Goal: Task Accomplishment & Management: Use online tool/utility

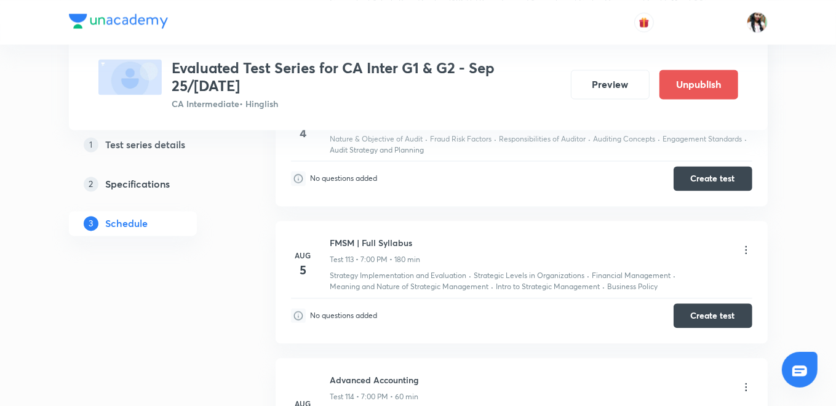
scroll to position [14721, 0]
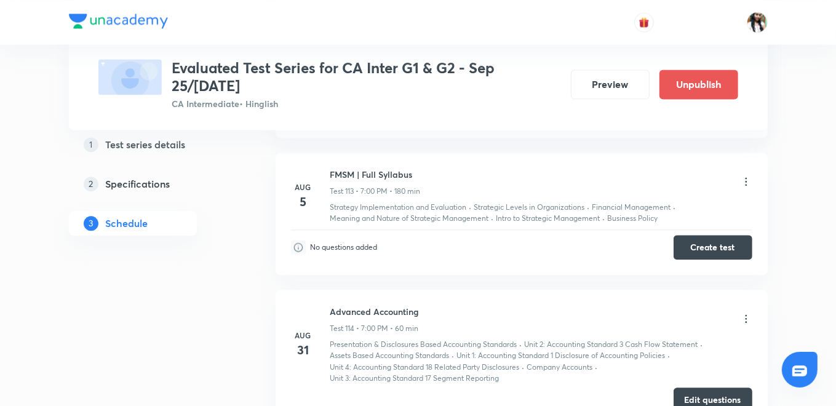
click at [704, 388] on button "Edit questions" at bounding box center [713, 400] width 79 height 25
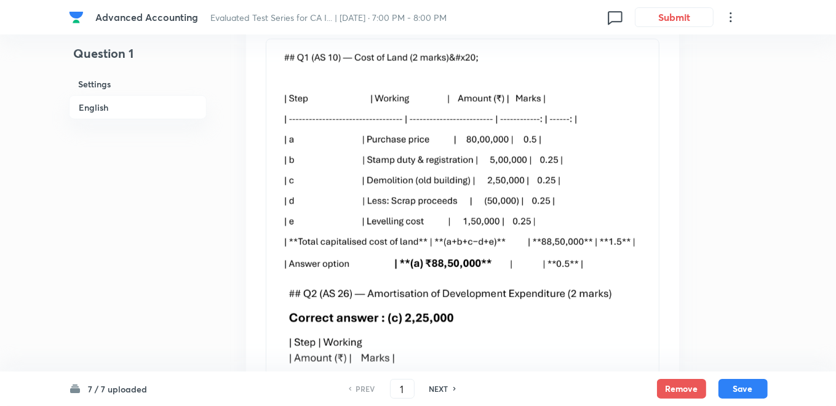
scroll to position [1093, 0]
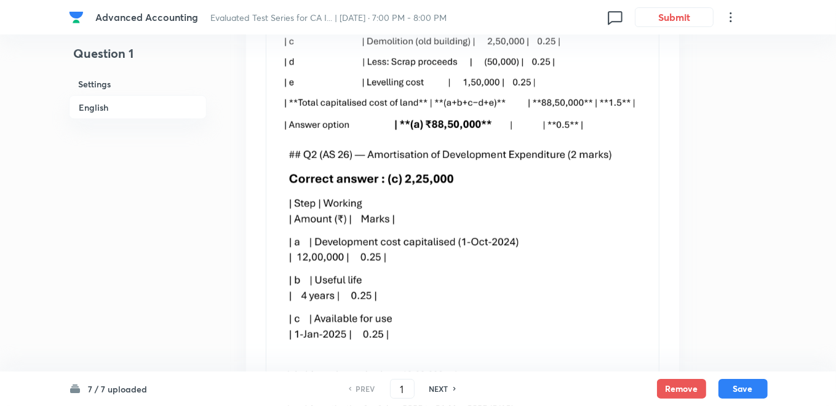
click at [445, 387] on h6 "NEXT" at bounding box center [438, 388] width 19 height 11
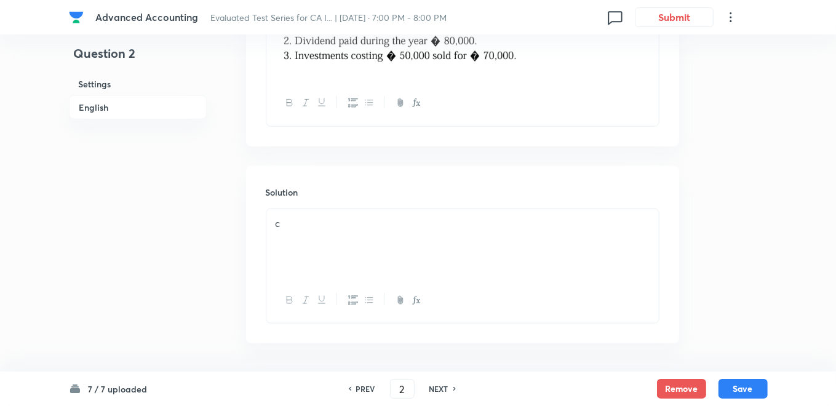
scroll to position [759, 0]
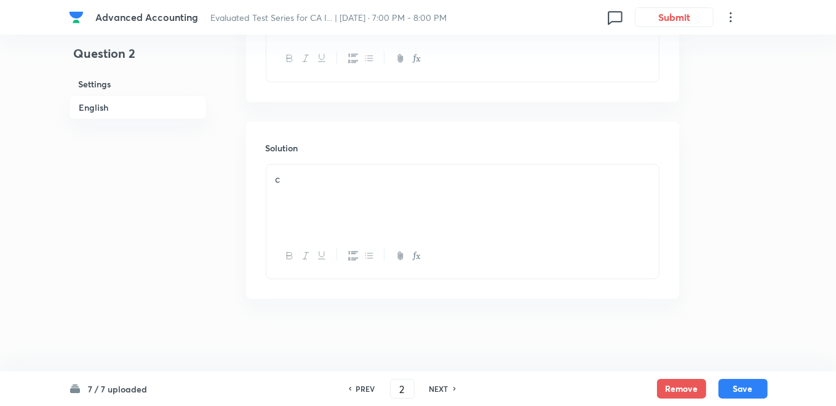
click at [439, 386] on h6 "NEXT" at bounding box center [438, 388] width 19 height 11
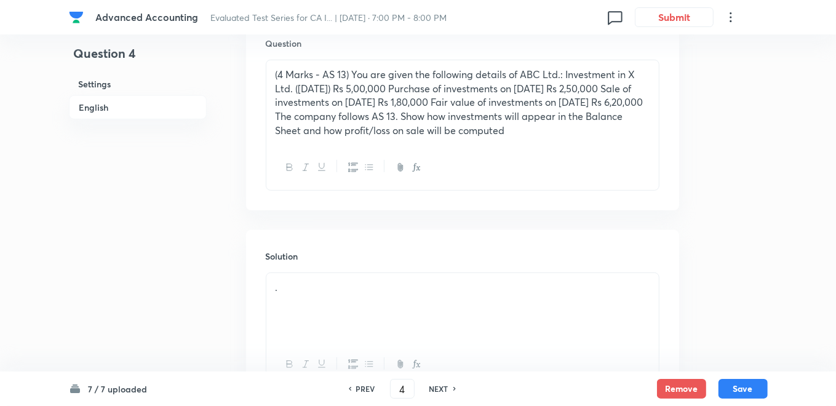
scroll to position [302, 0]
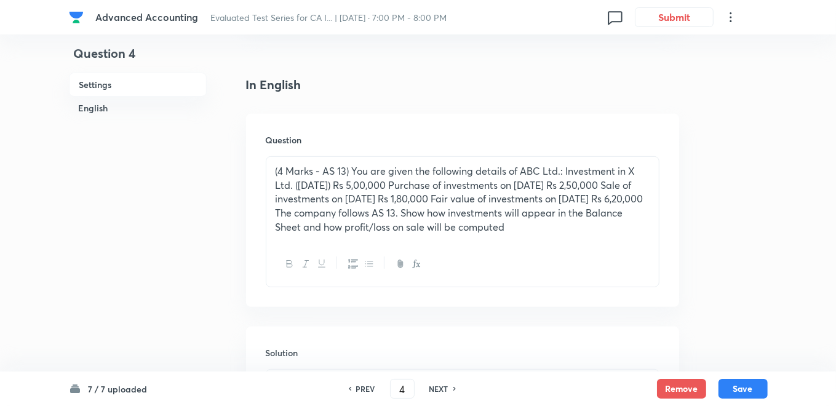
click at [554, 228] on p "(4 Marks ‒ AS 13) You are given the following details of ABC Ltd.: Investment i…" at bounding box center [463, 199] width 374 height 70
click at [361, 389] on h6 "PREV" at bounding box center [365, 388] width 19 height 11
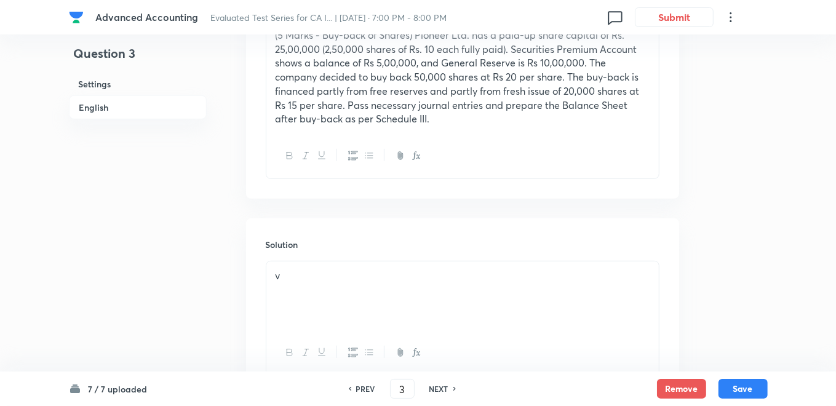
scroll to position [439, 0]
click at [362, 389] on h6 "PREV" at bounding box center [365, 388] width 19 height 11
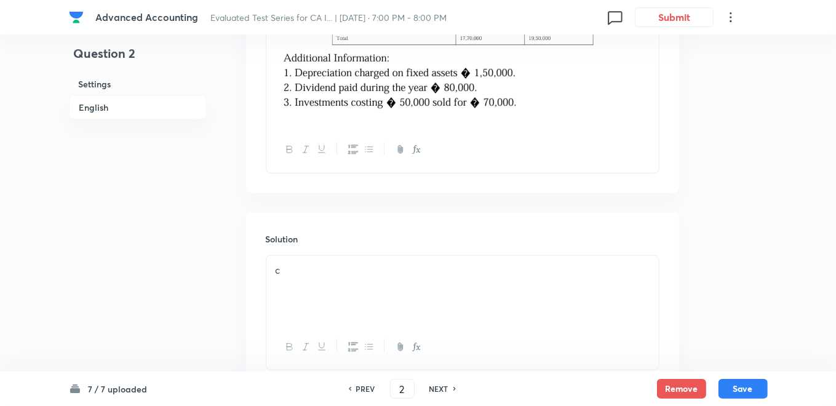
scroll to position [759, 0]
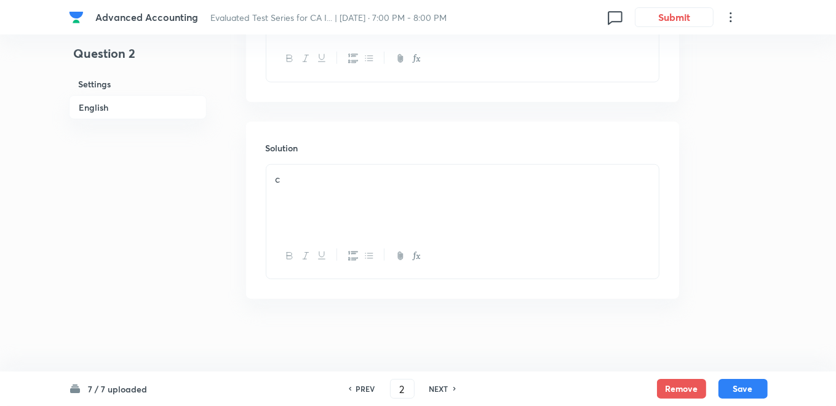
click at [437, 390] on h6 "NEXT" at bounding box center [438, 388] width 19 height 11
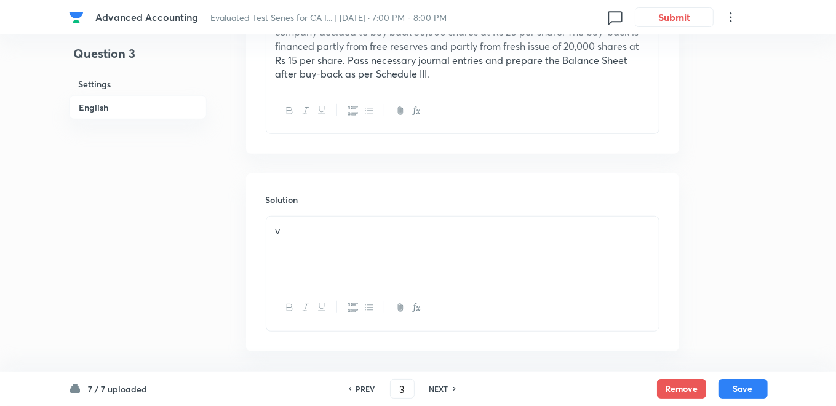
scroll to position [330, 0]
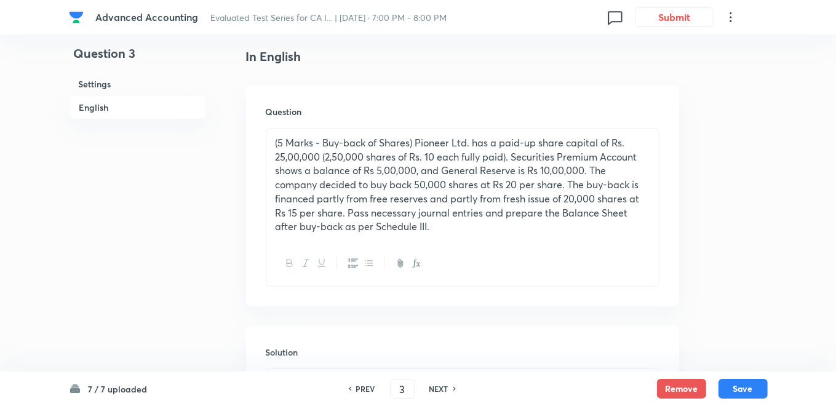
click at [444, 386] on h6 "NEXT" at bounding box center [438, 388] width 19 height 11
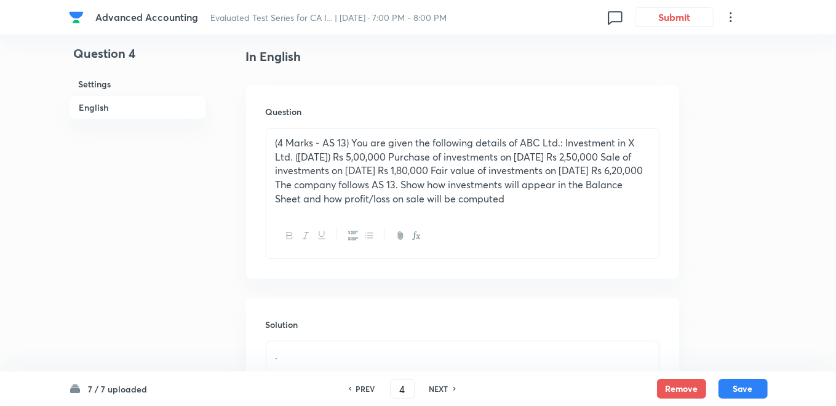
click at [564, 138] on p "(4 Marks ‒ AS 13) You are given the following details of ABC Ltd.: Investment i…" at bounding box center [463, 171] width 374 height 70
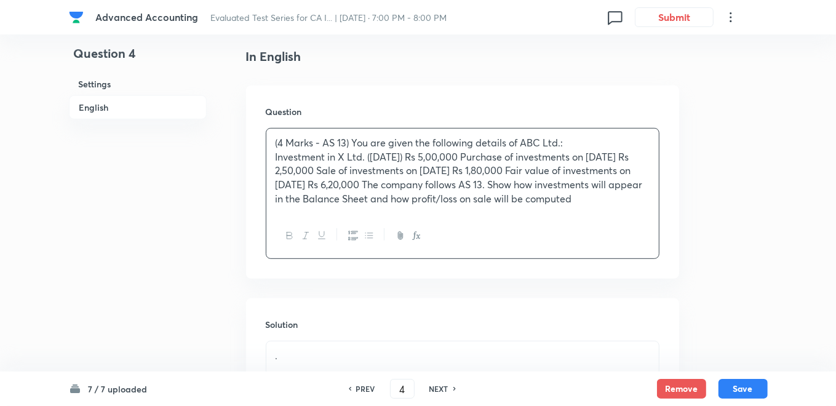
click at [464, 154] on p "Investment in X Ltd. (1.4.2024) Rs 5,00,000 Purchase of investments on 1.10.202…" at bounding box center [463, 178] width 374 height 56
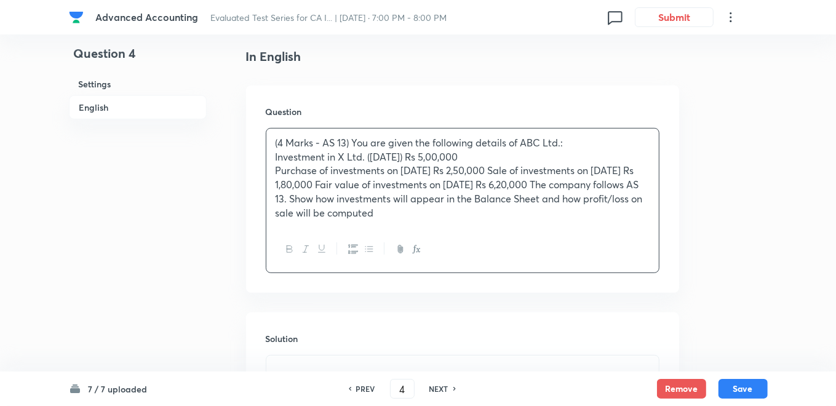
click at [499, 167] on p "Purchase of investments on 1.10.2024 Rs 2,50,000 Sale of investments on 31.12.2…" at bounding box center [463, 192] width 374 height 56
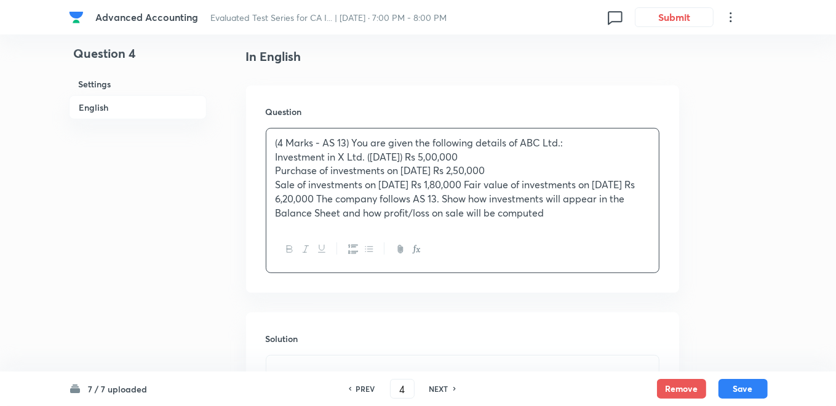
click at [481, 183] on p "Sale of investments on 31.12.2024 Rs 1,80,000 Fair value of investments on 31.3…" at bounding box center [463, 199] width 374 height 42
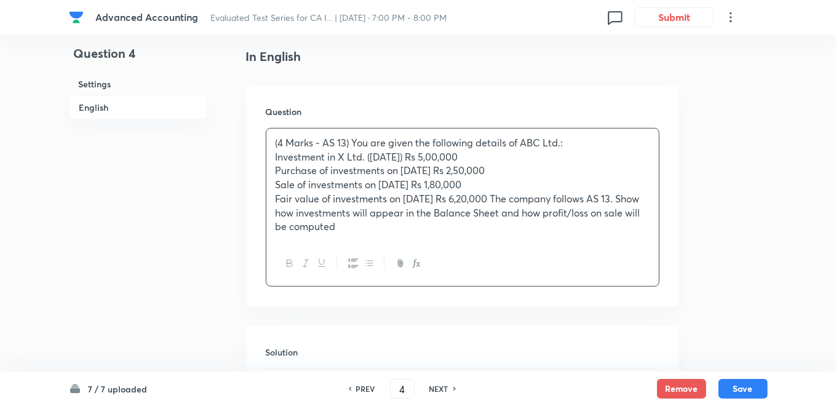
click at [501, 198] on p "Fair value of investments on 31.3.2025 Rs 6,20,000 The company follows AS 13. S…" at bounding box center [463, 213] width 374 height 42
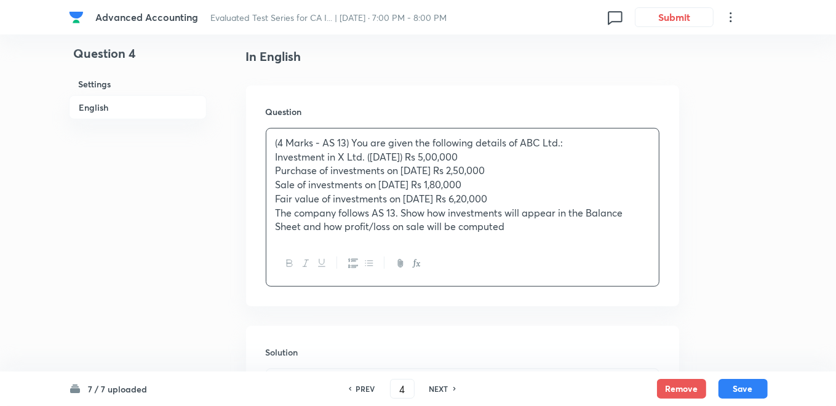
click at [404, 213] on p "The company follows AS 13. Show how investments will appear in the Balance Shee…" at bounding box center [463, 220] width 374 height 28
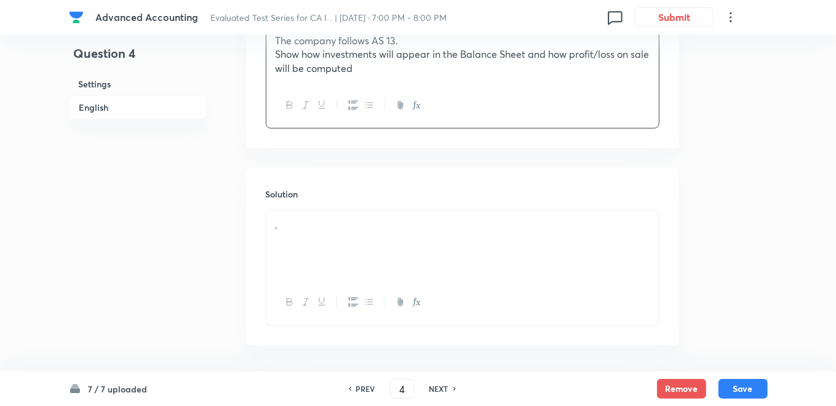
scroll to position [549, 0]
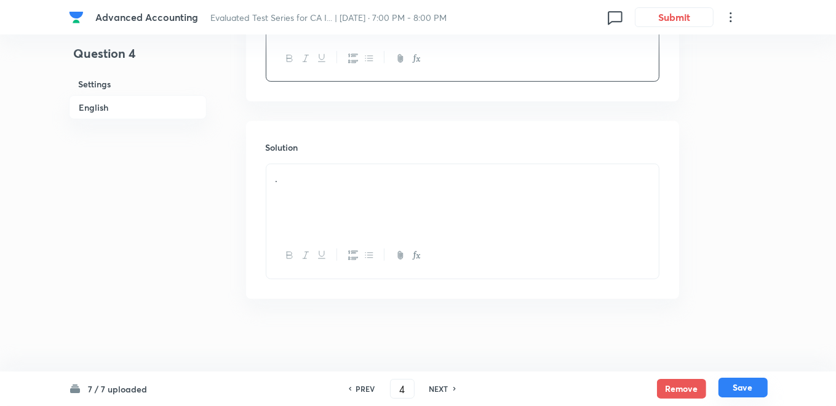
click at [736, 390] on button "Save" at bounding box center [743, 388] width 49 height 20
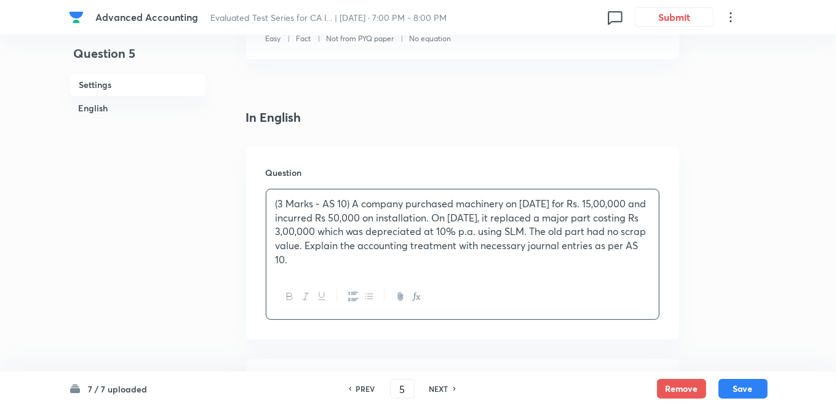
click at [444, 389] on h6 "NEXT" at bounding box center [438, 388] width 19 height 11
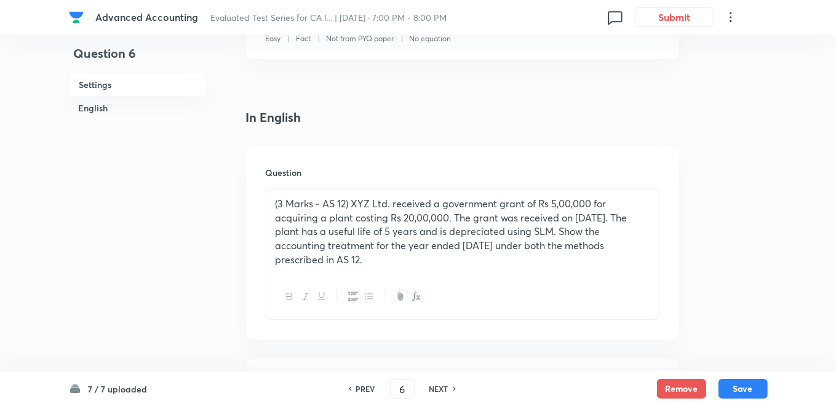
click at [437, 386] on h6 "NEXT" at bounding box center [438, 388] width 19 height 11
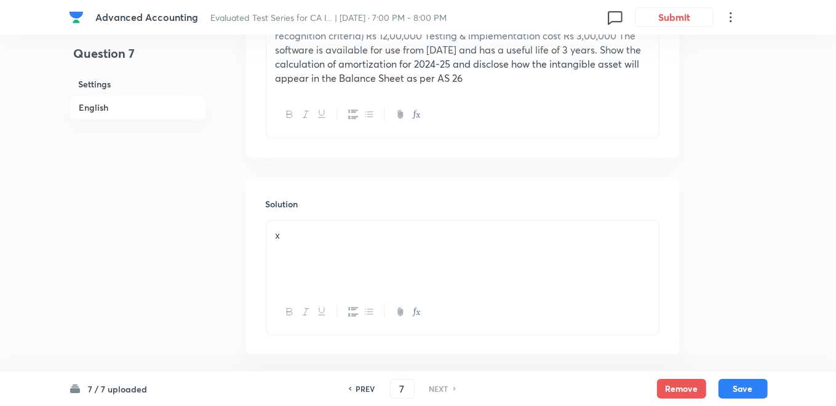
scroll to position [522, 0]
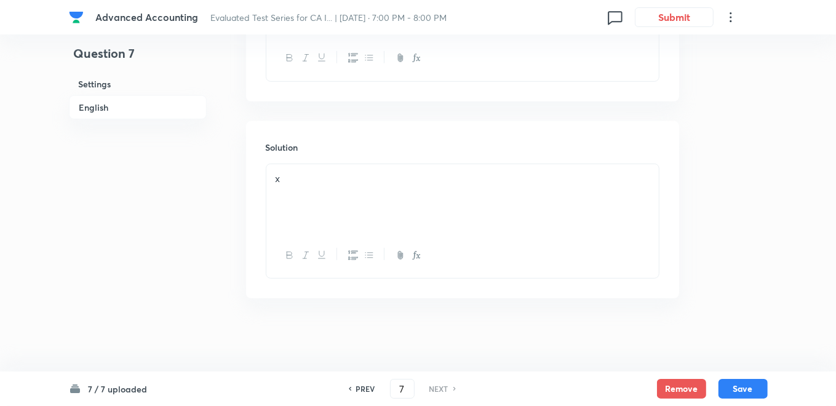
click at [332, 199] on div "x" at bounding box center [462, 198] width 392 height 69
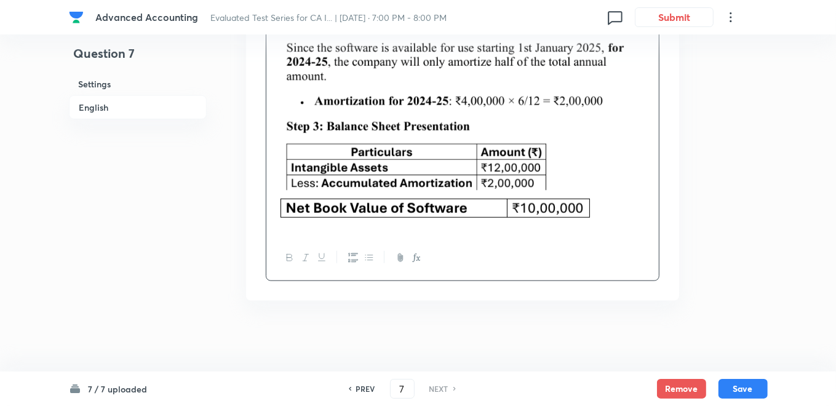
scroll to position [914, 0]
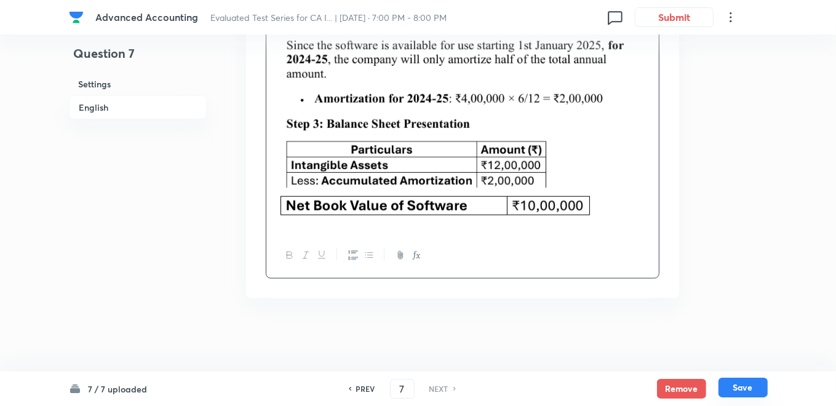
click at [741, 383] on button "Save" at bounding box center [743, 388] width 49 height 20
click at [745, 388] on button "Save" at bounding box center [743, 388] width 49 height 20
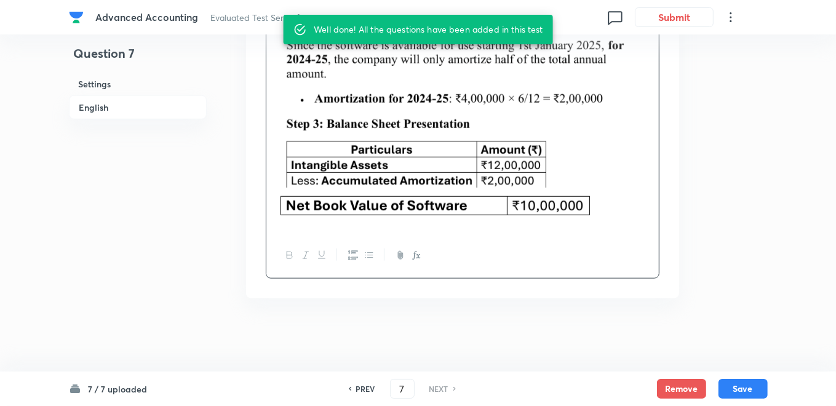
click at [362, 388] on h6 "PREV" at bounding box center [365, 388] width 19 height 11
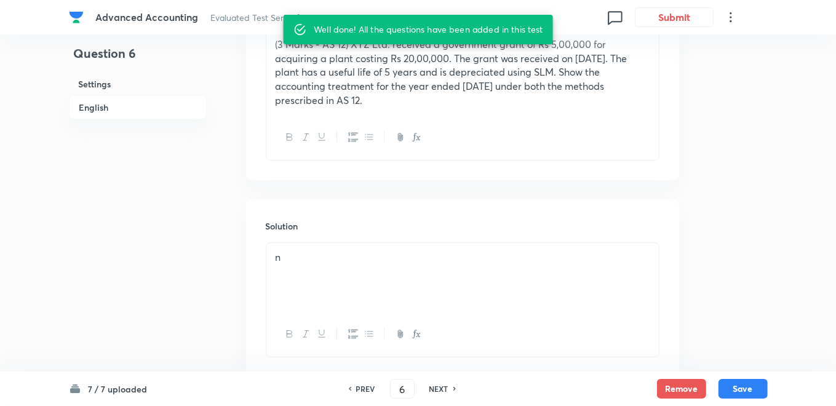
scroll to position [508, 0]
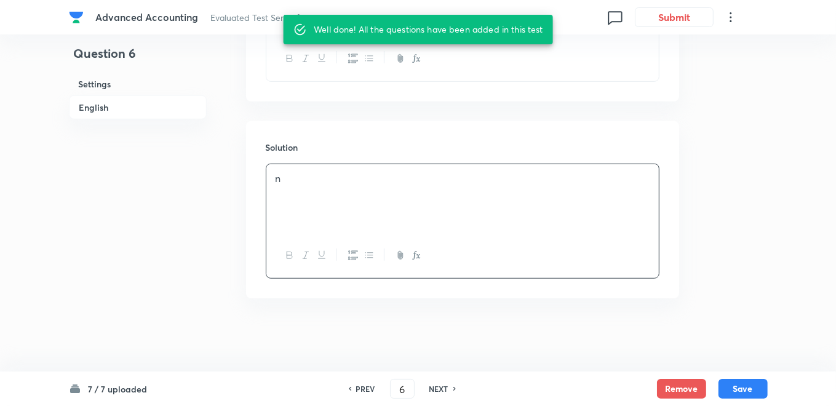
drag, startPoint x: 311, startPoint y: 182, endPoint x: 298, endPoint y: 185, distance: 13.2
click at [298, 185] on div "n" at bounding box center [462, 198] width 392 height 69
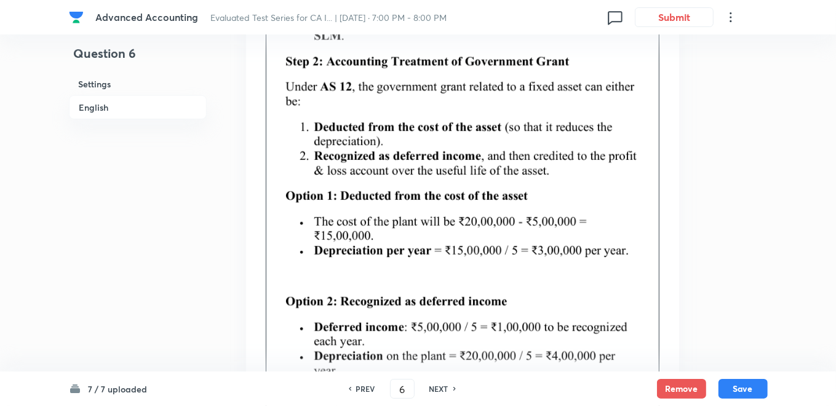
scroll to position [891, 0]
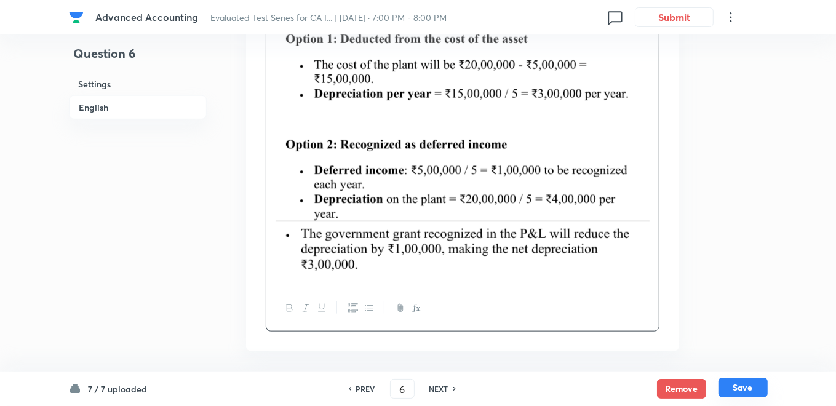
click at [762, 393] on button "Save" at bounding box center [743, 388] width 49 height 20
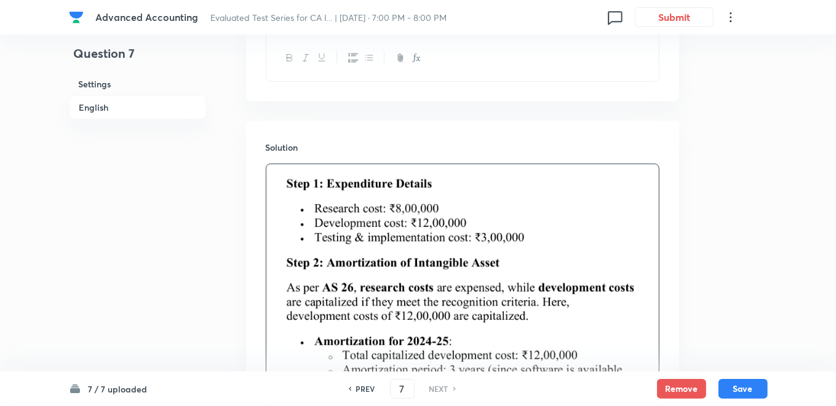
click at [364, 390] on h6 "PREV" at bounding box center [365, 388] width 19 height 11
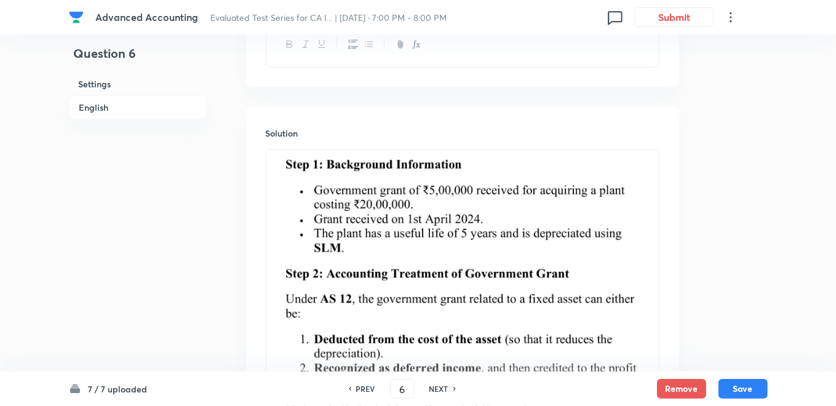
click at [364, 390] on h6 "PREV" at bounding box center [365, 388] width 19 height 11
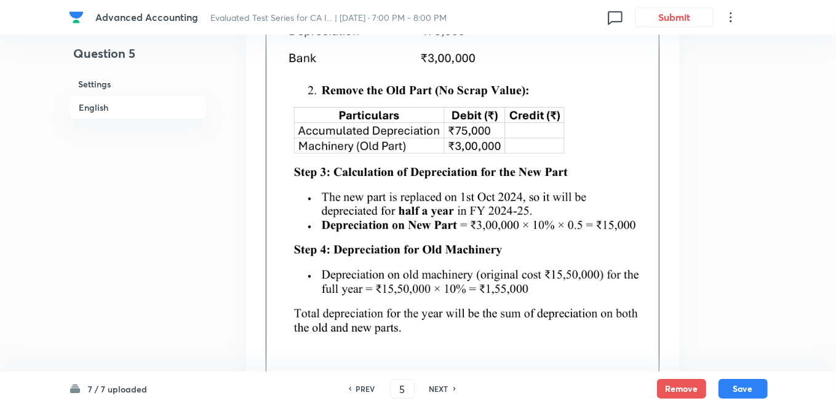
scroll to position [1009, 0]
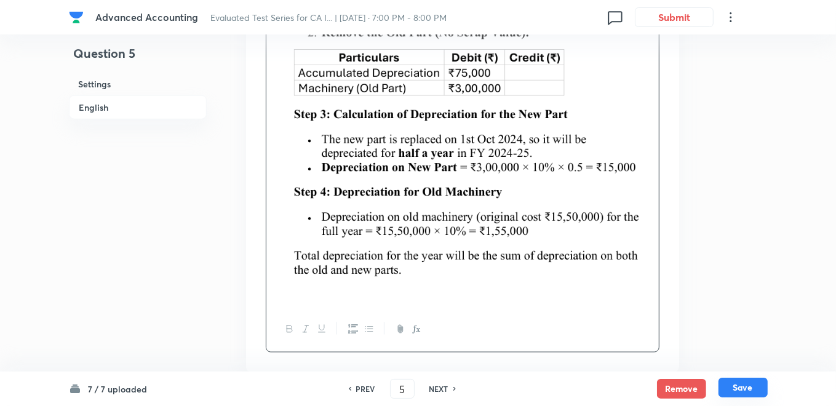
click at [731, 386] on button "Save" at bounding box center [743, 388] width 49 height 20
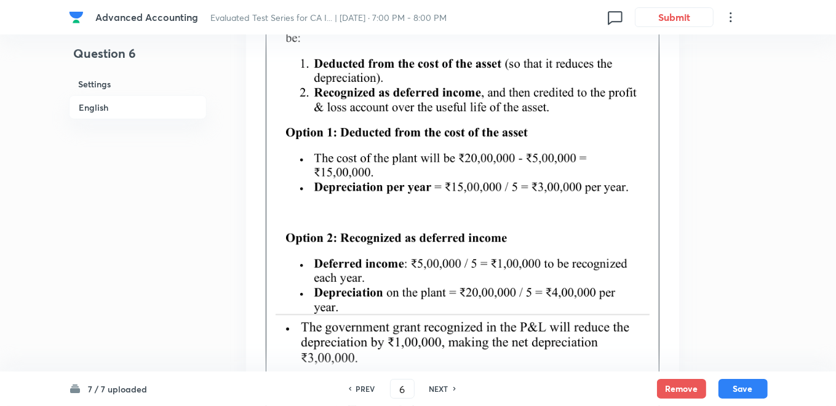
scroll to position [917, 0]
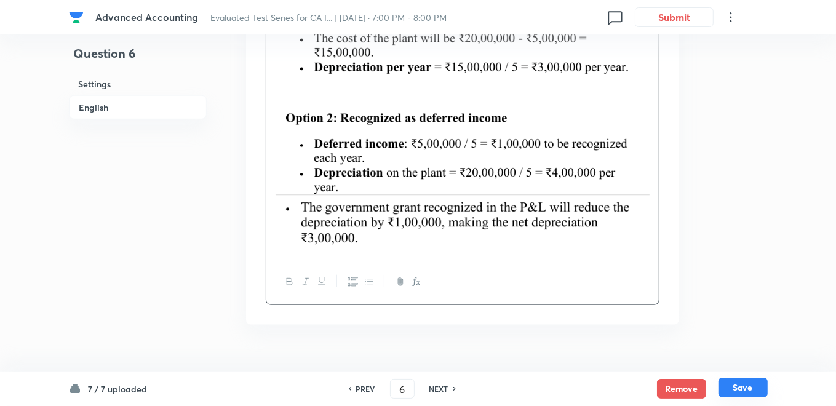
click at [744, 383] on button "Save" at bounding box center [743, 388] width 49 height 20
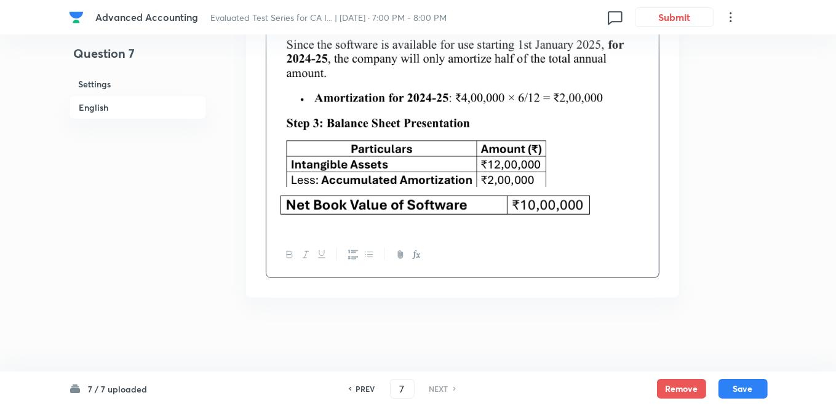
scroll to position [522, 0]
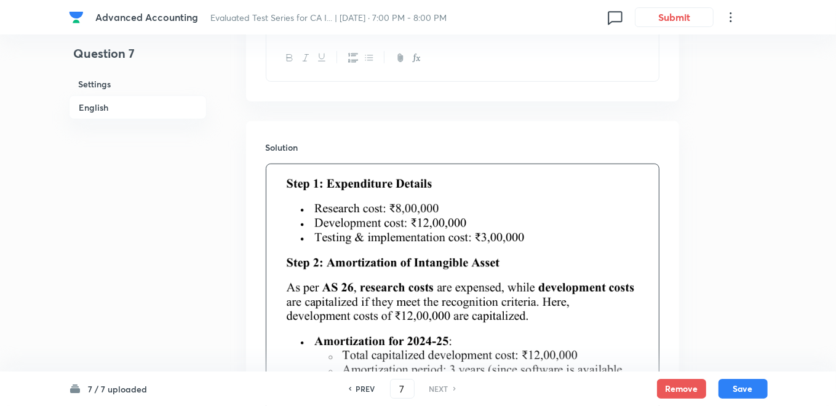
click at [369, 391] on h6 "PREV" at bounding box center [365, 388] width 19 height 11
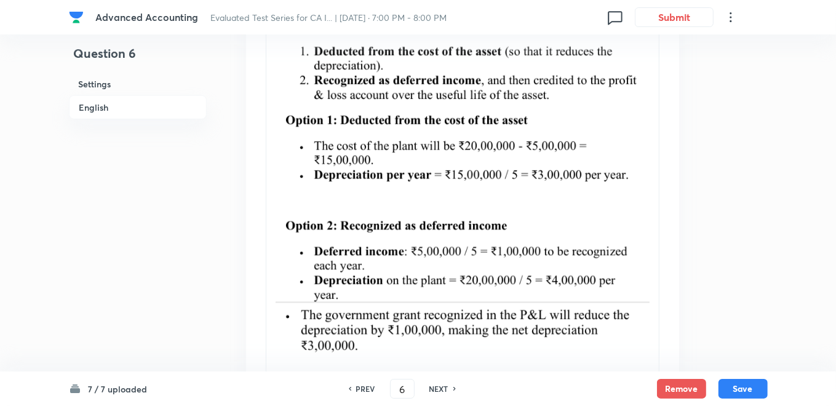
scroll to position [875, 0]
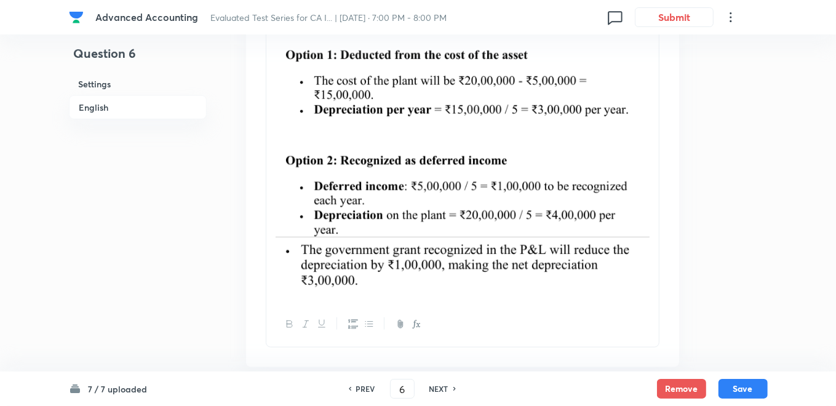
click at [362, 388] on h6 "PREV" at bounding box center [365, 388] width 19 height 11
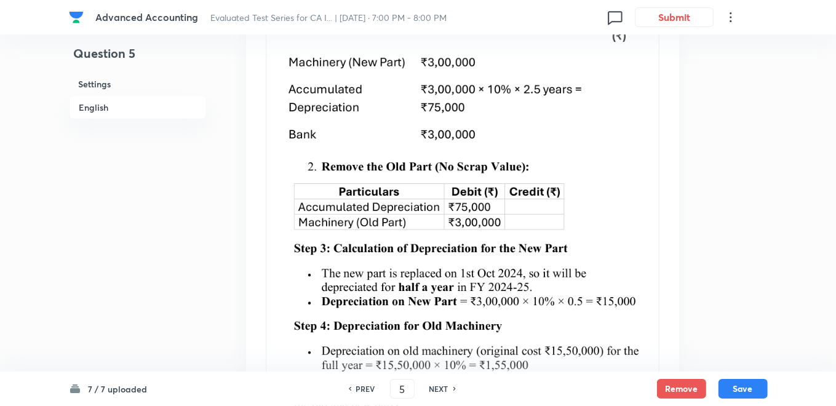
click at [362, 388] on h6 "PREV" at bounding box center [365, 388] width 19 height 11
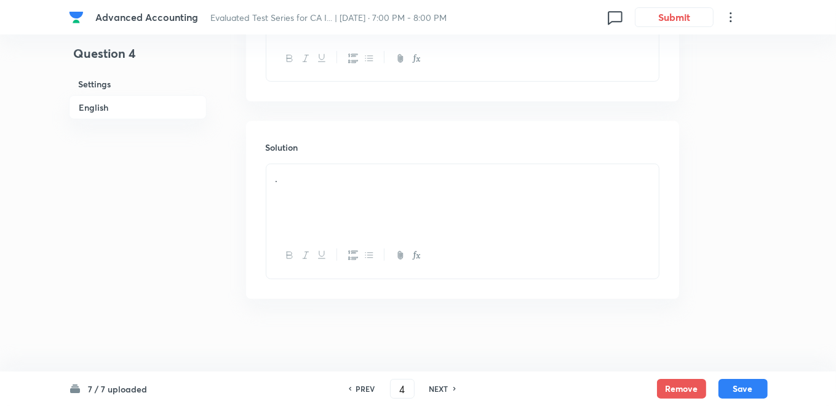
click at [362, 388] on h6 "PREV" at bounding box center [365, 388] width 19 height 11
click at [362, 389] on h6 "PREV" at bounding box center [365, 388] width 19 height 11
click at [364, 392] on h6 "PREV" at bounding box center [365, 388] width 19 height 11
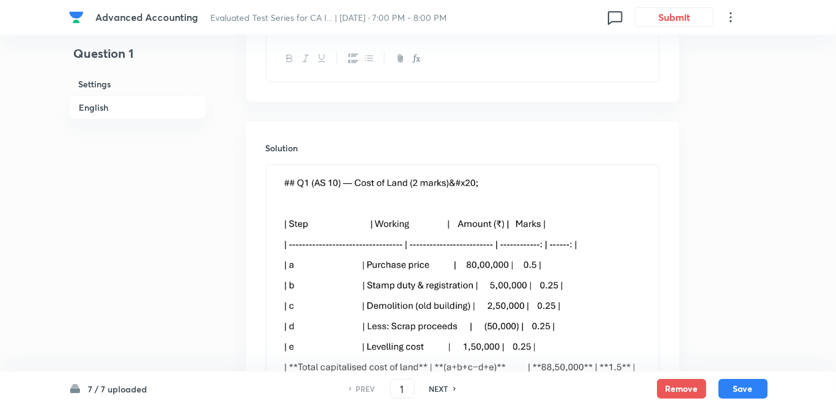
scroll to position [875, 0]
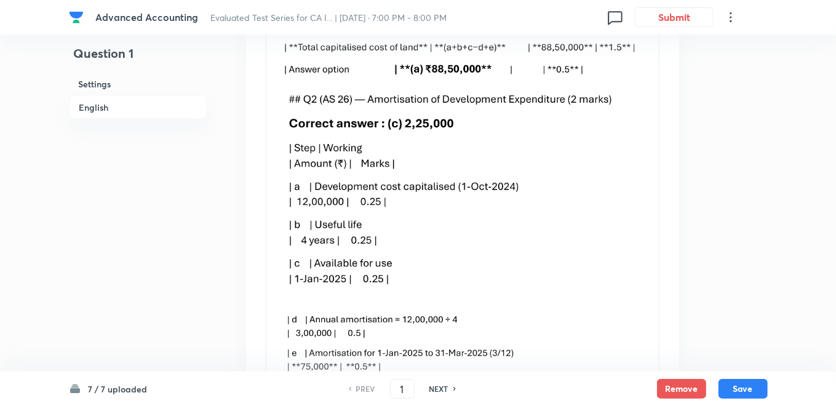
click at [443, 388] on h6 "NEXT" at bounding box center [438, 388] width 19 height 11
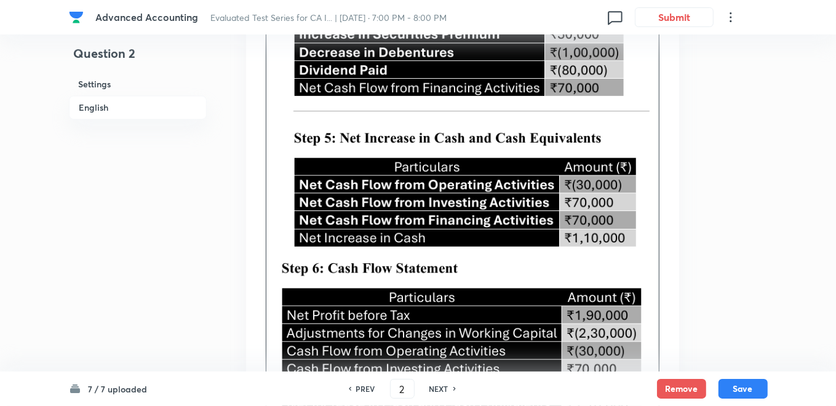
scroll to position [1958, 0]
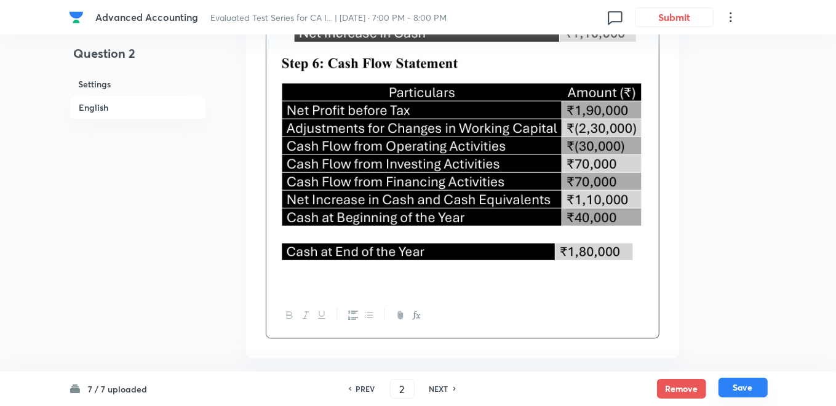
click at [755, 389] on button "Save" at bounding box center [743, 388] width 49 height 20
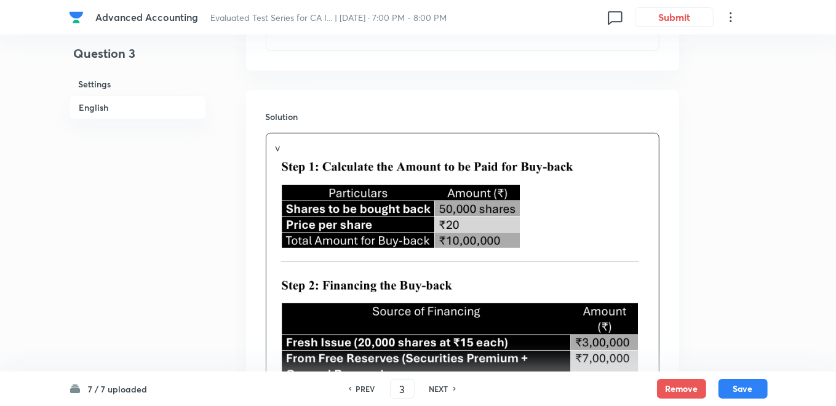
scroll to position [809, 0]
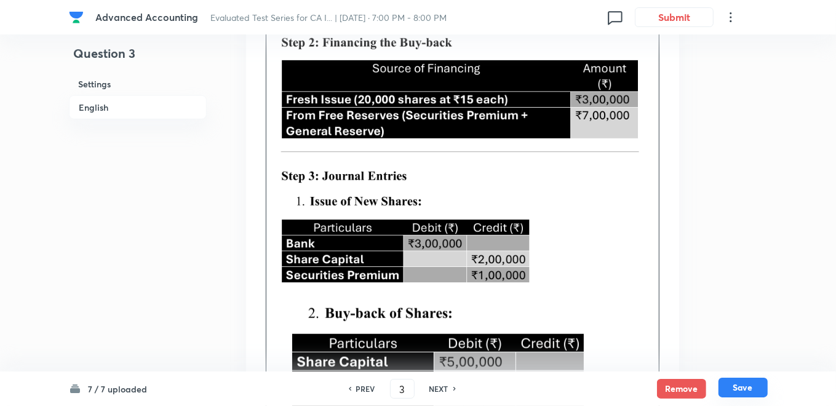
click at [736, 387] on button "Save" at bounding box center [743, 388] width 49 height 20
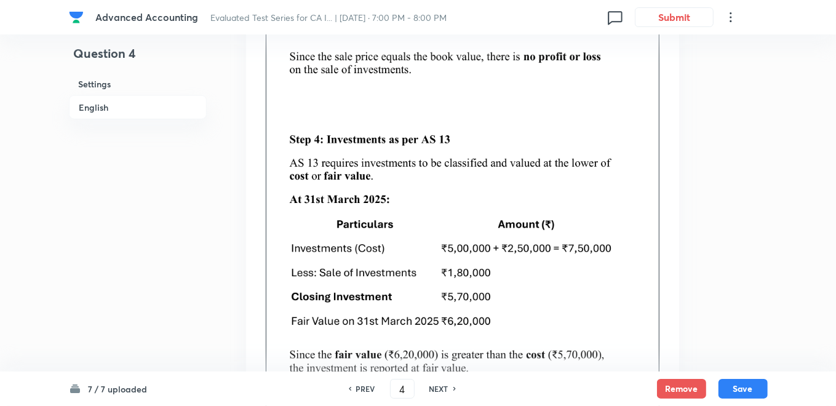
scroll to position [1185, 0]
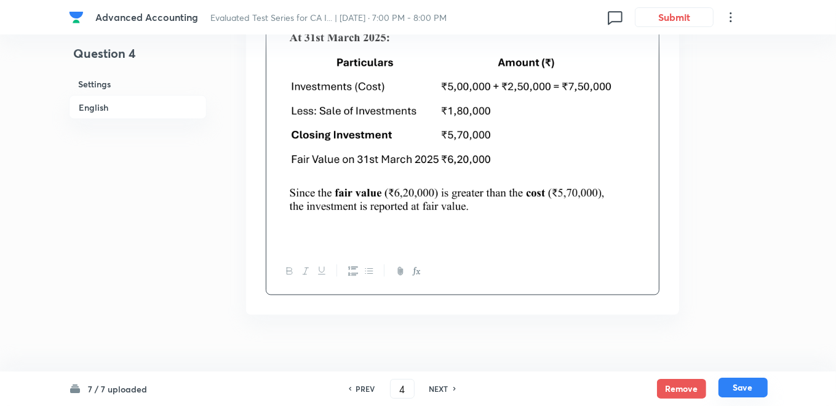
click at [743, 388] on button "Save" at bounding box center [743, 388] width 49 height 20
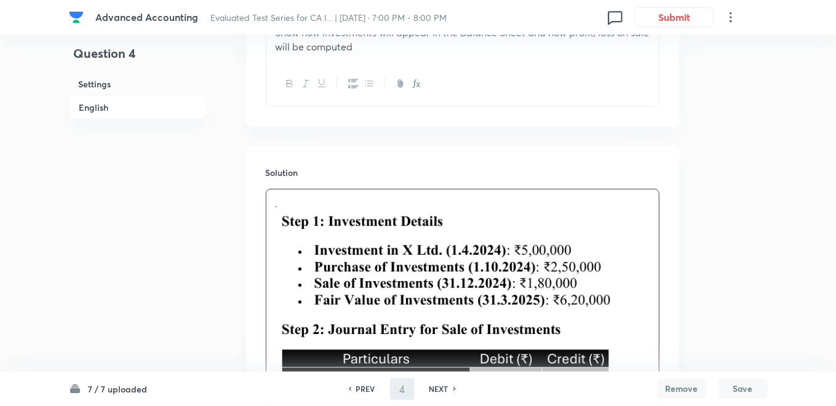
type input "5"
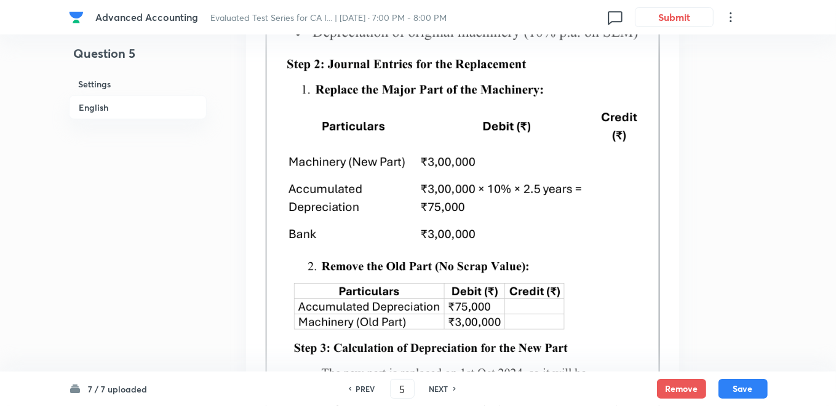
scroll to position [824, 0]
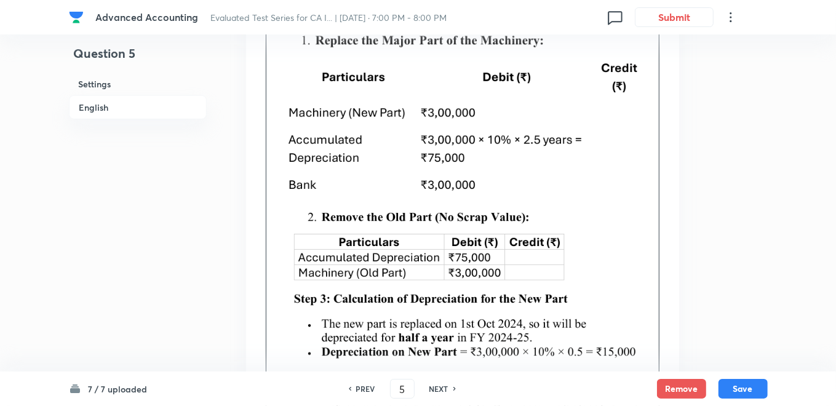
click at [590, 281] on img at bounding box center [463, 343] width 374 height 276
click at [568, 283] on img at bounding box center [463, 343] width 374 height 276
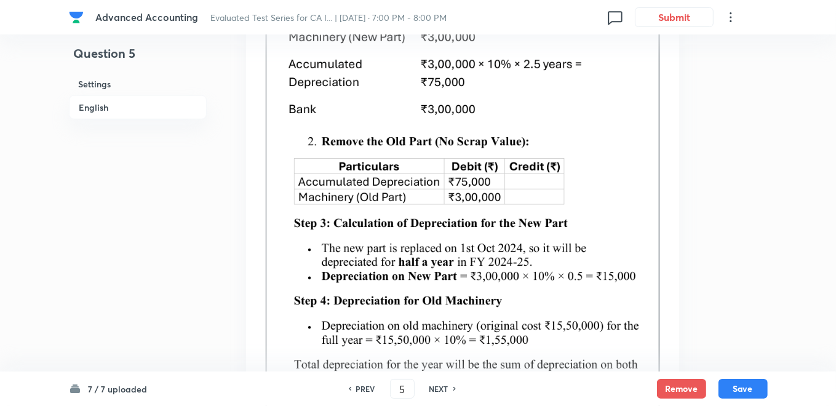
scroll to position [961, 0]
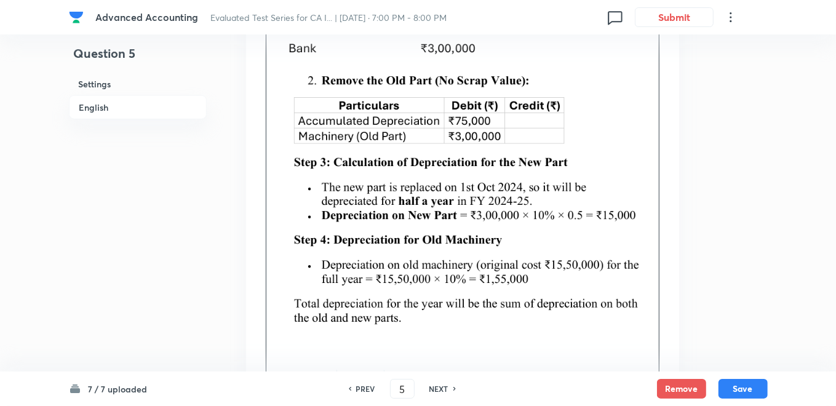
click at [550, 280] on img at bounding box center [463, 206] width 374 height 276
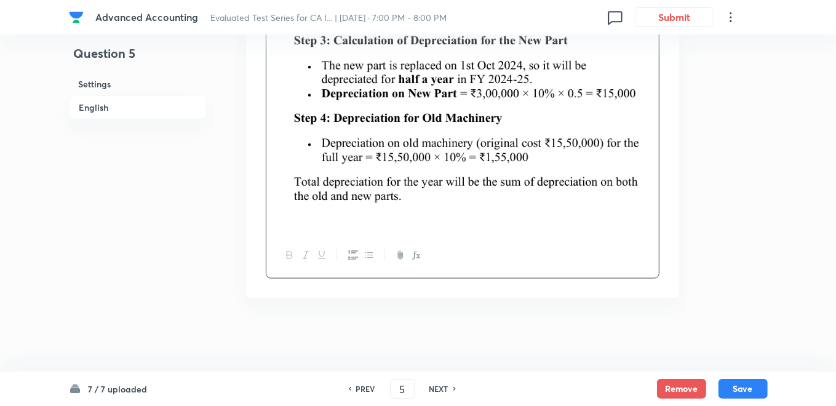
click at [515, 169] on img at bounding box center [463, 84] width 374 height 276
drag, startPoint x: 596, startPoint y: 158, endPoint x: 612, endPoint y: 153, distance: 16.7
click at [597, 158] on img at bounding box center [463, 84] width 374 height 276
click at [634, 148] on img at bounding box center [463, 84] width 374 height 276
click at [645, 146] on img at bounding box center [463, 84] width 374 height 276
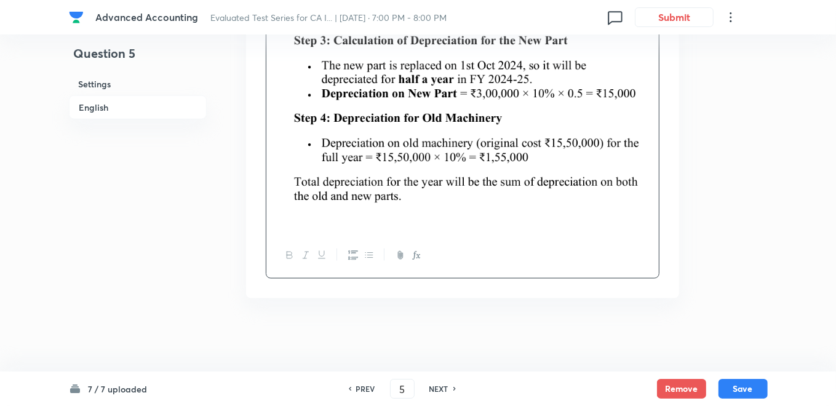
click at [613, 140] on img at bounding box center [463, 84] width 374 height 276
click at [554, 140] on img at bounding box center [463, 84] width 374 height 276
click at [453, 130] on img at bounding box center [463, 84] width 374 height 276
click at [415, 127] on img at bounding box center [463, 84] width 374 height 276
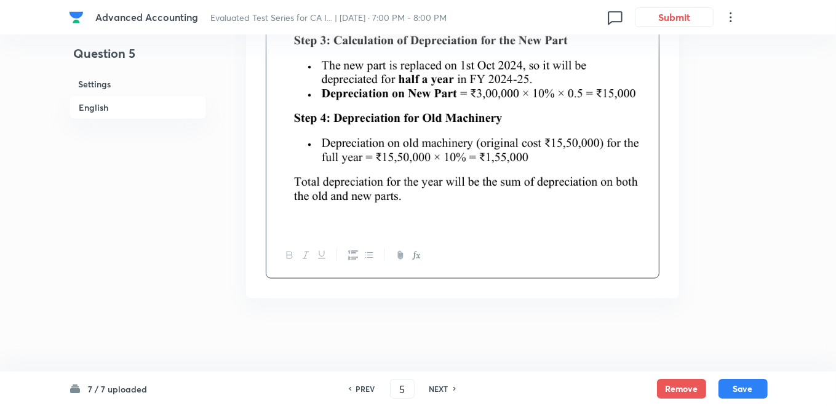
click at [415, 127] on img at bounding box center [463, 84] width 374 height 276
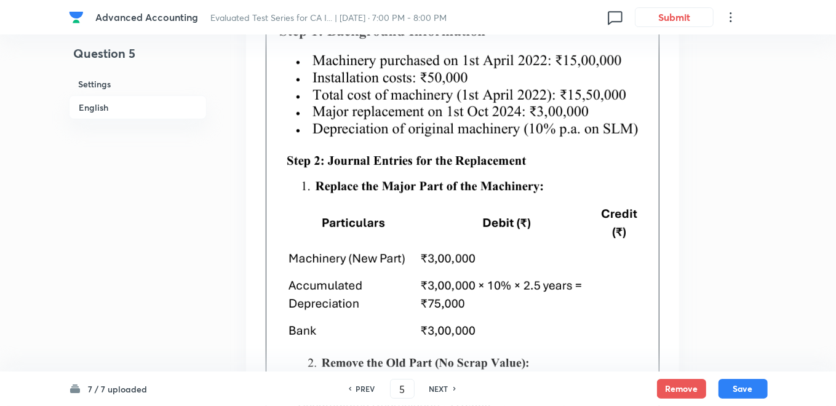
click at [415, 127] on img at bounding box center [462, 81] width 372 height 132
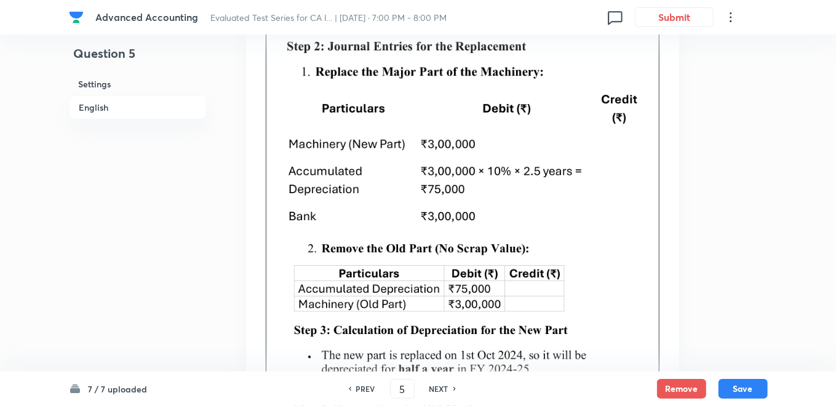
scroll to position [884, 0]
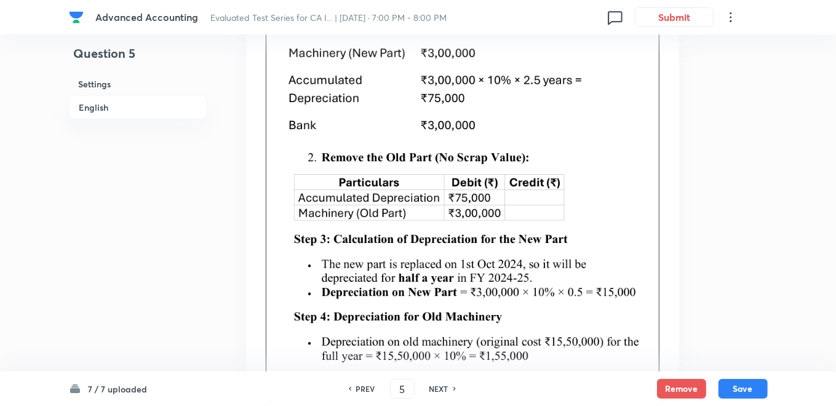
click at [508, 235] on img at bounding box center [463, 283] width 374 height 276
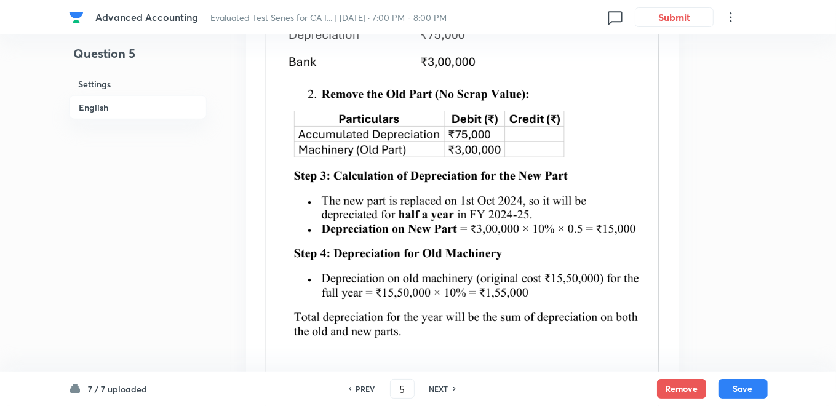
scroll to position [1083, 0]
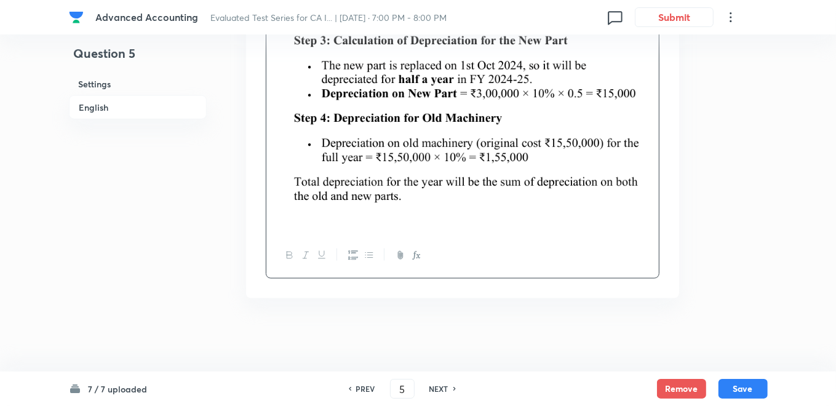
click at [631, 185] on img at bounding box center [463, 84] width 374 height 276
click at [638, 183] on img at bounding box center [463, 84] width 374 height 276
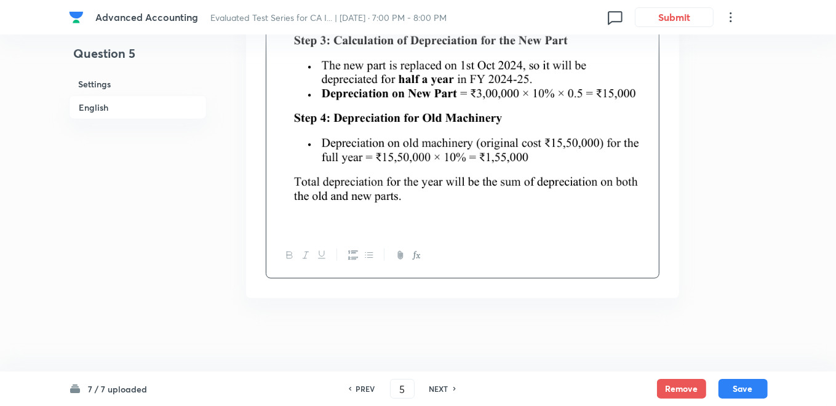
click at [638, 183] on img at bounding box center [463, 84] width 374 height 276
click at [559, 212] on img at bounding box center [463, 84] width 374 height 276
click at [391, 219] on img at bounding box center [463, 84] width 374 height 276
drag, startPoint x: 345, startPoint y: 221, endPoint x: 289, endPoint y: 225, distance: 56.1
click at [337, 225] on p at bounding box center [463, 85] width 374 height 279
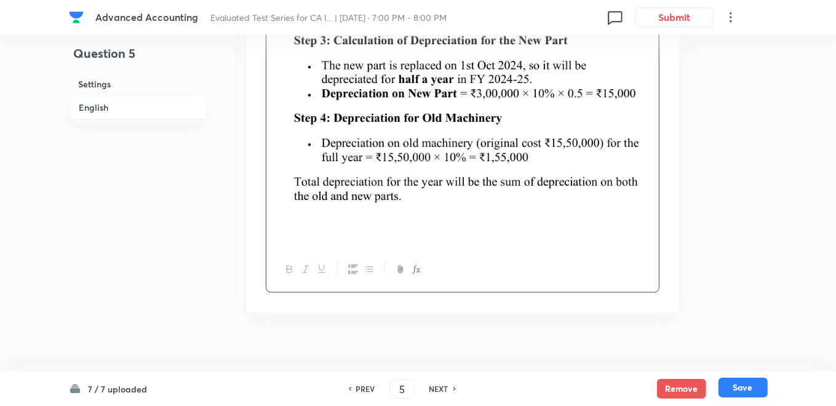
click at [736, 381] on button "Save" at bounding box center [743, 388] width 49 height 20
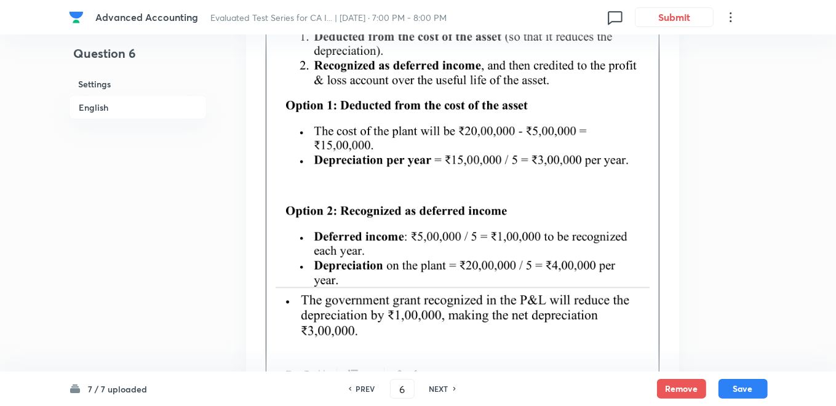
scroll to position [944, 0]
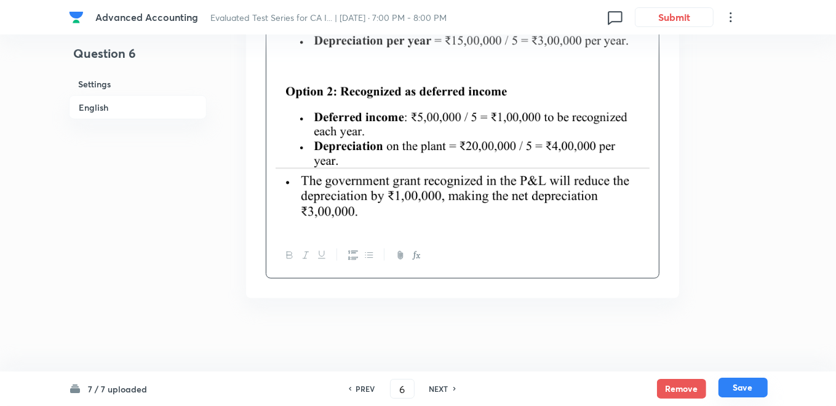
click at [744, 382] on button "Save" at bounding box center [743, 388] width 49 height 20
type input "7"
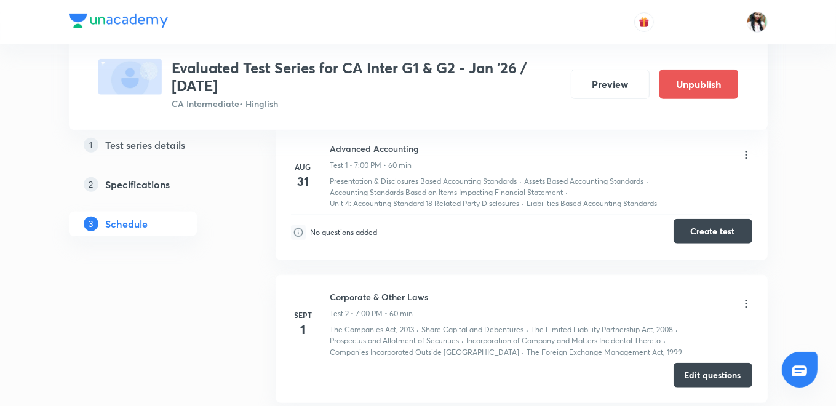
click at [703, 227] on button "Create test" at bounding box center [713, 231] width 79 height 25
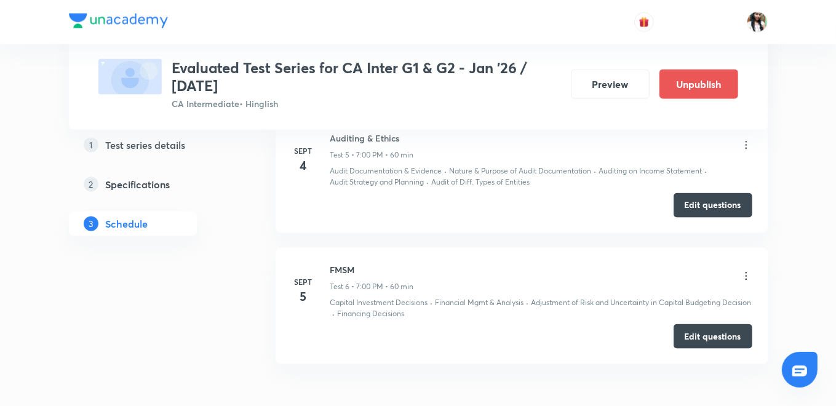
scroll to position [1102, 0]
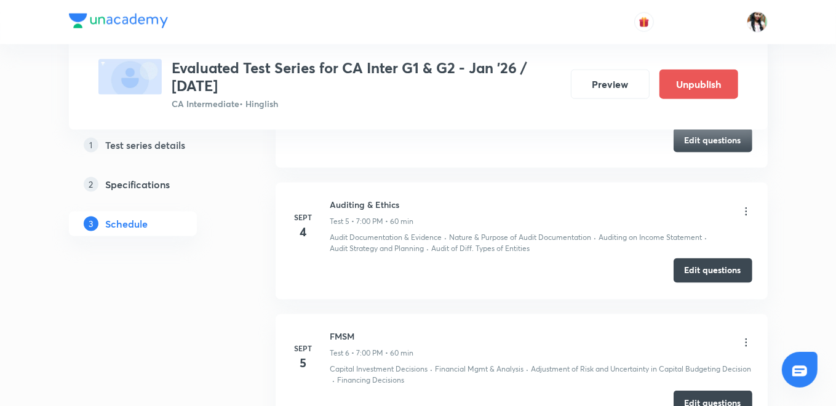
click at [717, 269] on button "Edit questions" at bounding box center [713, 270] width 79 height 25
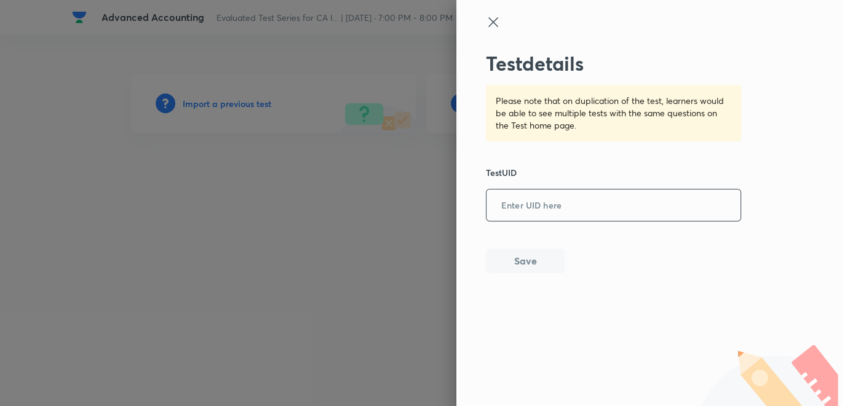
paste input "4KSHLHIGIW"
type input "4KSHLHIGIW"
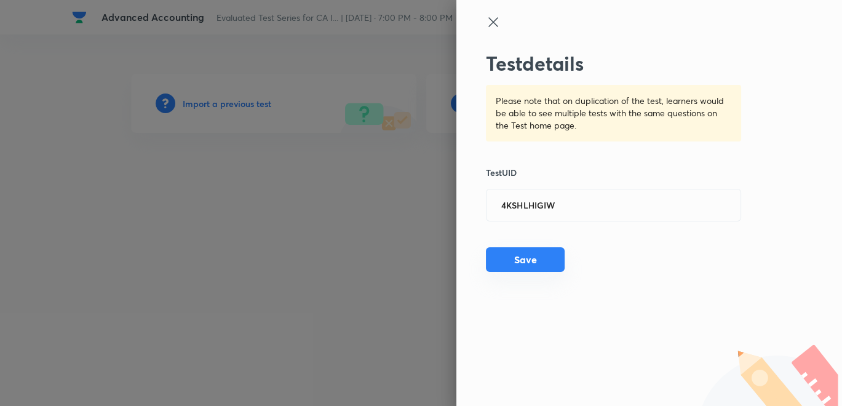
click at [524, 250] on button "Save" at bounding box center [525, 259] width 79 height 25
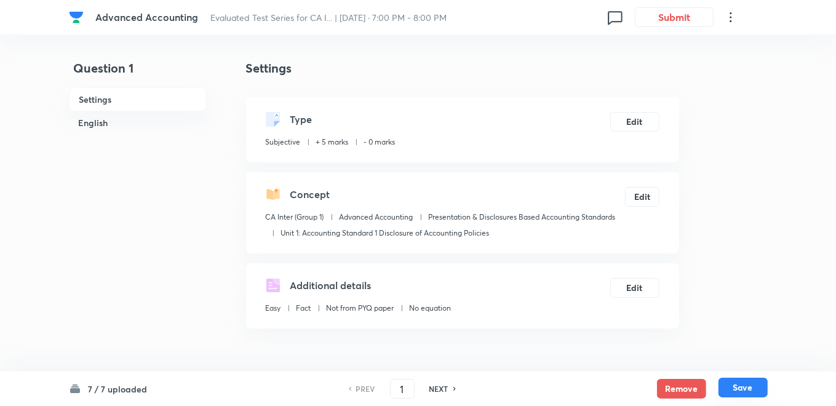
click at [749, 391] on button "Save" at bounding box center [743, 388] width 49 height 20
click at [749, 391] on button "Save" at bounding box center [743, 389] width 49 height 20
type input "4"
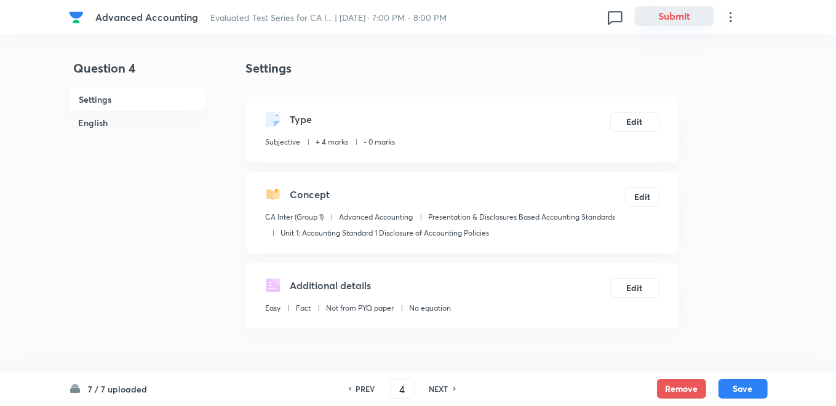
click at [674, 8] on button "Submit" at bounding box center [674, 16] width 79 height 20
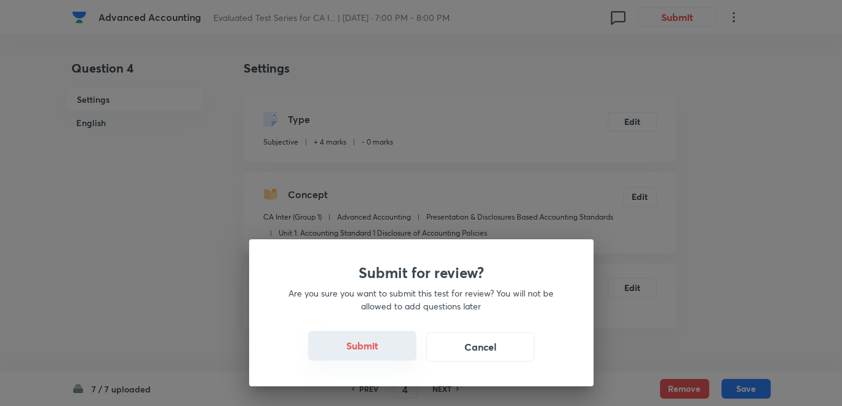
click at [362, 345] on button "Submit" at bounding box center [362, 346] width 108 height 30
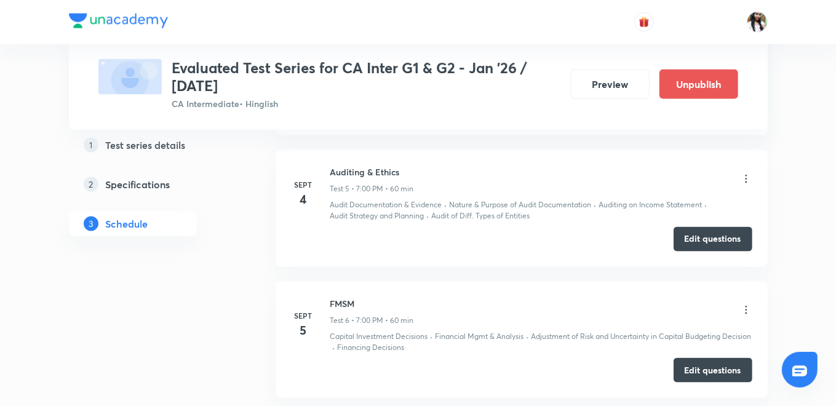
scroll to position [1244, 0]
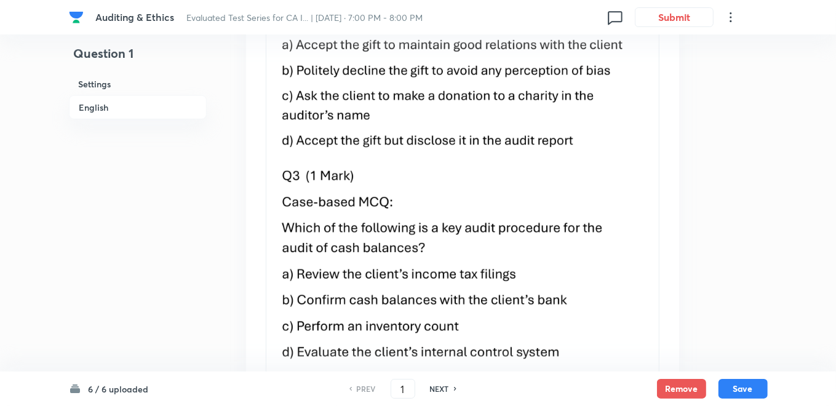
scroll to position [1025, 0]
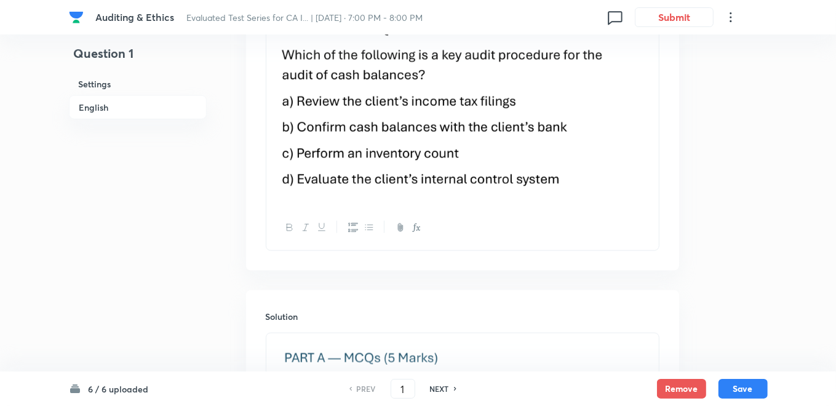
click at [555, 154] on img at bounding box center [463, 93] width 374 height 204
click at [589, 153] on img at bounding box center [463, 93] width 374 height 204
click at [560, 153] on img at bounding box center [463, 93] width 374 height 204
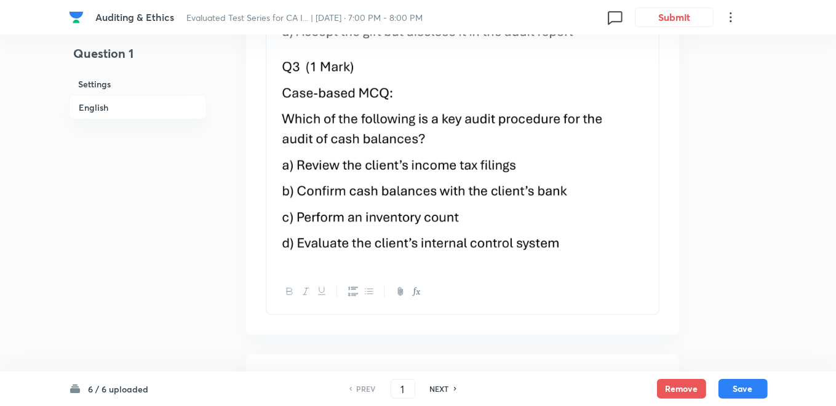
scroll to position [888, 0]
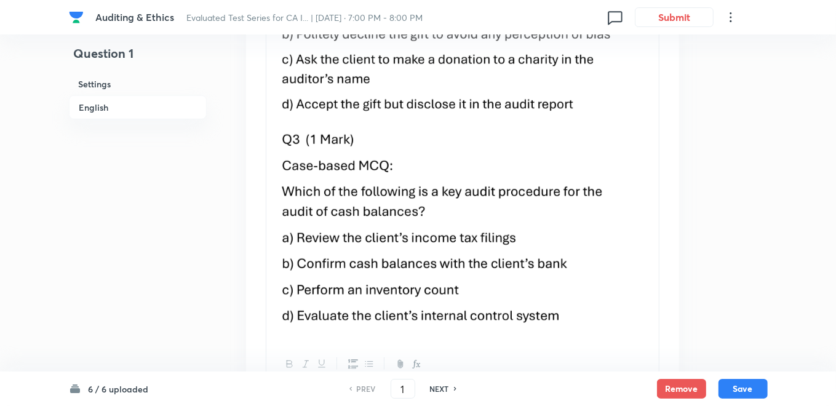
click at [525, 167] on img at bounding box center [463, 229] width 374 height 204
click at [293, 135] on img at bounding box center [463, 229] width 374 height 204
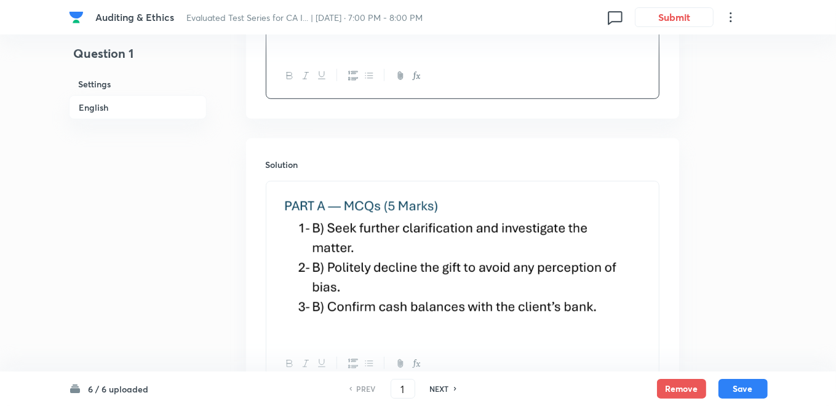
scroll to position [460, 0]
click at [546, 278] on img at bounding box center [463, 258] width 374 height 141
drag, startPoint x: 620, startPoint y: 273, endPoint x: 636, endPoint y: 271, distance: 16.1
click at [623, 271] on img at bounding box center [463, 258] width 374 height 141
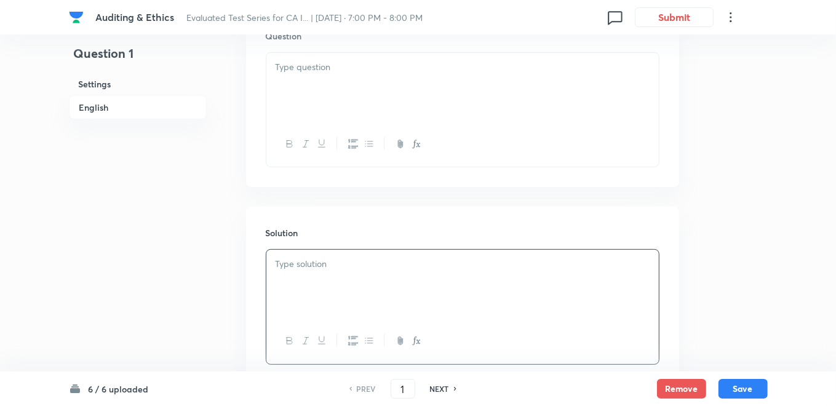
scroll to position [323, 0]
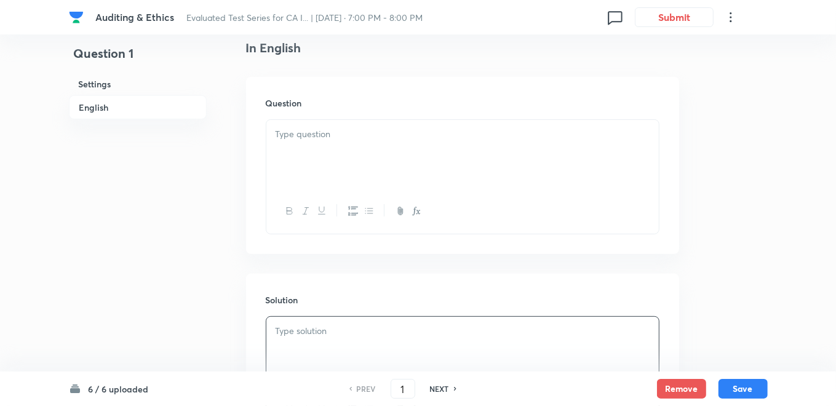
click at [368, 140] on p at bounding box center [463, 134] width 374 height 14
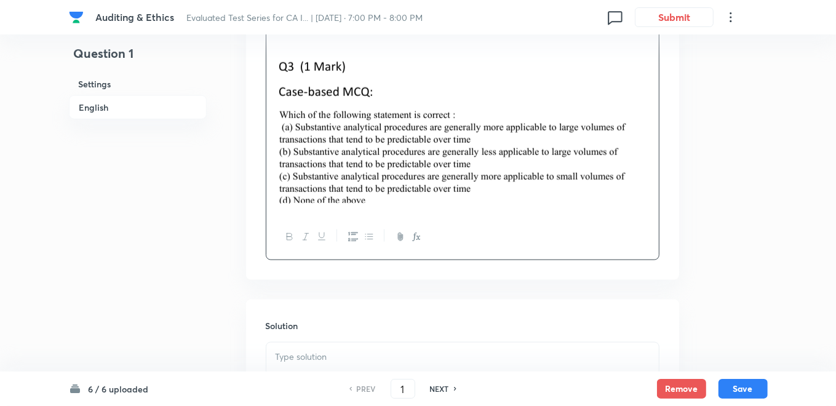
scroll to position [1006, 0]
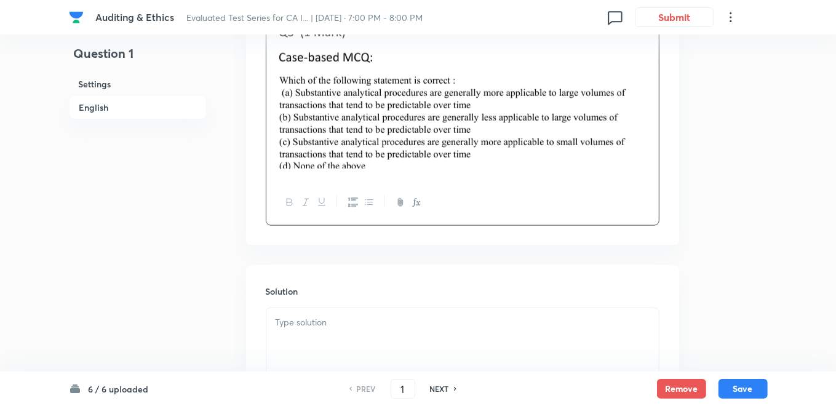
click at [333, 327] on p at bounding box center [463, 323] width 374 height 14
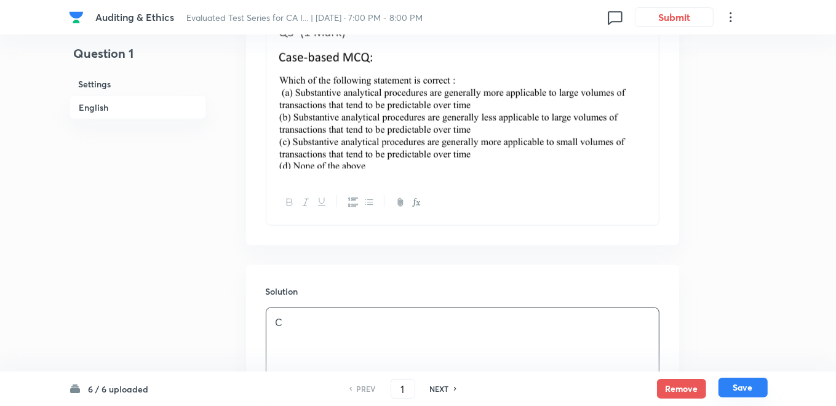
click at [749, 391] on button "Save" at bounding box center [743, 388] width 49 height 20
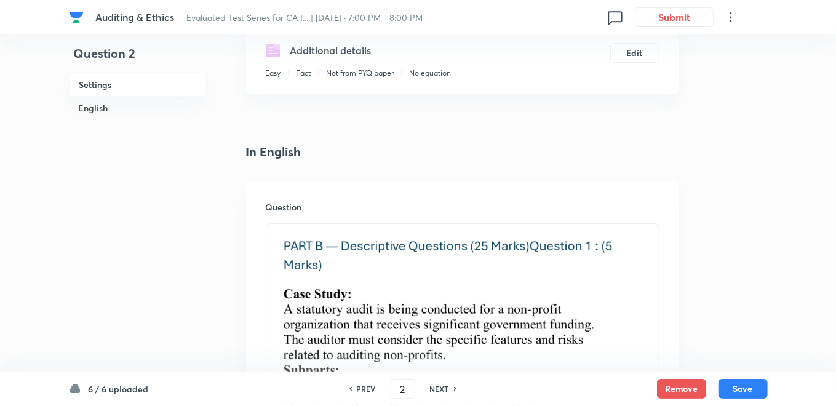
scroll to position [341, 0]
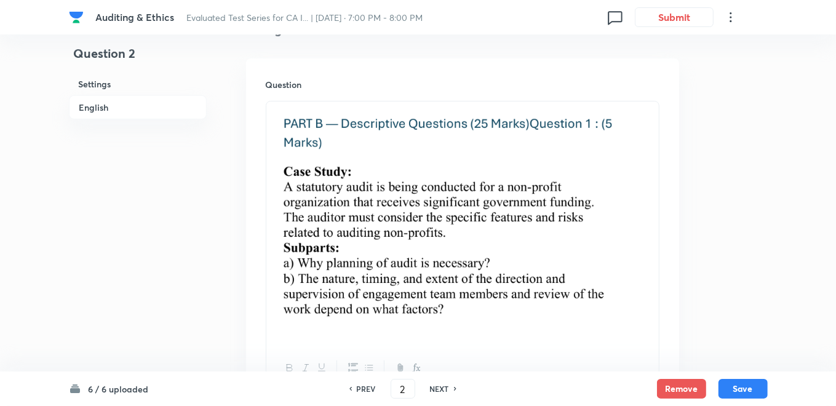
click at [361, 196] on img at bounding box center [463, 222] width 374 height 226
click at [554, 179] on img at bounding box center [463, 222] width 374 height 226
click at [589, 186] on img at bounding box center [463, 222] width 374 height 226
click at [622, 208] on img at bounding box center [463, 222] width 374 height 226
click at [600, 239] on img at bounding box center [463, 222] width 374 height 226
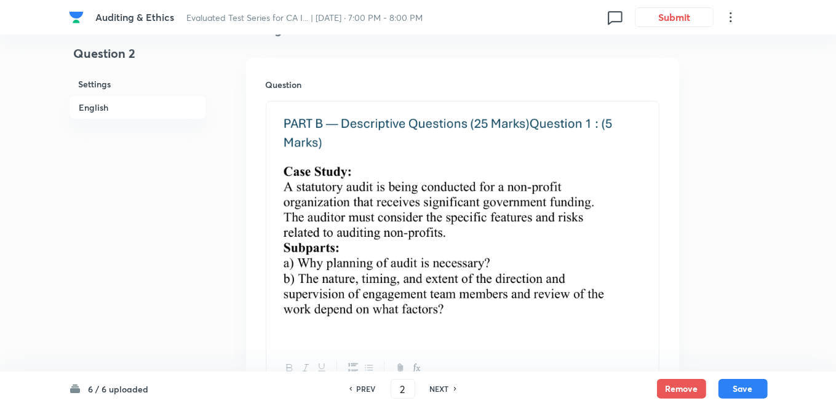
click at [596, 239] on img at bounding box center [463, 222] width 374 height 226
click at [530, 234] on img at bounding box center [463, 222] width 374 height 226
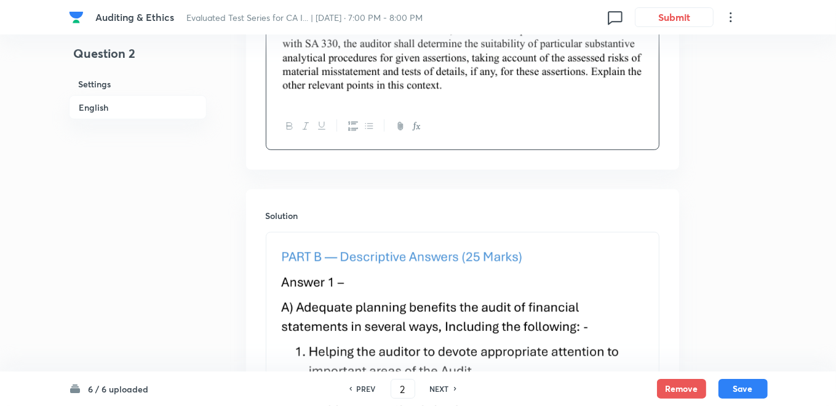
scroll to position [546, 0]
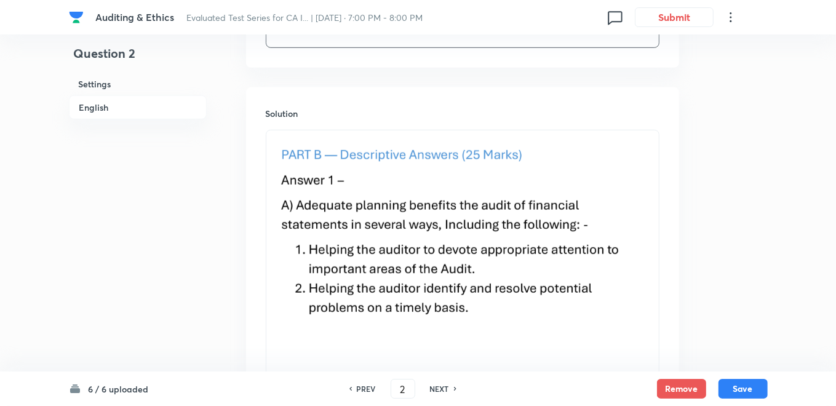
click at [486, 257] on img at bounding box center [463, 260] width 374 height 245
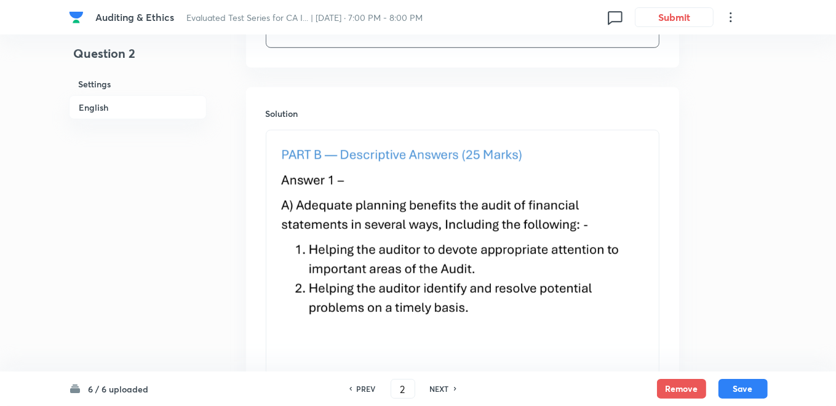
click at [486, 257] on img at bounding box center [463, 260] width 374 height 245
click at [457, 258] on img at bounding box center [463, 260] width 374 height 245
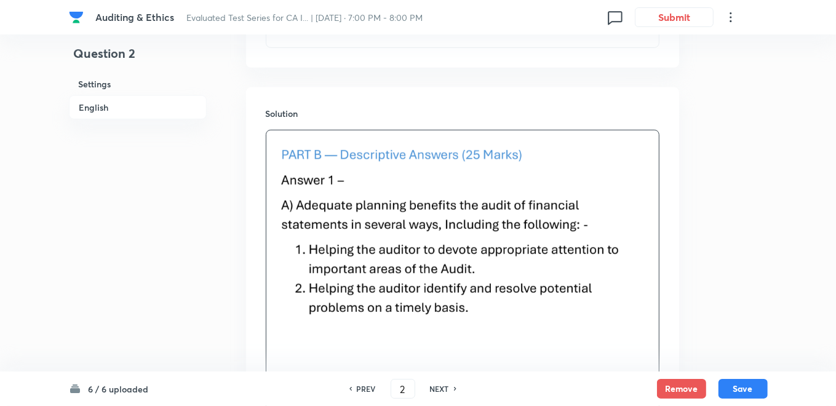
click at [446, 257] on img at bounding box center [463, 260] width 374 height 245
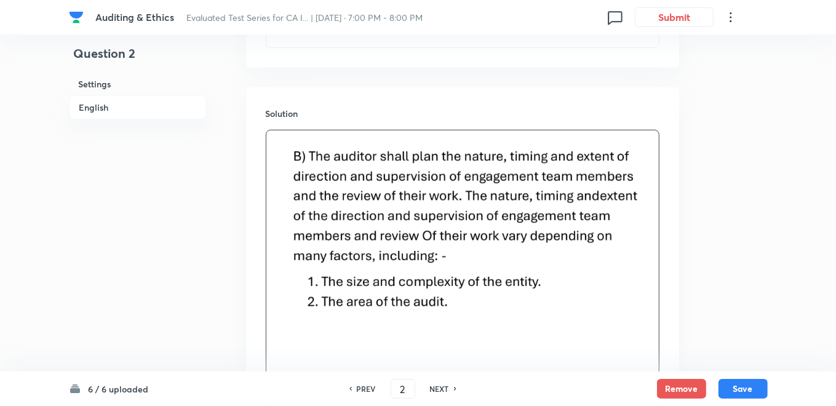
scroll to position [512, 0]
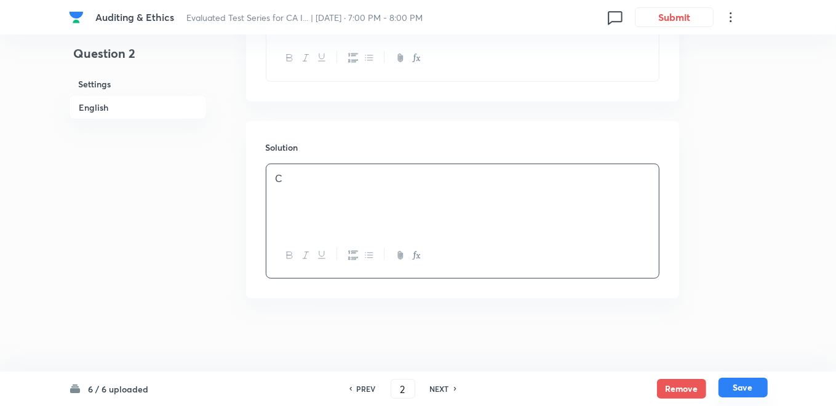
click at [738, 394] on button "Save" at bounding box center [743, 388] width 49 height 20
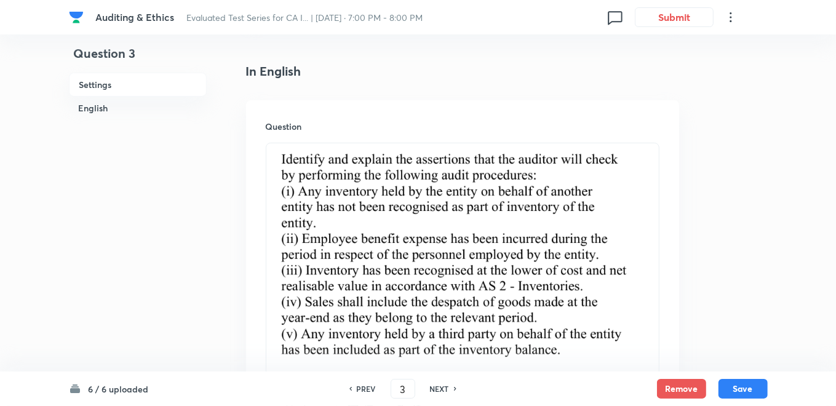
scroll to position [235, 0]
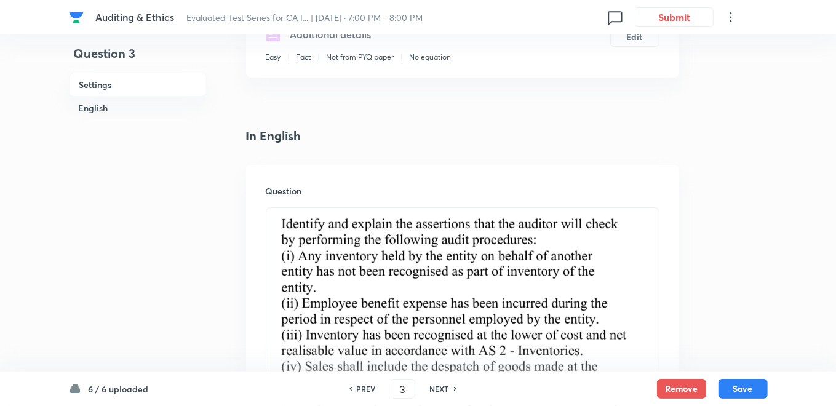
drag, startPoint x: 305, startPoint y: 237, endPoint x: 460, endPoint y: 319, distance: 175.0
click at [458, 320] on img at bounding box center [463, 325] width 374 height 220
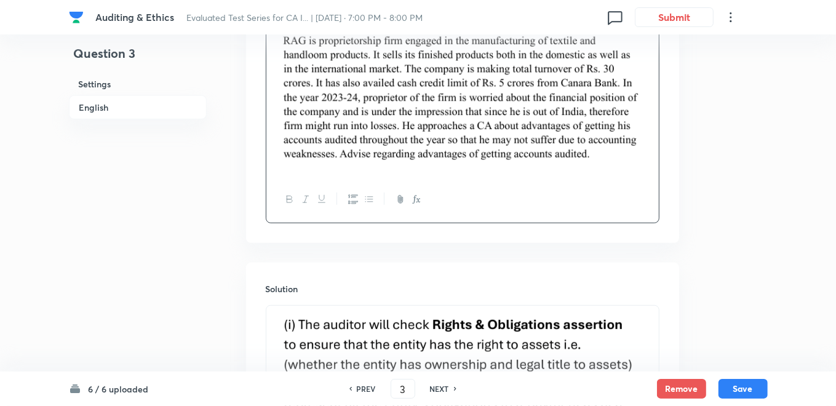
scroll to position [440, 0]
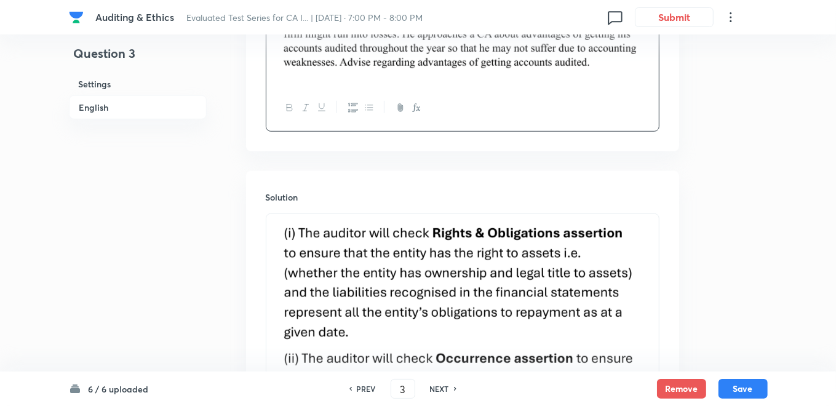
scroll to position [577, 0]
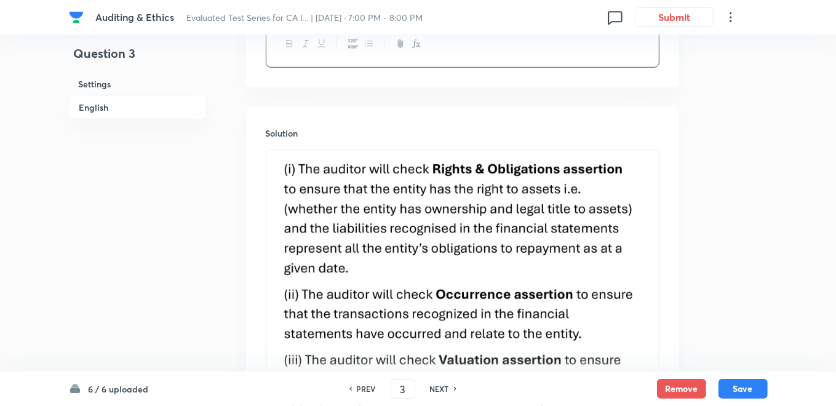
click at [396, 247] on img at bounding box center [463, 347] width 374 height 380
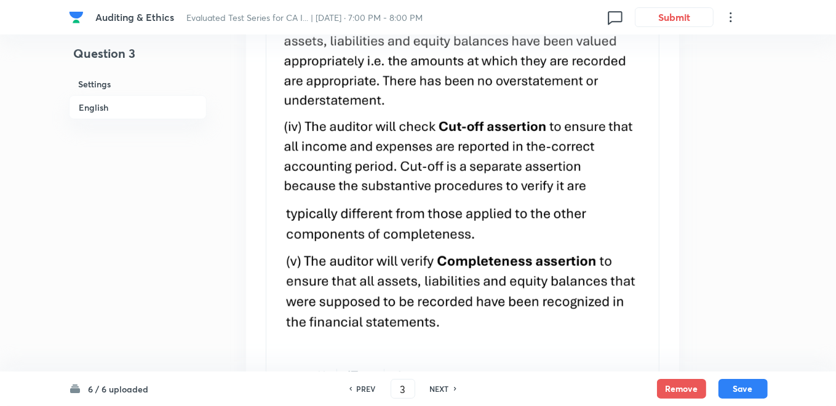
scroll to position [987, 0]
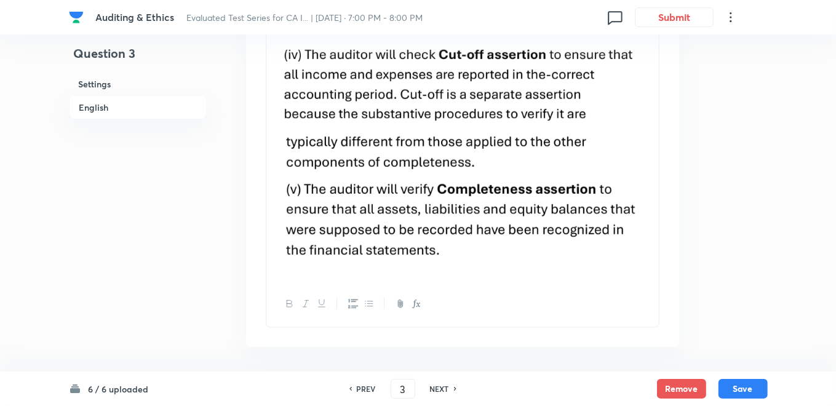
click at [613, 225] on img at bounding box center [463, 200] width 374 height 141
drag, startPoint x: 622, startPoint y: 220, endPoint x: 631, endPoint y: 213, distance: 11.0
click at [627, 216] on img at bounding box center [463, 200] width 374 height 141
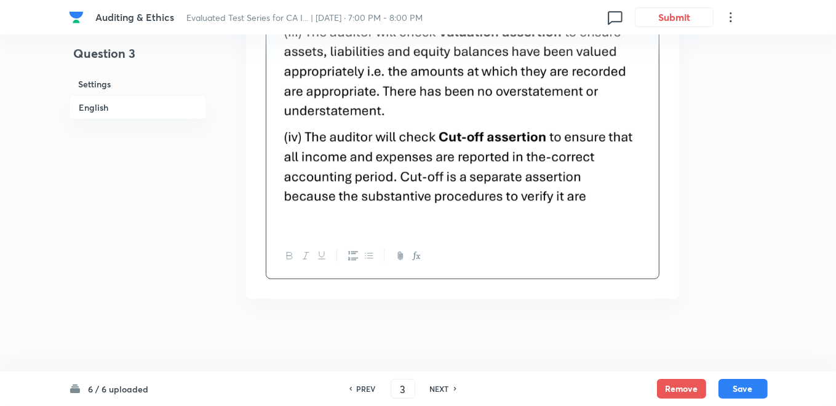
scroll to position [522, 0]
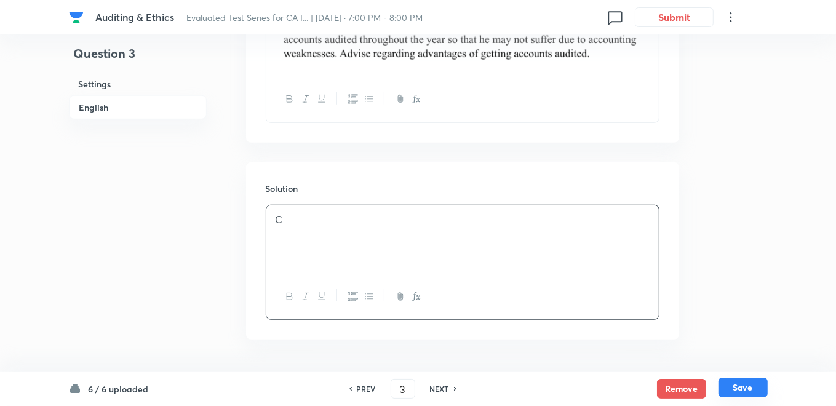
click at [735, 388] on button "Save" at bounding box center [743, 388] width 49 height 20
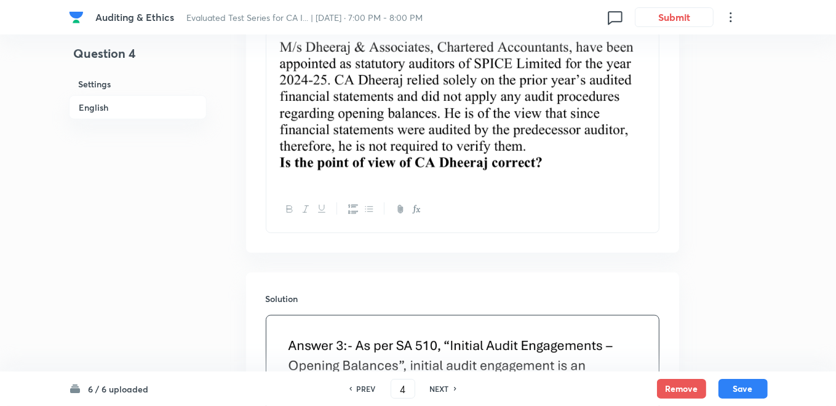
scroll to position [358, 0]
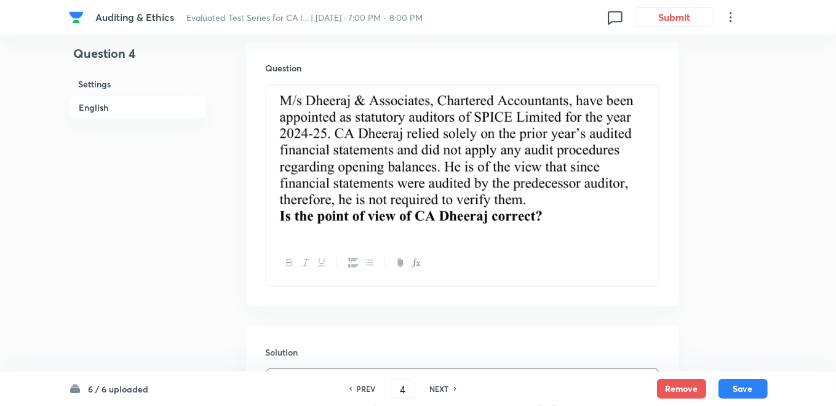
click at [478, 129] on img at bounding box center [463, 161] width 374 height 138
click at [485, 145] on img at bounding box center [463, 161] width 374 height 138
click at [500, 158] on img at bounding box center [463, 161] width 374 height 138
drag, startPoint x: 622, startPoint y: 158, endPoint x: 630, endPoint y: 151, distance: 10.5
click at [623, 158] on img at bounding box center [463, 161] width 374 height 138
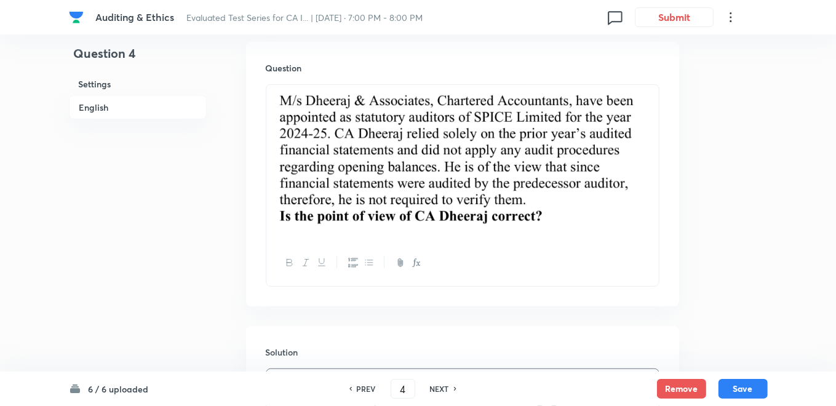
click at [630, 151] on img at bounding box center [463, 161] width 374 height 138
click at [641, 150] on img at bounding box center [463, 161] width 374 height 138
click at [624, 149] on img at bounding box center [463, 161] width 374 height 138
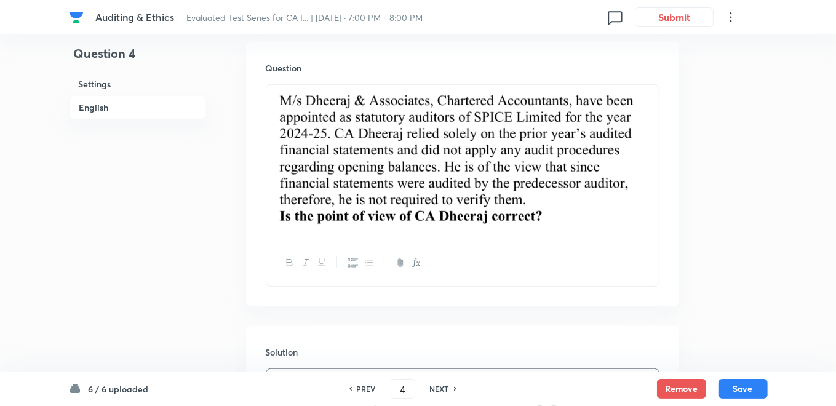
drag, startPoint x: 634, startPoint y: 166, endPoint x: 565, endPoint y: 169, distance: 68.4
click at [630, 167] on img at bounding box center [463, 161] width 374 height 138
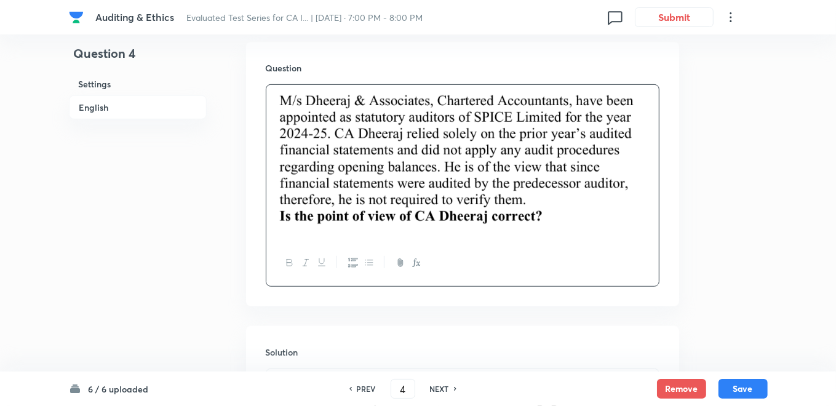
drag, startPoint x: 565, startPoint y: 169, endPoint x: 540, endPoint y: 172, distance: 26.0
click at [557, 170] on img at bounding box center [463, 161] width 374 height 138
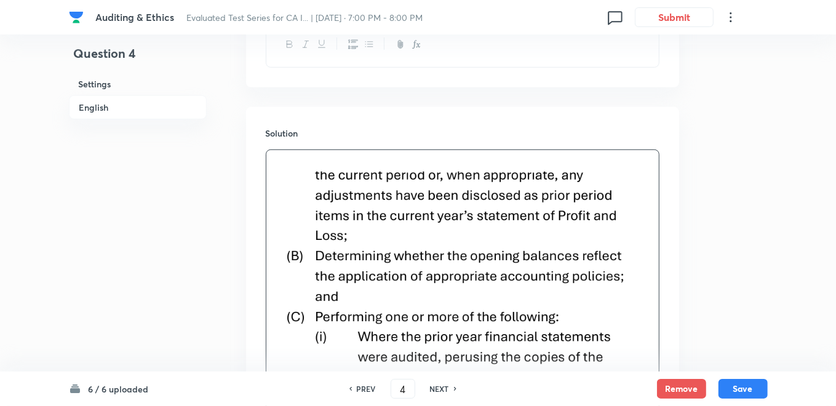
scroll to position [495, 0]
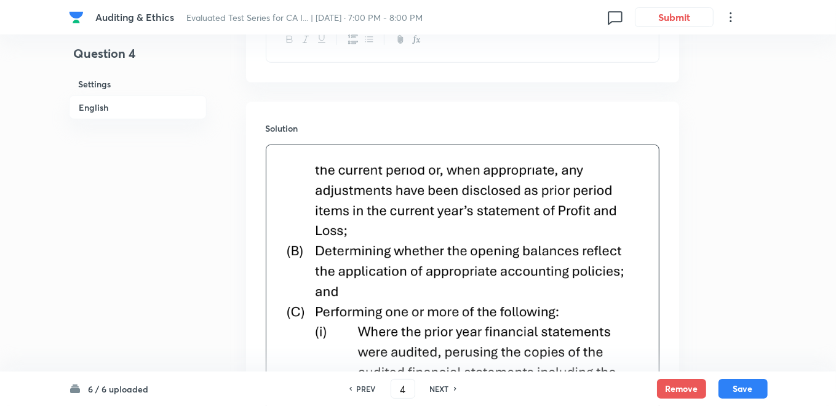
click at [372, 191] on img at bounding box center [463, 366] width 374 height 399
click at [345, 186] on img at bounding box center [463, 366] width 374 height 399
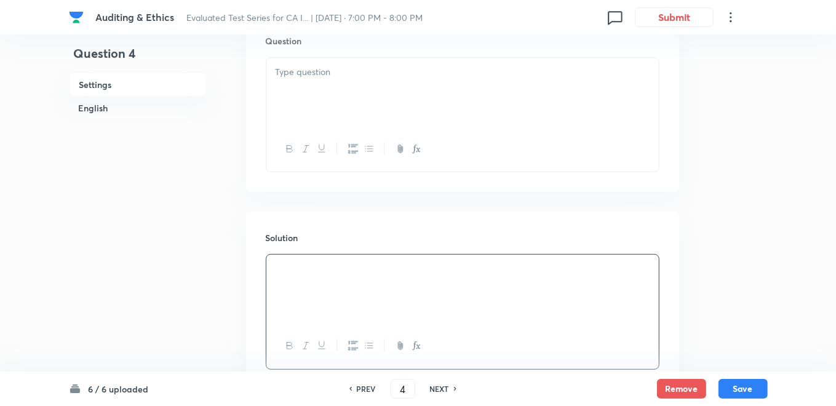
scroll to position [271, 0]
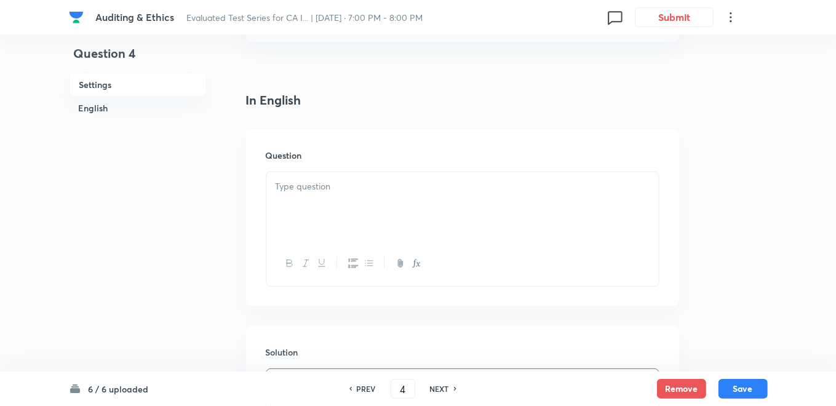
click at [300, 207] on div at bounding box center [462, 206] width 392 height 69
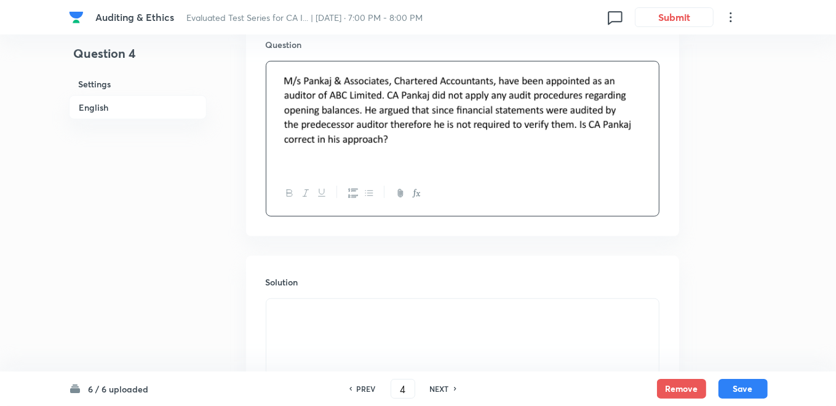
scroll to position [476, 0]
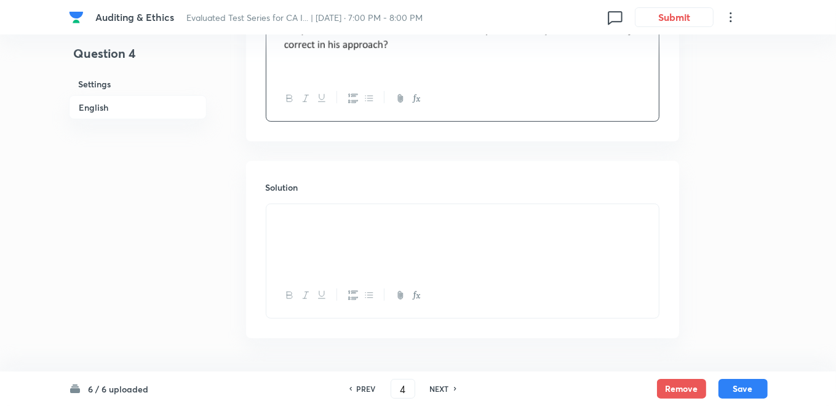
click at [352, 244] on div at bounding box center [462, 238] width 392 height 69
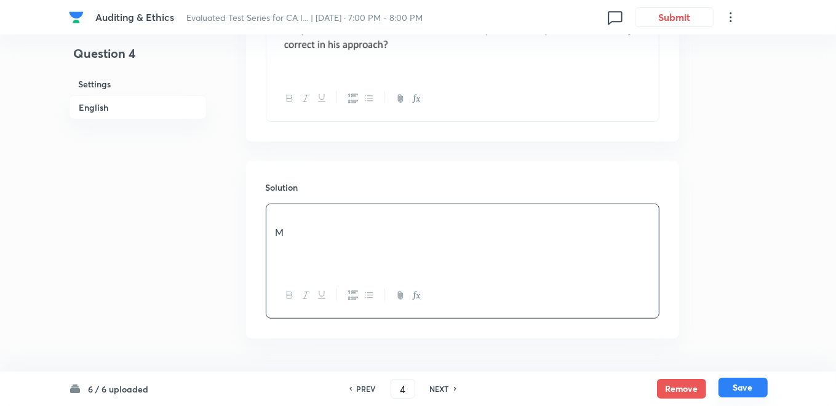
click at [745, 390] on button "Save" at bounding box center [743, 388] width 49 height 20
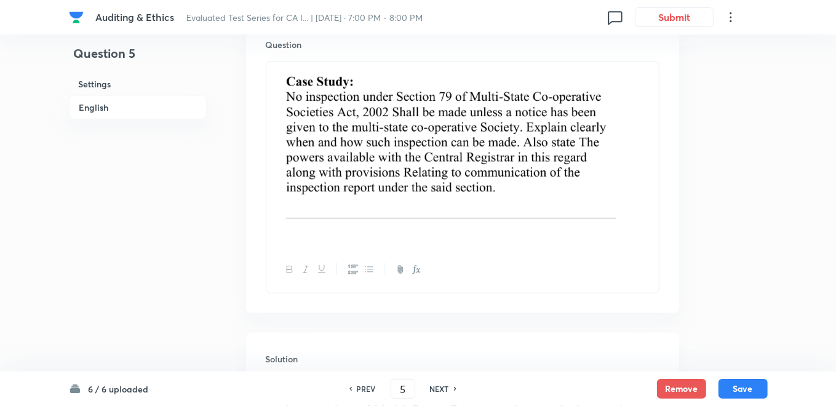
scroll to position [245, 0]
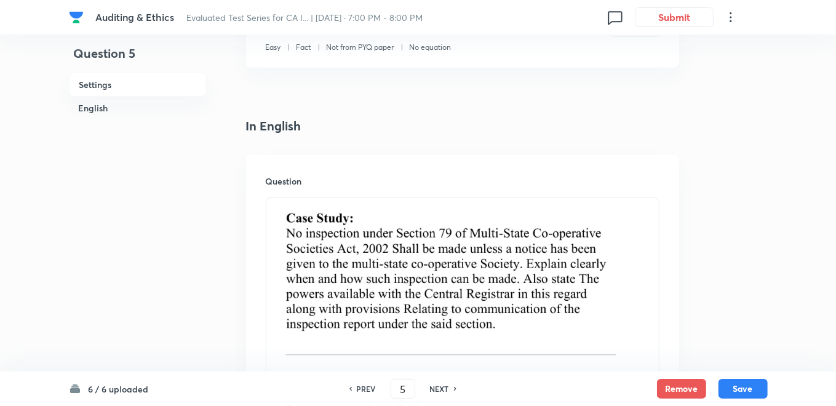
click at [621, 250] on img at bounding box center [463, 288] width 374 height 167
drag, startPoint x: 621, startPoint y: 250, endPoint x: 600, endPoint y: 249, distance: 21.0
click at [620, 250] on img at bounding box center [463, 288] width 374 height 167
click at [370, 250] on img at bounding box center [463, 288] width 374 height 167
click at [324, 242] on img at bounding box center [463, 288] width 374 height 167
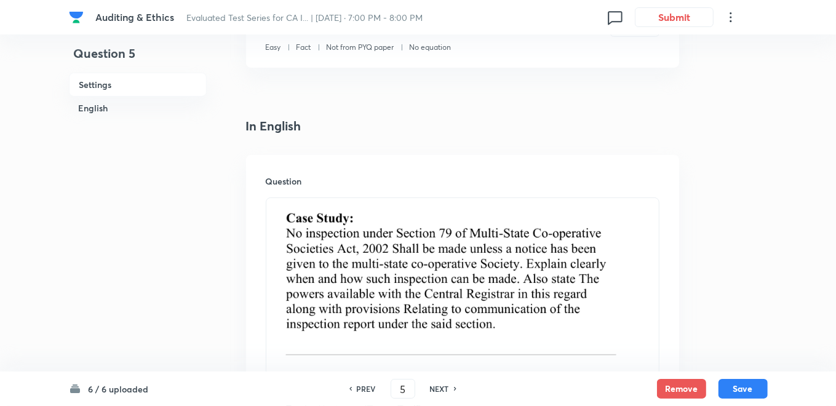
click at [318, 241] on img at bounding box center [463, 288] width 374 height 167
drag, startPoint x: 318, startPoint y: 241, endPoint x: 287, endPoint y: 233, distance: 31.8
click at [308, 239] on img at bounding box center [463, 288] width 374 height 167
click at [286, 233] on img at bounding box center [463, 288] width 374 height 167
click at [291, 232] on img at bounding box center [463, 288] width 374 height 167
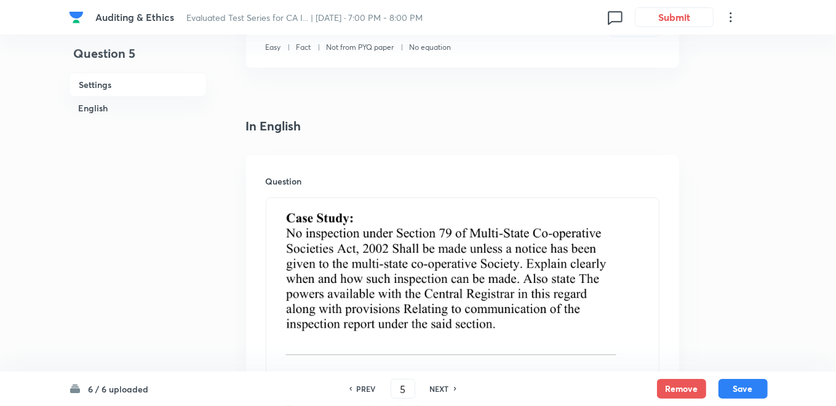
click at [291, 232] on img at bounding box center [463, 288] width 374 height 167
click at [292, 232] on img at bounding box center [463, 288] width 374 height 167
drag, startPoint x: 295, startPoint y: 233, endPoint x: 306, endPoint y: 254, distance: 23.7
click at [306, 254] on img at bounding box center [463, 288] width 374 height 167
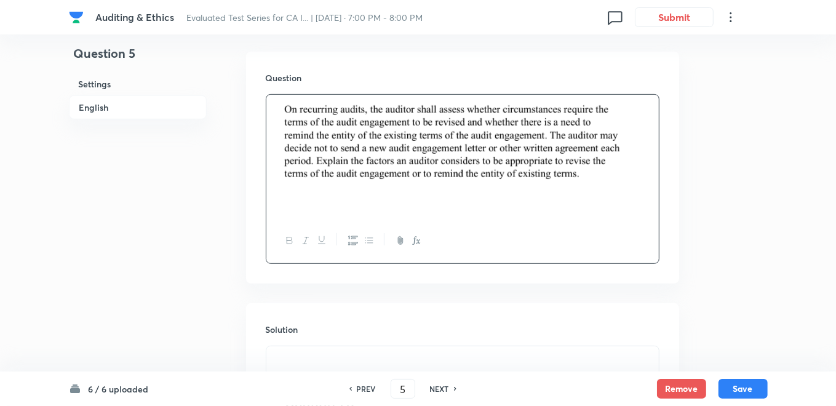
scroll to position [450, 0]
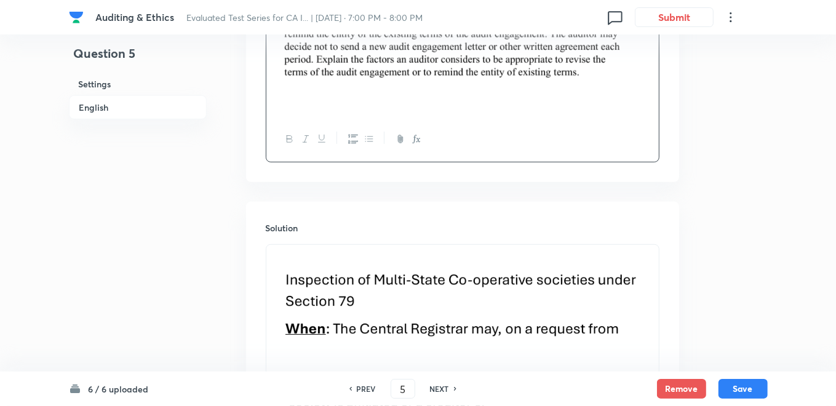
click at [329, 308] on img at bounding box center [463, 310] width 374 height 89
click at [337, 290] on img at bounding box center [463, 310] width 374 height 89
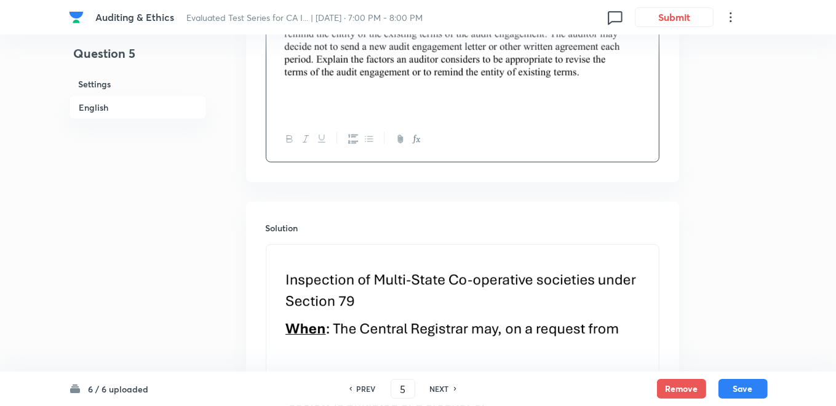
drag, startPoint x: 333, startPoint y: 287, endPoint x: 323, endPoint y: 285, distance: 10.6
click at [332, 287] on img at bounding box center [463, 310] width 374 height 89
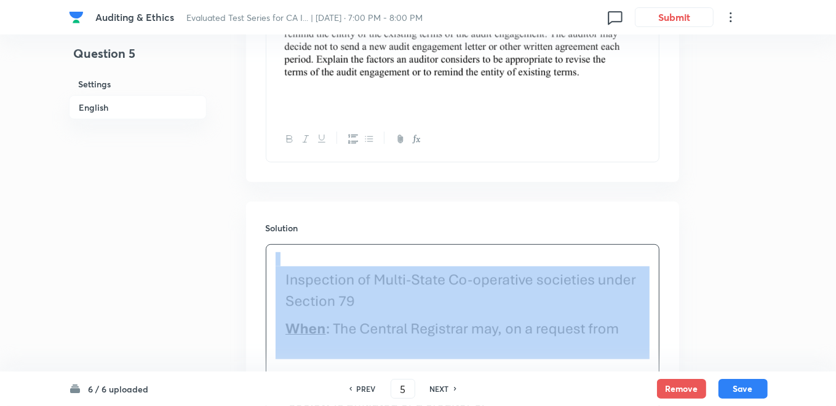
click at [322, 285] on img at bounding box center [463, 310] width 374 height 89
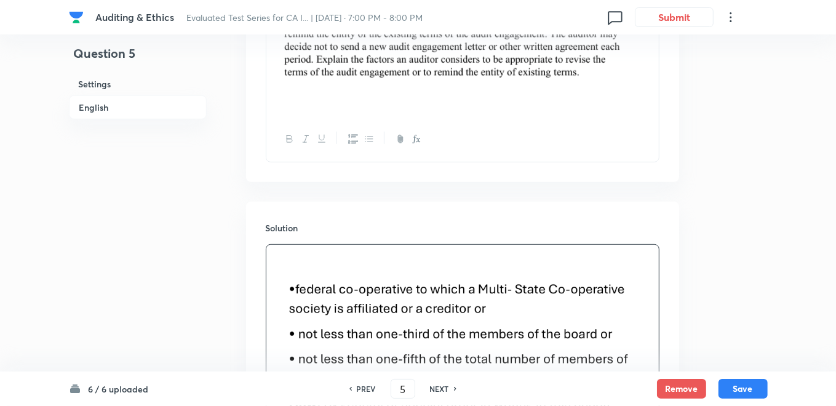
drag, startPoint x: 319, startPoint y: 297, endPoint x: 303, endPoint y: 305, distance: 18.7
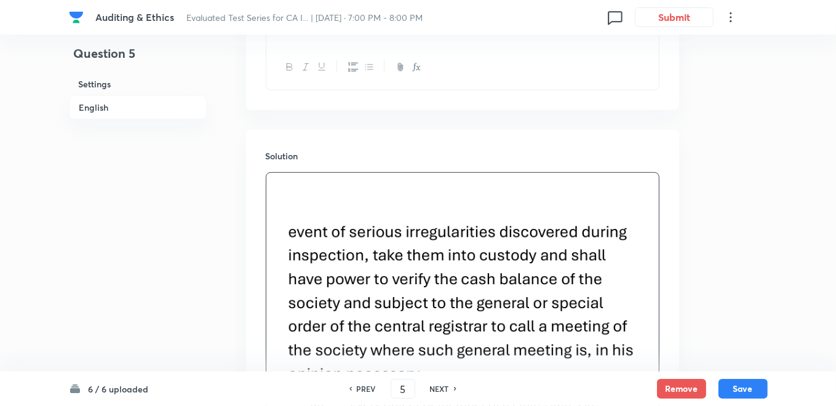
scroll to position [587, 0]
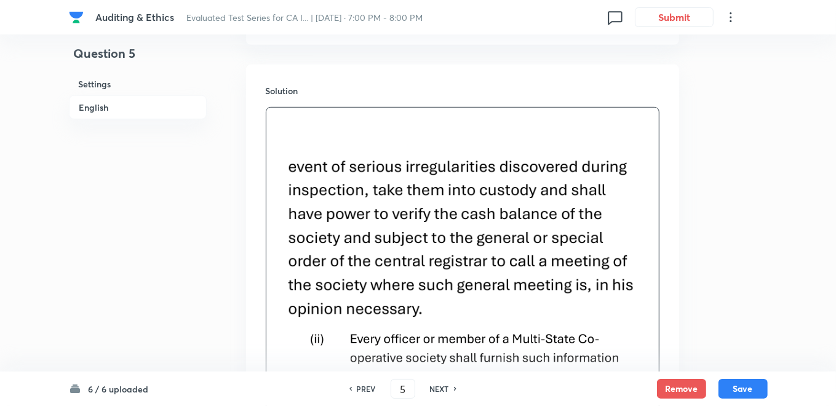
click at [313, 238] on img at bounding box center [463, 239] width 374 height 165
click at [313, 179] on img at bounding box center [463, 239] width 374 height 165
click at [301, 164] on img at bounding box center [463, 239] width 374 height 165
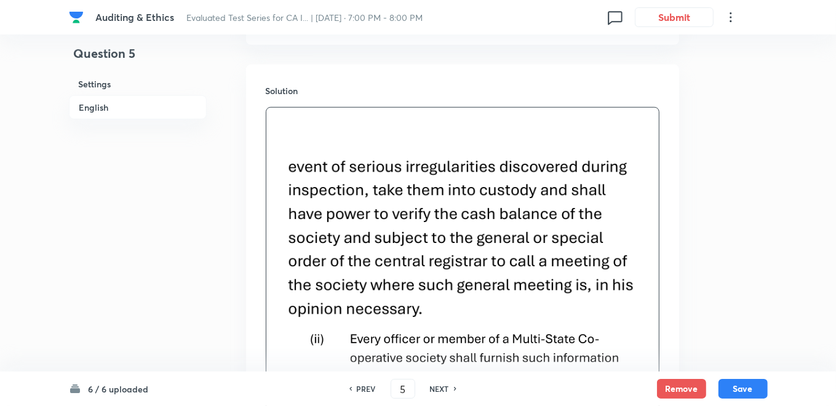
click at [301, 164] on img at bounding box center [463, 239] width 374 height 165
click at [287, 174] on img at bounding box center [463, 239] width 374 height 165
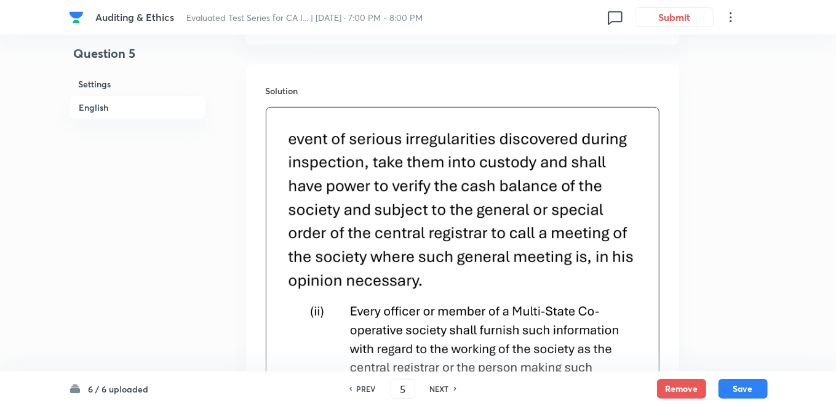
scroll to position [573, 0]
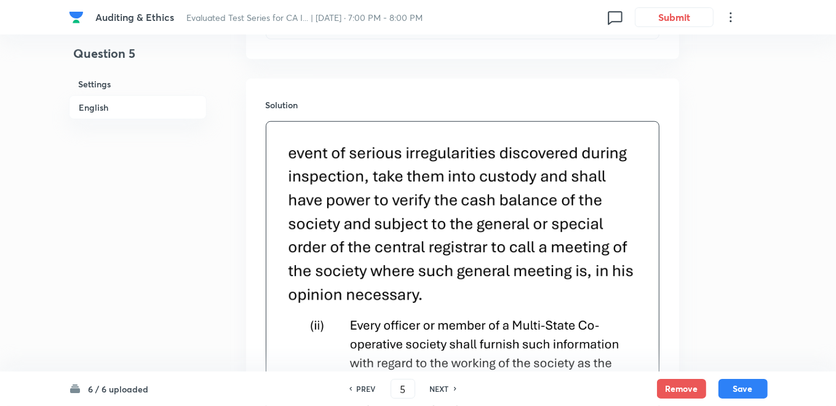
click at [590, 313] on img at bounding box center [463, 406] width 374 height 191
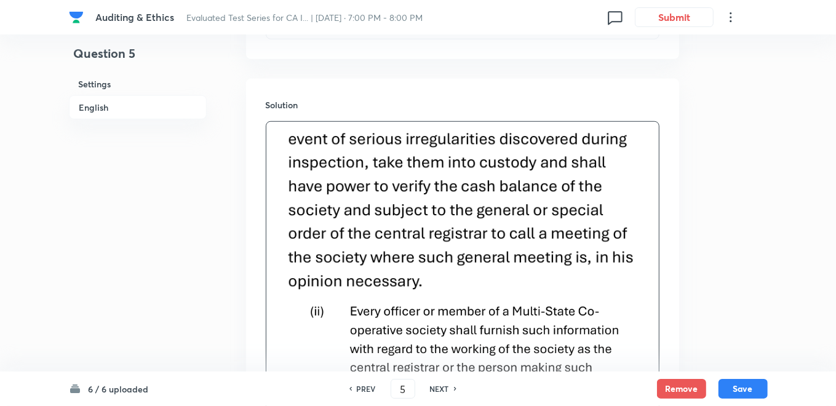
click at [488, 287] on img at bounding box center [463, 211] width 374 height 165
click at [448, 273] on img at bounding box center [463, 211] width 374 height 165
click at [431, 283] on img at bounding box center [463, 211] width 374 height 165
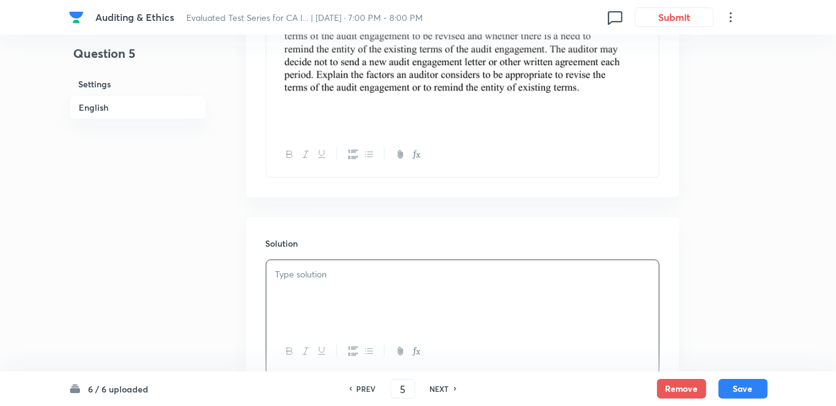
scroll to position [530, 0]
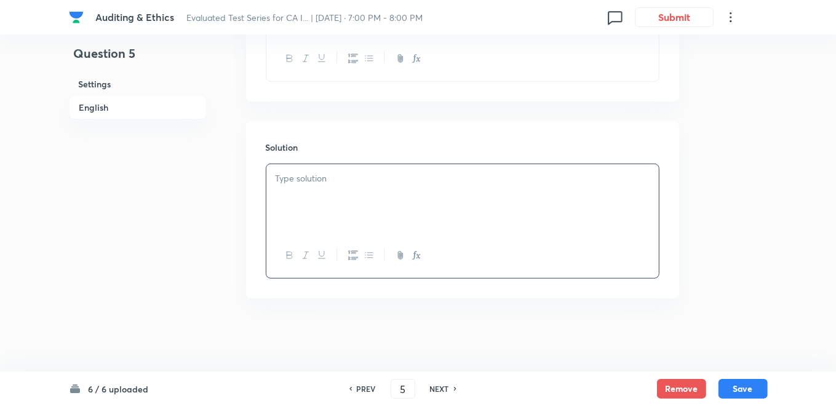
click at [281, 191] on div at bounding box center [462, 198] width 392 height 69
click at [737, 390] on button "Save" at bounding box center [743, 388] width 49 height 20
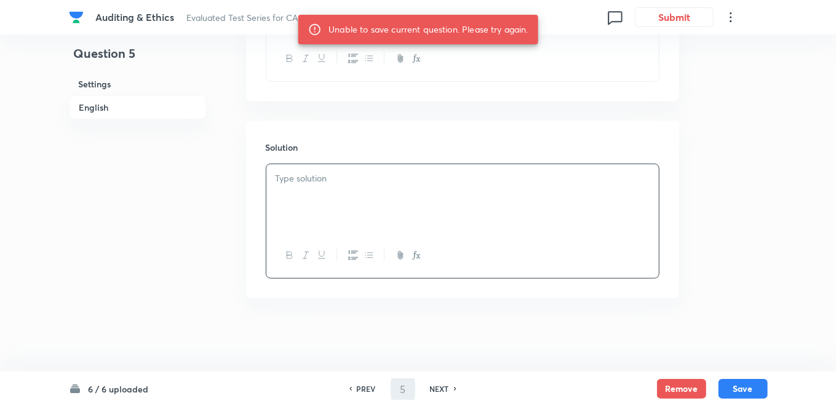
click at [439, 389] on h6 "NEXT" at bounding box center [439, 388] width 19 height 11
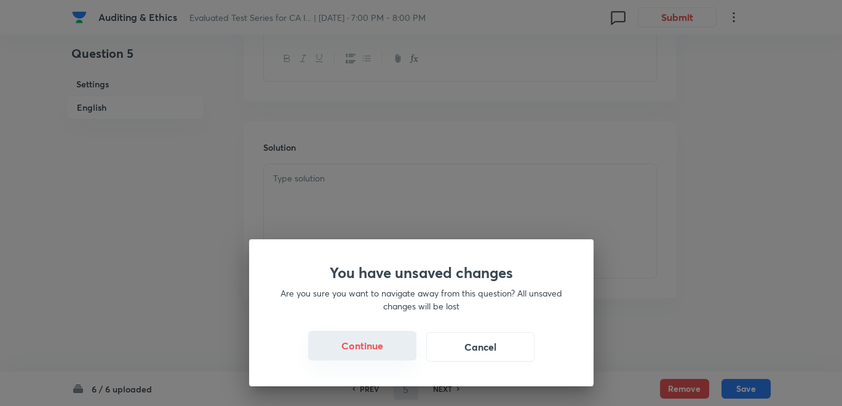
click at [372, 349] on button "Continue" at bounding box center [362, 346] width 108 height 30
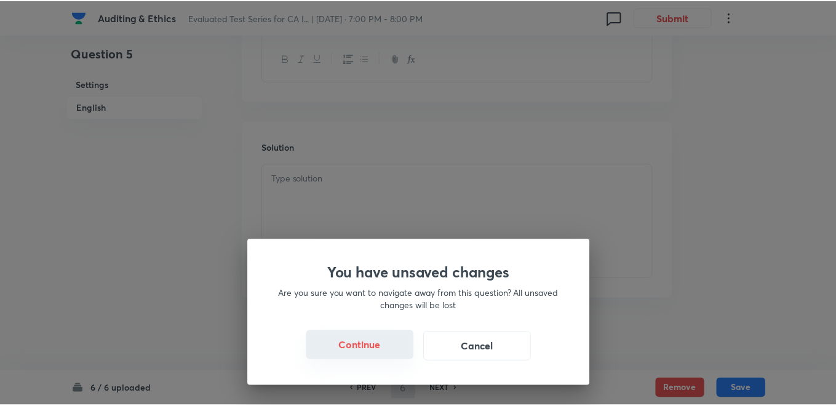
scroll to position [476, 0]
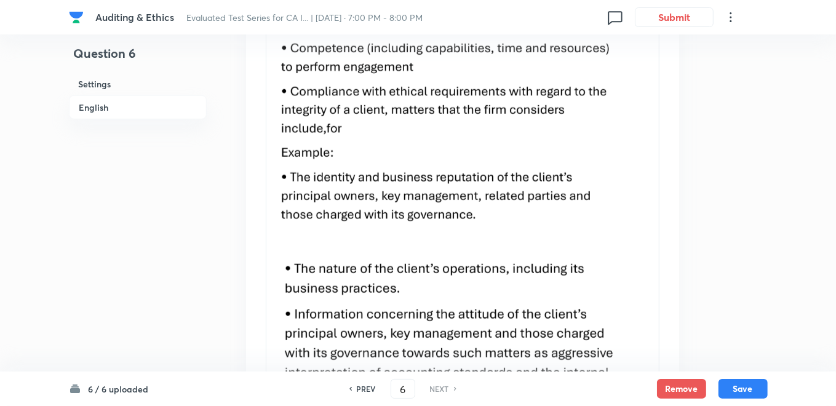
click at [364, 386] on h6 "PREV" at bounding box center [366, 388] width 19 height 11
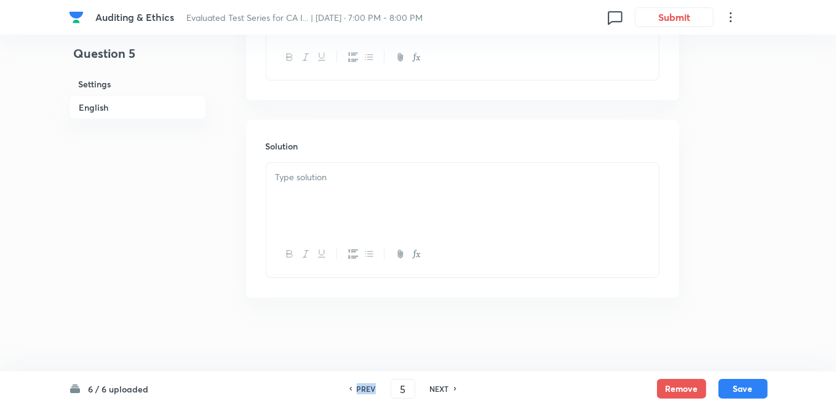
click at [364, 386] on h6 "PREV" at bounding box center [366, 388] width 19 height 11
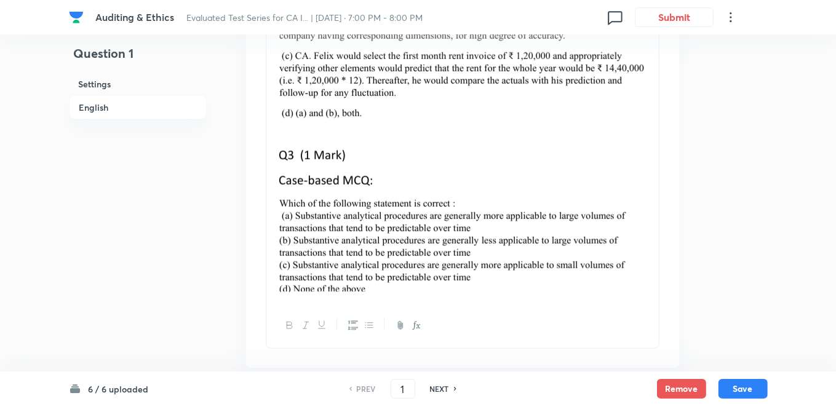
scroll to position [886, 0]
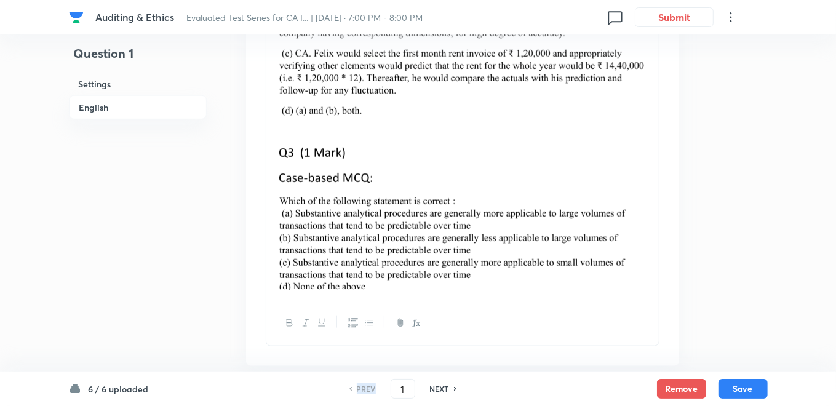
click at [364, 386] on h6 "PREV" at bounding box center [366, 388] width 19 height 11
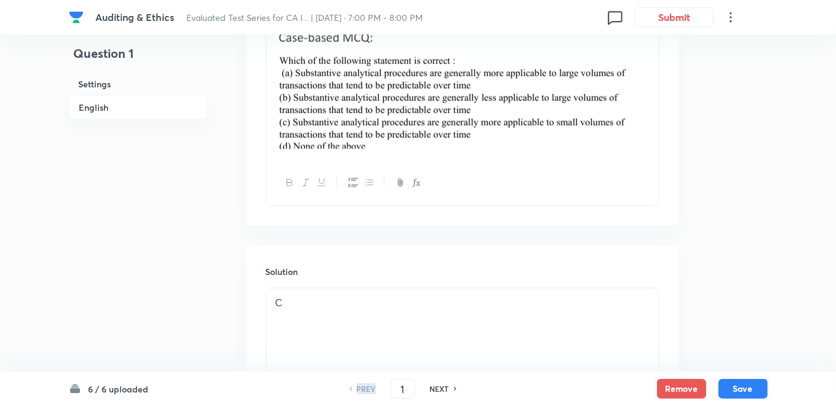
scroll to position [1091, 0]
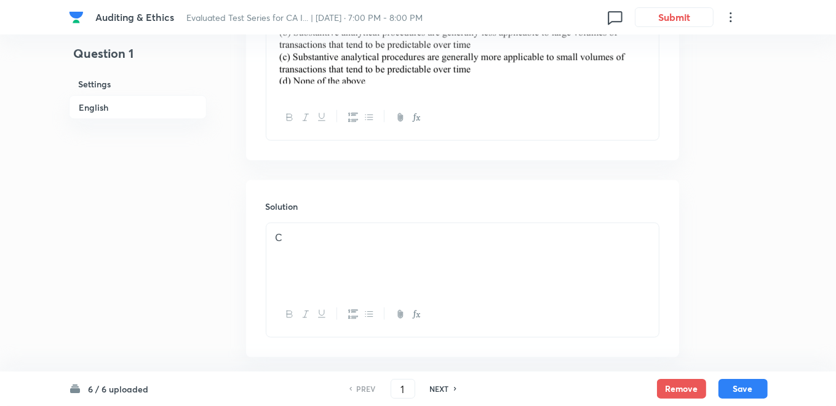
click at [335, 240] on p "C" at bounding box center [463, 238] width 374 height 14
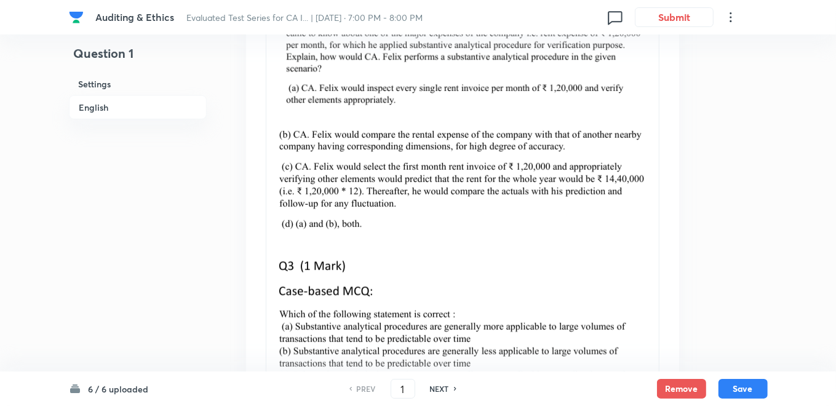
scroll to position [818, 0]
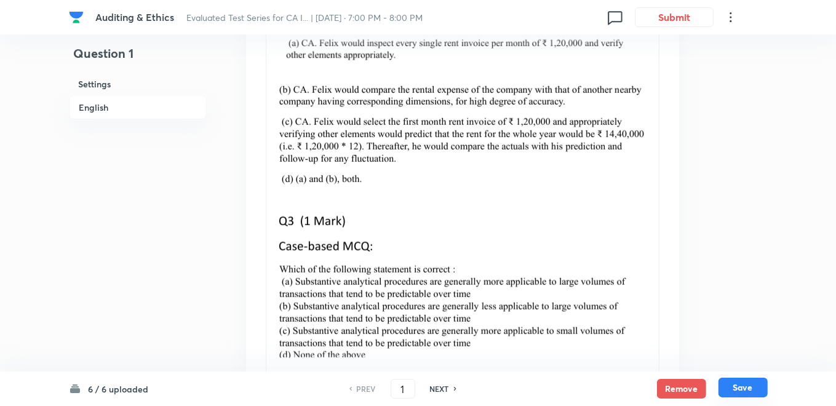
click at [743, 382] on button "Save" at bounding box center [743, 388] width 49 height 20
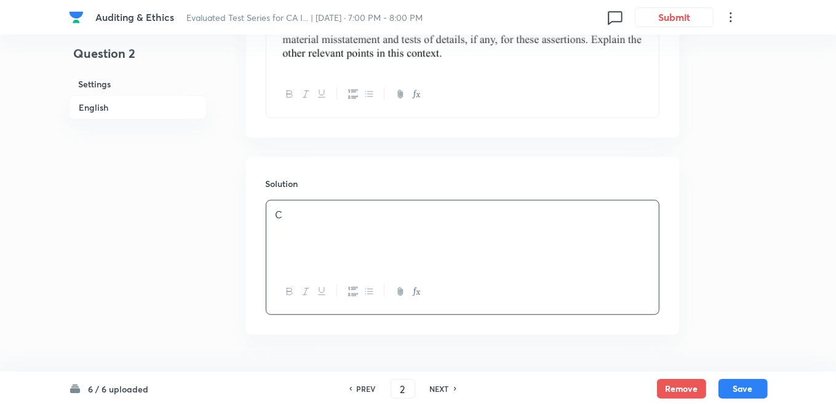
scroll to position [512, 0]
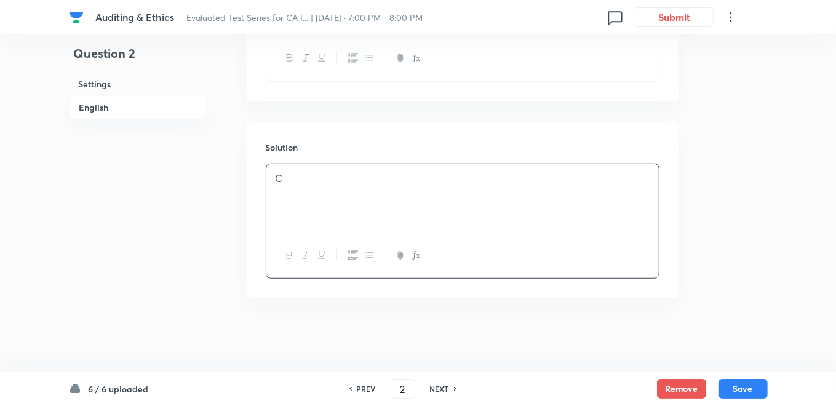
click at [293, 178] on p "C" at bounding box center [463, 179] width 374 height 14
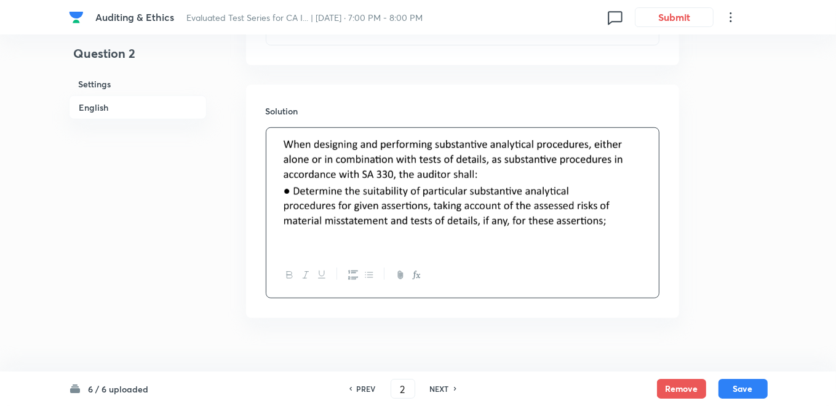
scroll to position [568, 0]
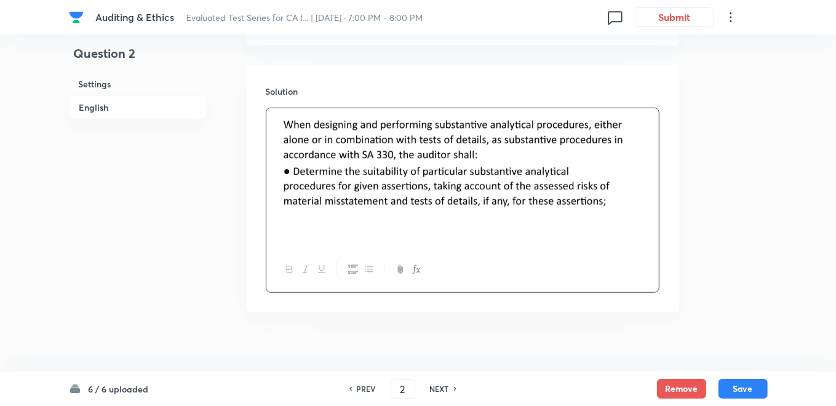
drag, startPoint x: 341, startPoint y: 223, endPoint x: 315, endPoint y: 228, distance: 27.0
click at [325, 228] on p at bounding box center [463, 233] width 374 height 14
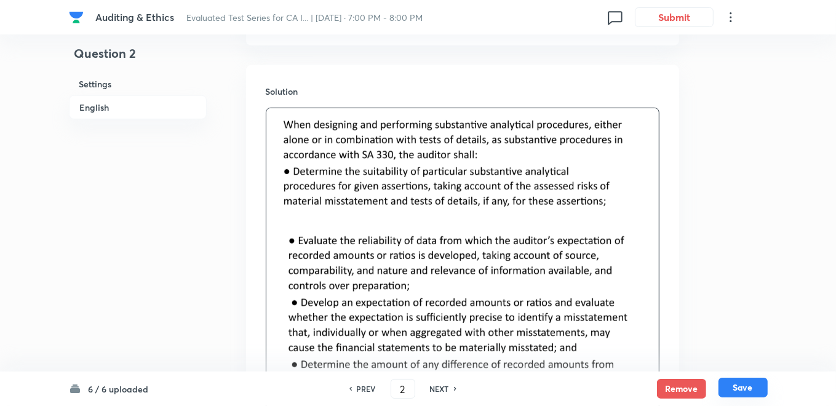
click at [736, 395] on button "Save" at bounding box center [743, 388] width 49 height 20
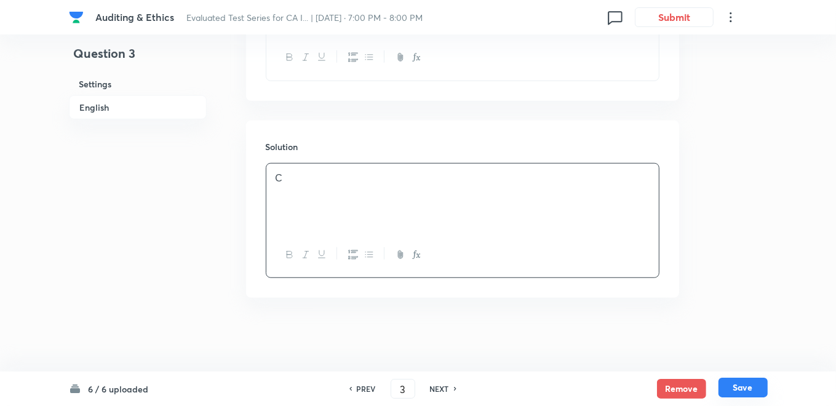
scroll to position [562, 0]
click at [355, 175] on p "C" at bounding box center [463, 179] width 374 height 14
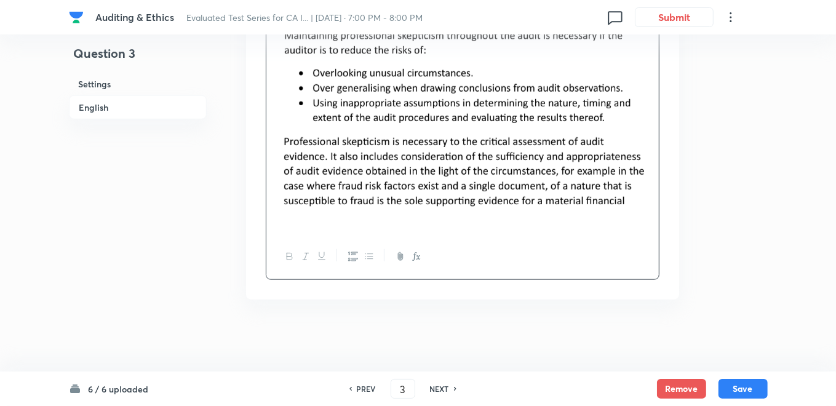
scroll to position [864, 0]
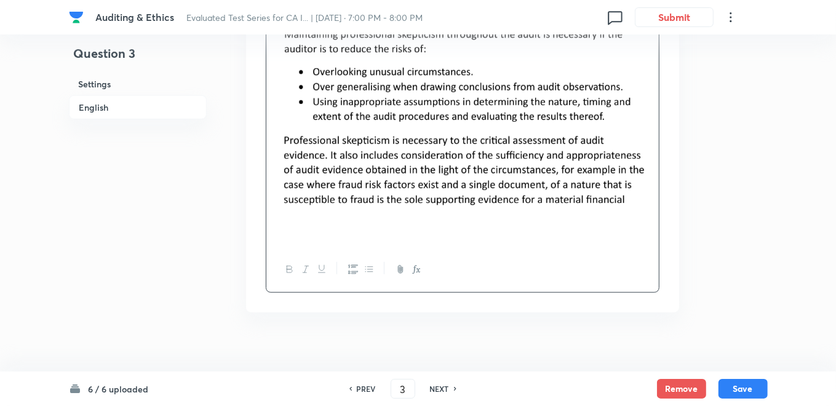
drag, startPoint x: 303, startPoint y: 225, endPoint x: 276, endPoint y: 234, distance: 28.6
click at [271, 234] on div at bounding box center [462, 55] width 392 height 384
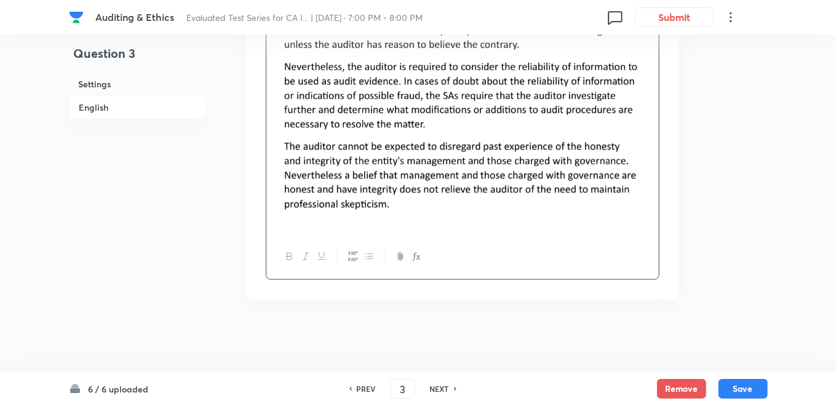
scroll to position [1070, 0]
click at [741, 391] on button "Save" at bounding box center [743, 388] width 49 height 20
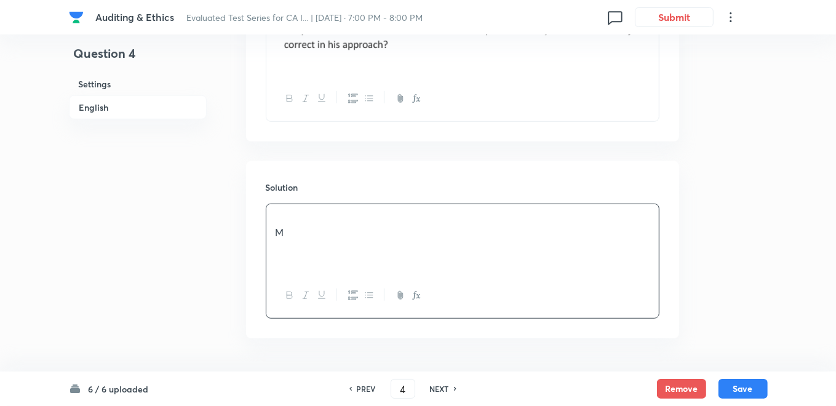
scroll to position [516, 0]
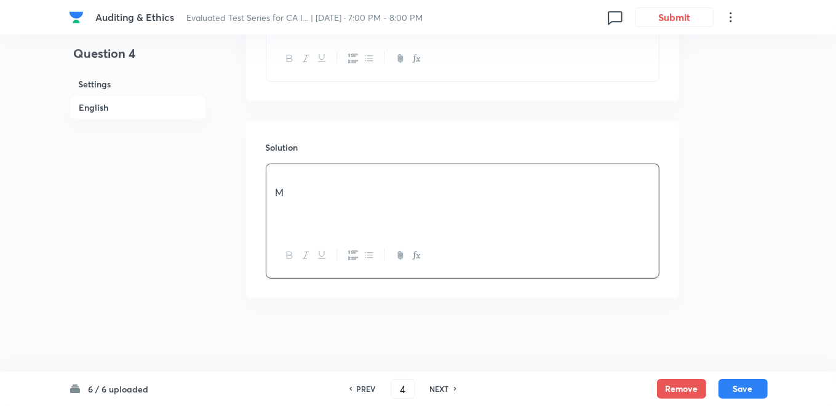
click at [340, 188] on p "M" at bounding box center [463, 193] width 374 height 14
click at [301, 177] on p at bounding box center [463, 179] width 374 height 14
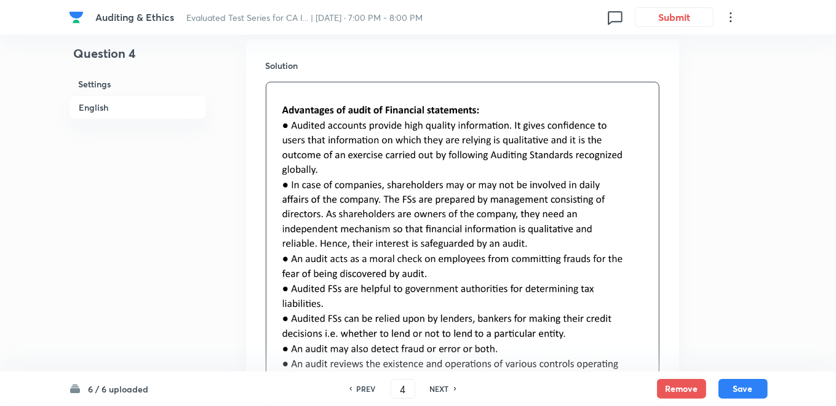
scroll to position [584, 0]
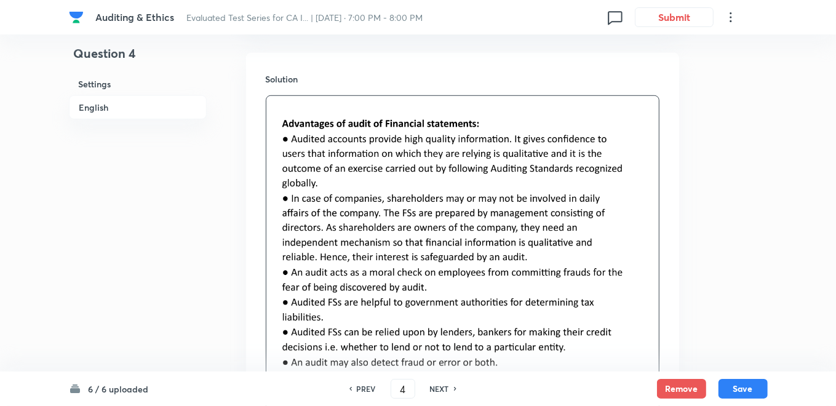
click at [629, 249] on img at bounding box center [463, 266] width 374 height 296
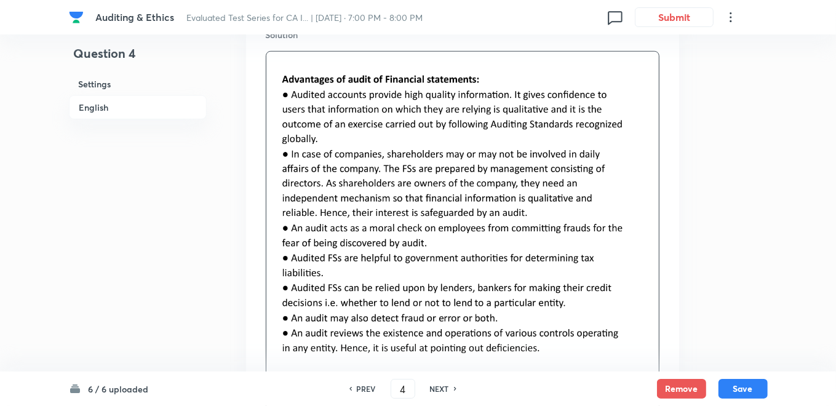
scroll to position [789, 0]
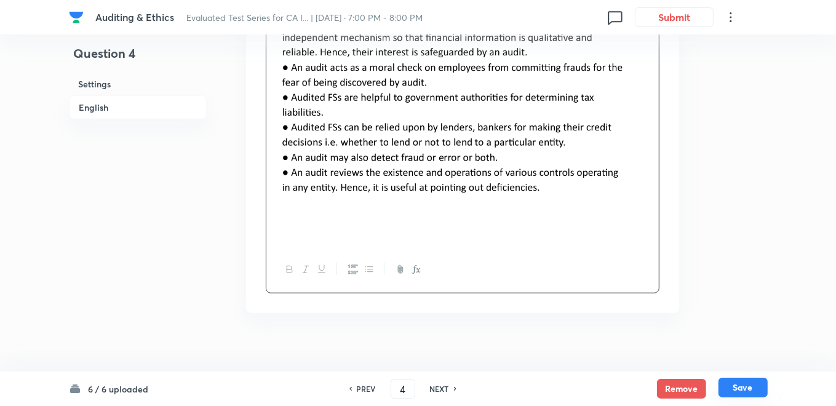
click at [741, 391] on button "Save" at bounding box center [743, 388] width 49 height 20
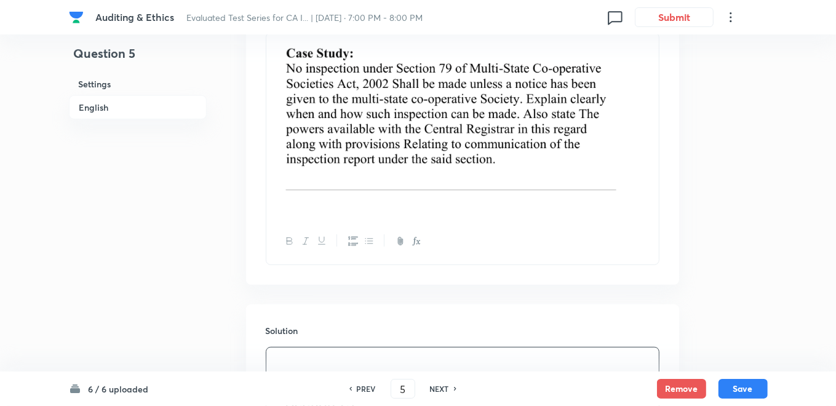
scroll to position [615, 0]
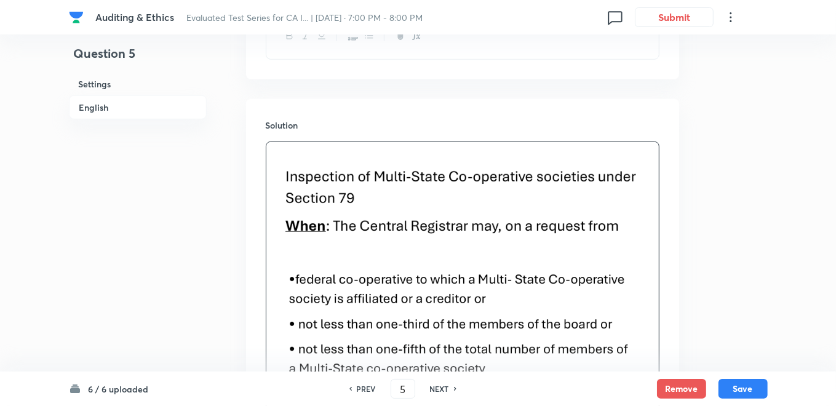
click at [309, 189] on img at bounding box center [463, 207] width 374 height 89
click at [311, 181] on img at bounding box center [463, 207] width 374 height 89
click at [306, 173] on img at bounding box center [463, 207] width 374 height 89
click at [303, 172] on img at bounding box center [463, 207] width 374 height 89
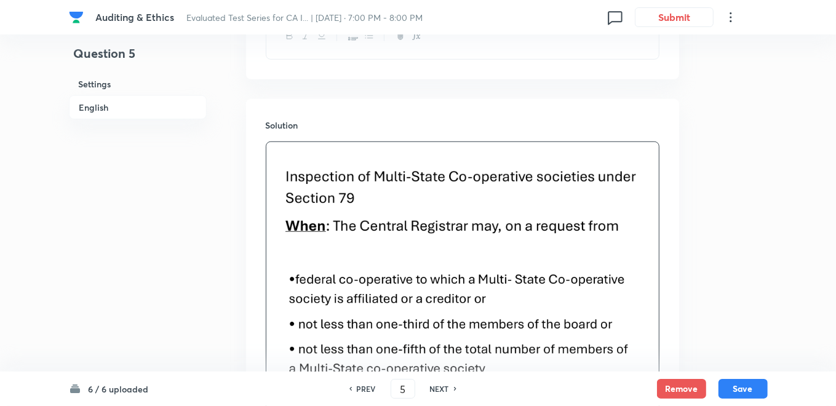
click at [297, 182] on img at bounding box center [463, 207] width 374 height 89
drag, startPoint x: 298, startPoint y: 179, endPoint x: 340, endPoint y: 212, distance: 53.4
click at [300, 179] on img at bounding box center [463, 207] width 374 height 89
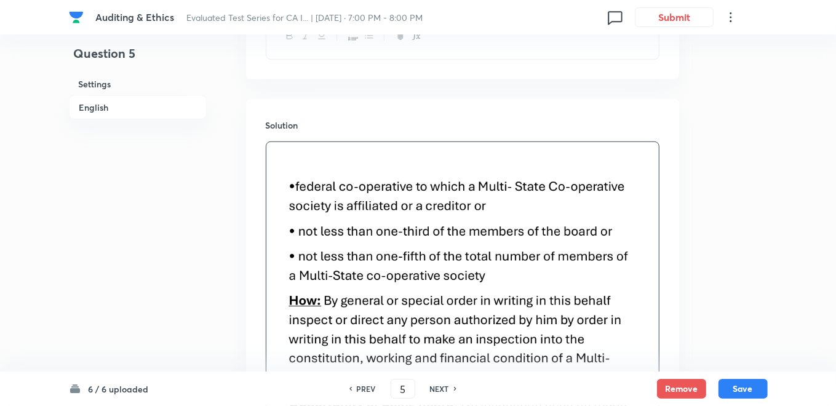
click at [421, 209] on img at bounding box center [463, 368] width 374 height 382
click at [355, 202] on img at bounding box center [463, 368] width 374 height 382
drag, startPoint x: 353, startPoint y: 202, endPoint x: 331, endPoint y: 189, distance: 25.6
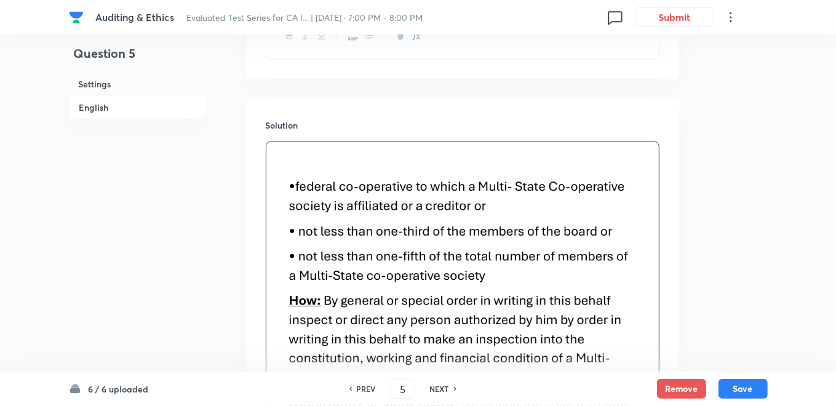
click at [342, 195] on img at bounding box center [463, 368] width 374 height 382
click at [313, 179] on img at bounding box center [463, 368] width 374 height 382
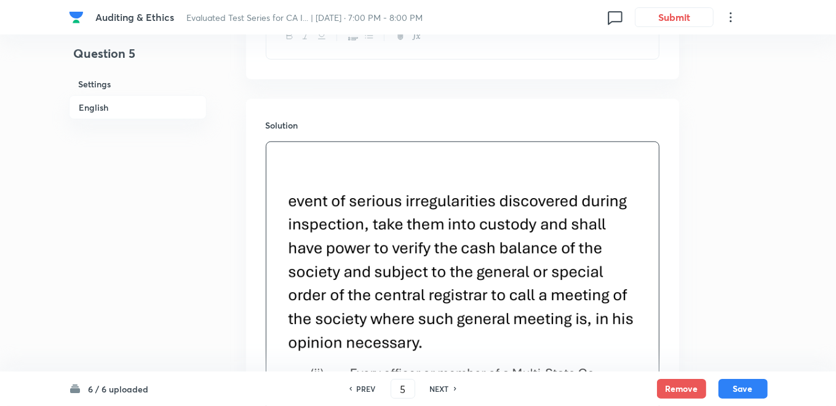
click at [335, 202] on img at bounding box center [463, 273] width 374 height 165
click at [312, 205] on img at bounding box center [463, 273] width 374 height 165
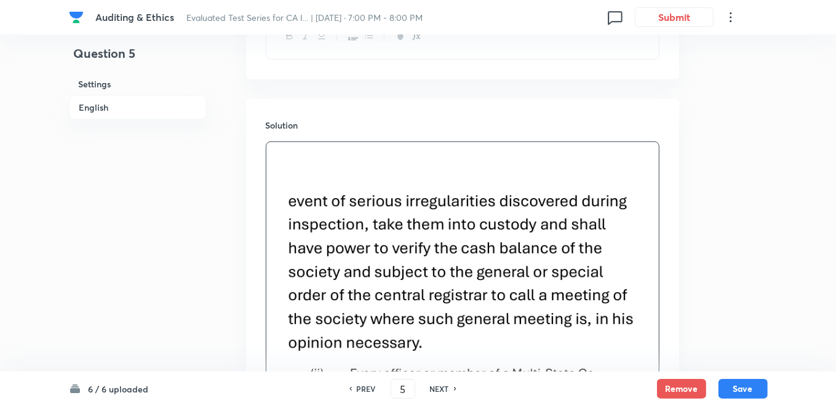
click at [312, 205] on img at bounding box center [463, 273] width 374 height 165
drag, startPoint x: 312, startPoint y: 205, endPoint x: 311, endPoint y: 235, distance: 30.2
click at [311, 235] on img at bounding box center [463, 273] width 374 height 165
drag, startPoint x: 311, startPoint y: 235, endPoint x: 450, endPoint y: 239, distance: 139.1
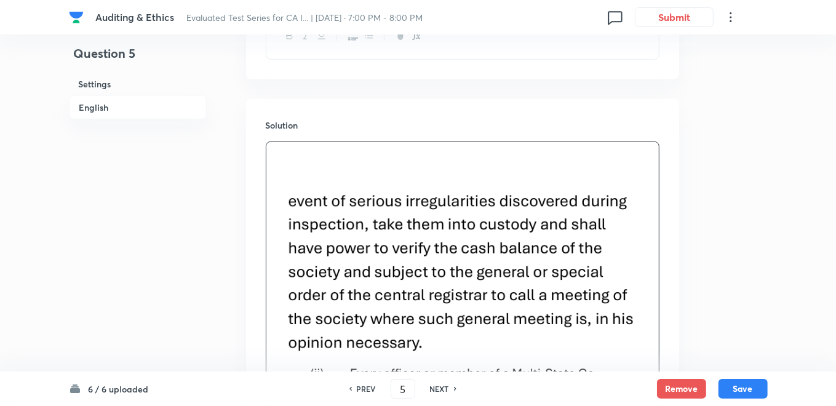
click at [313, 235] on img at bounding box center [463, 273] width 374 height 165
click at [508, 241] on img at bounding box center [463, 273] width 374 height 165
click at [602, 249] on img at bounding box center [463, 273] width 374 height 165
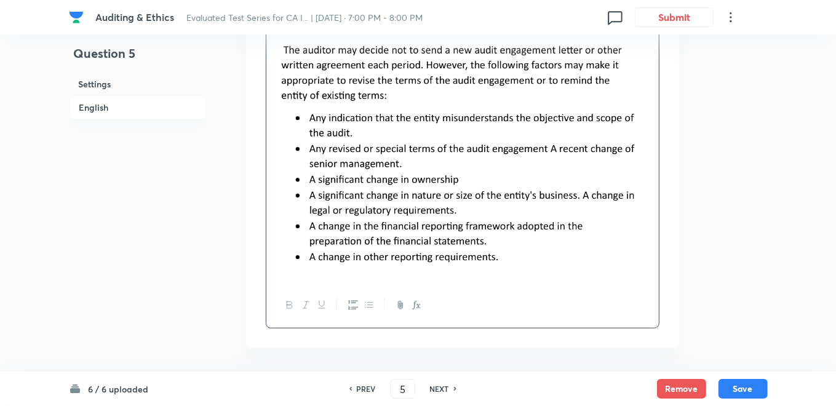
scroll to position [798, 0]
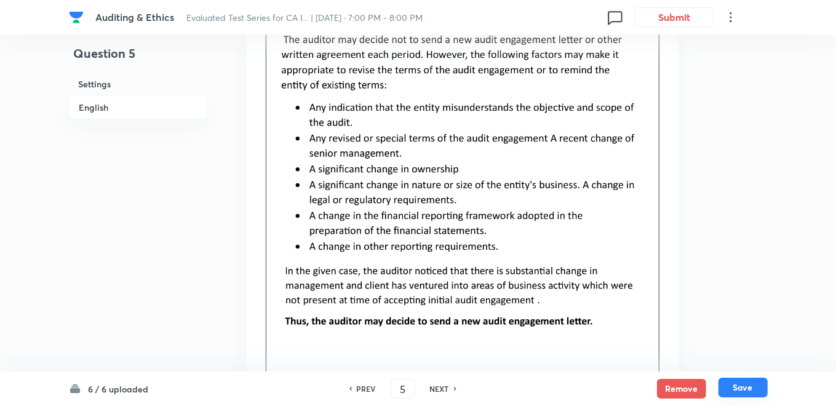
click at [736, 390] on button "Save" at bounding box center [743, 388] width 49 height 20
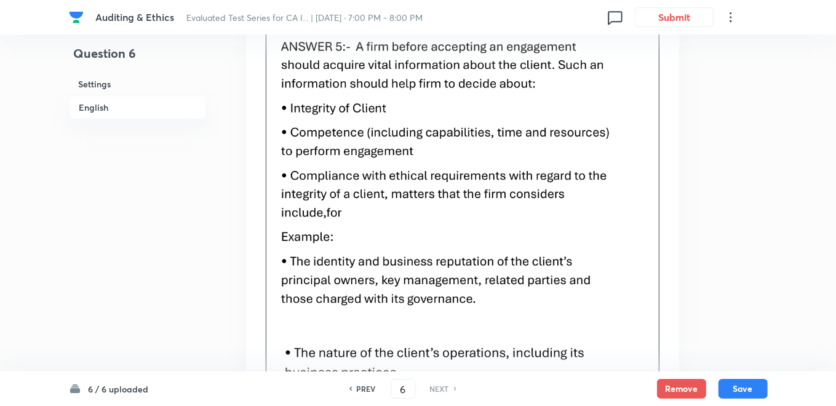
scroll to position [597, 0]
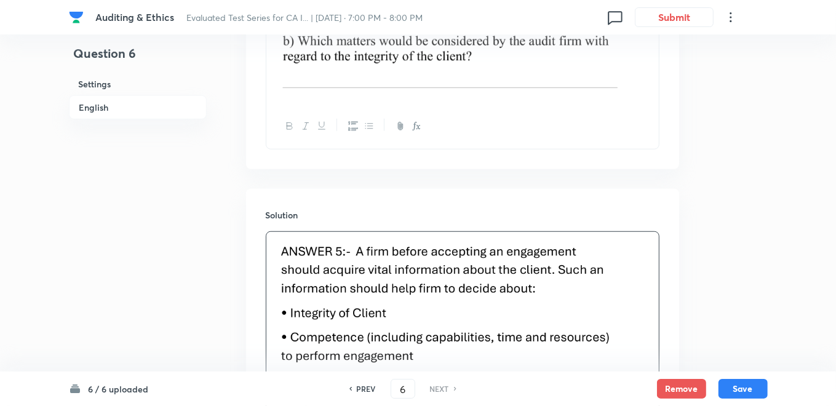
click at [364, 383] on div "PREV 6 ​ NEXT" at bounding box center [403, 389] width 159 height 20
click at [362, 387] on h6 "PREV" at bounding box center [366, 388] width 19 height 11
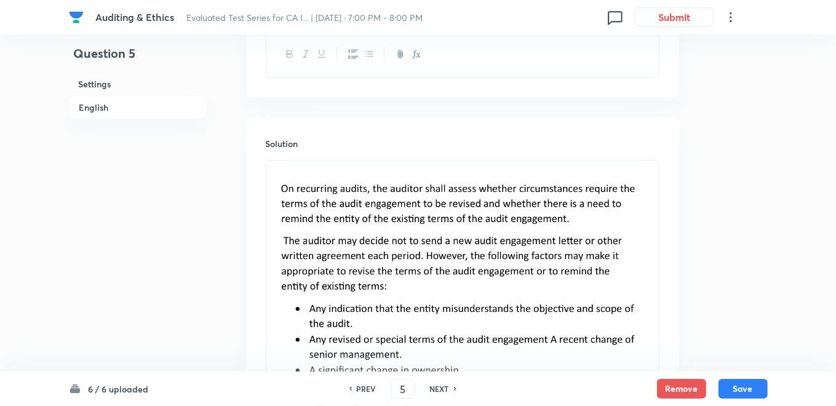
click at [362, 387] on h6 "PREV" at bounding box center [366, 388] width 19 height 11
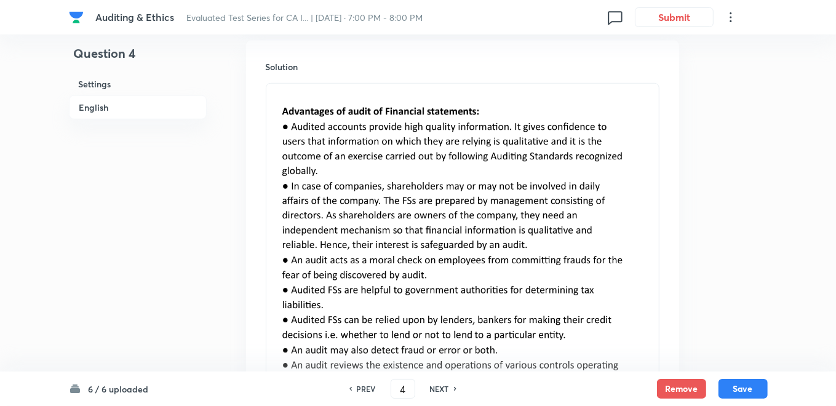
click at [437, 391] on h6 "NEXT" at bounding box center [439, 388] width 19 height 11
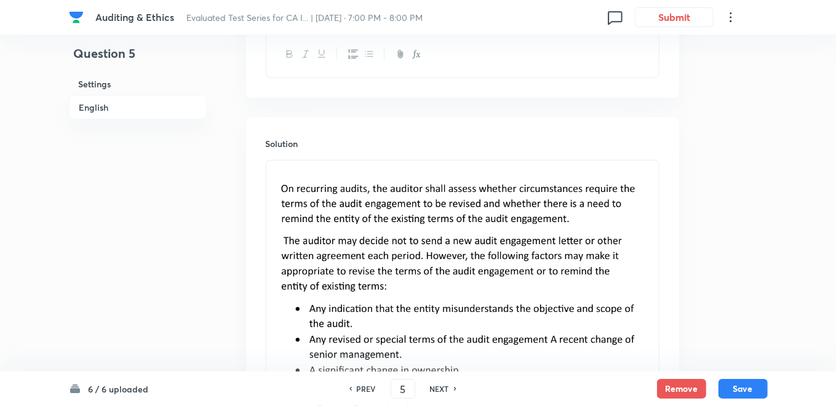
click at [437, 391] on h6 "NEXT" at bounding box center [439, 388] width 19 height 11
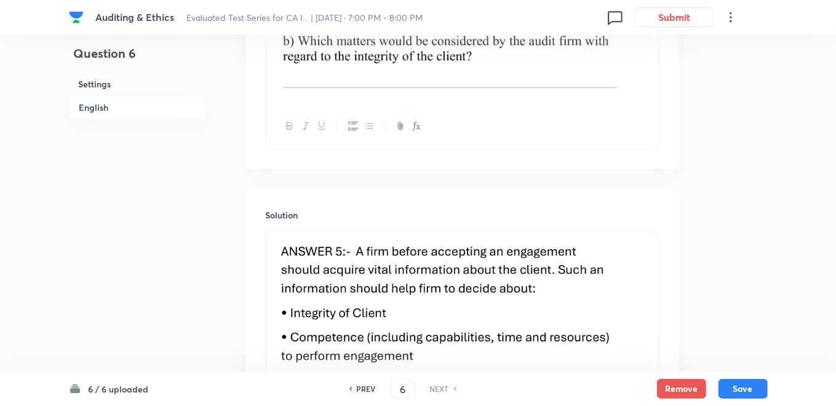
scroll to position [733, 0]
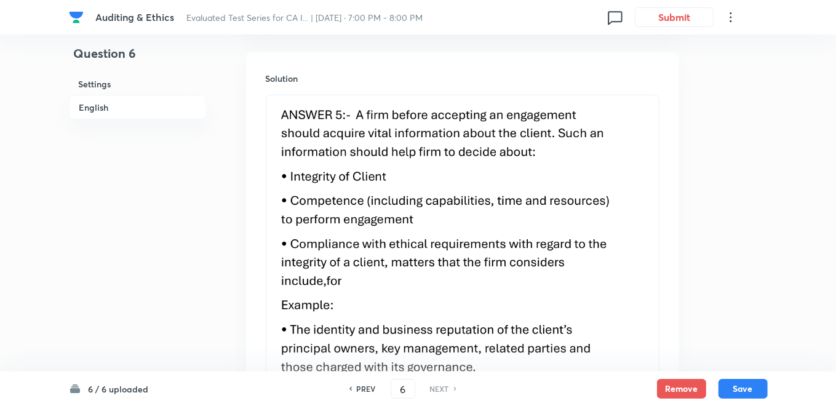
click at [316, 164] on img at bounding box center [463, 253] width 374 height 301
click at [281, 116] on img at bounding box center [463, 253] width 374 height 301
click at [295, 117] on img at bounding box center [463, 253] width 374 height 301
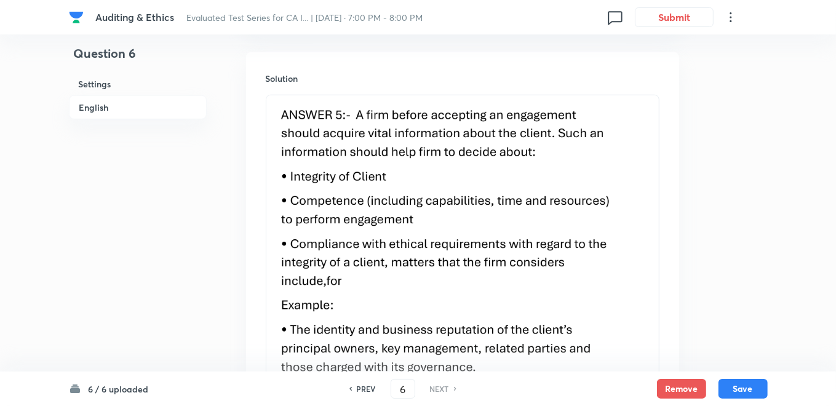
click at [295, 117] on img at bounding box center [463, 253] width 374 height 301
drag, startPoint x: 295, startPoint y: 117, endPoint x: 314, endPoint y: 153, distance: 40.2
click at [300, 127] on img at bounding box center [463, 253] width 374 height 301
click at [314, 154] on img at bounding box center [463, 253] width 374 height 301
click at [314, 155] on img at bounding box center [463, 253] width 374 height 301
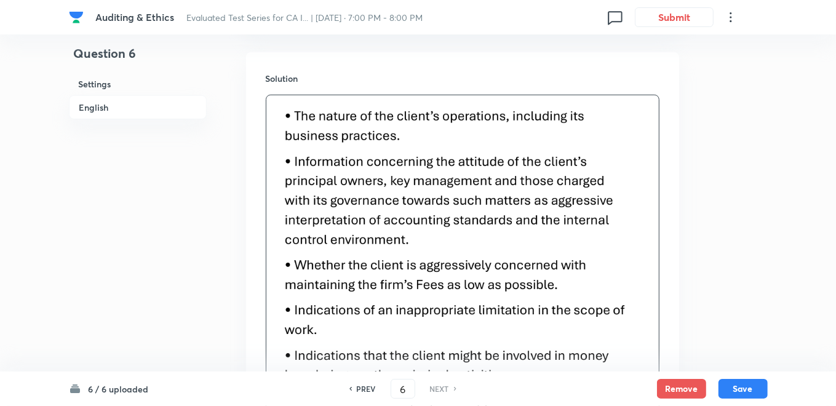
click at [314, 156] on img at bounding box center [463, 272] width 374 height 338
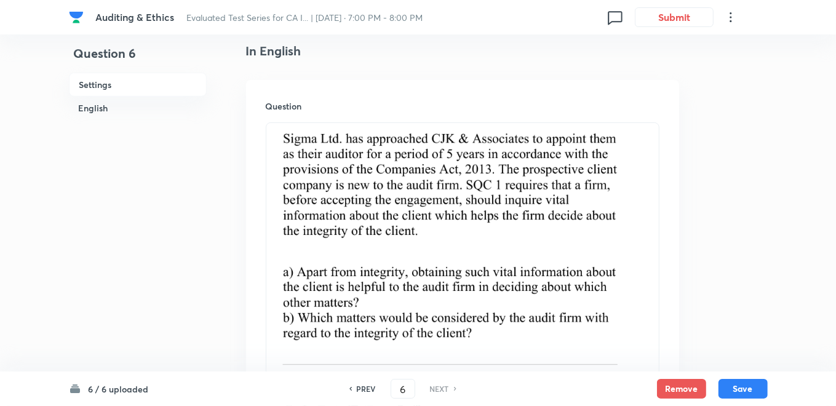
scroll to position [255, 0]
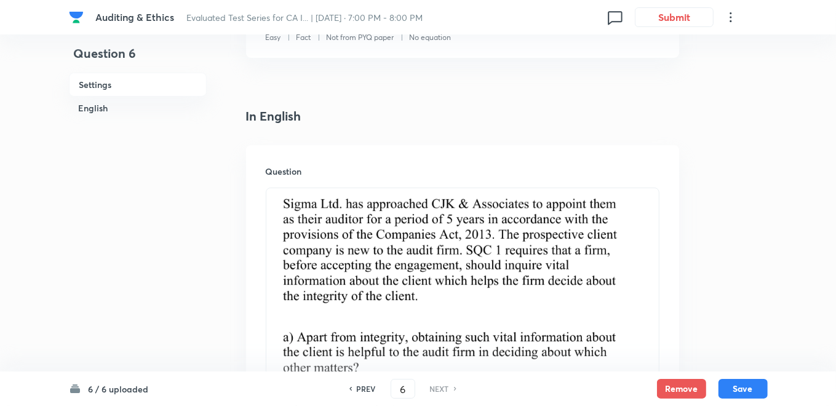
click at [348, 247] on img at bounding box center [463, 315] width 374 height 239
click at [341, 249] on img at bounding box center [463, 315] width 374 height 239
drag, startPoint x: 341, startPoint y: 249, endPoint x: 308, endPoint y: 217, distance: 45.7
click at [341, 249] on img at bounding box center [463, 315] width 374 height 239
click at [302, 210] on img at bounding box center [463, 315] width 374 height 239
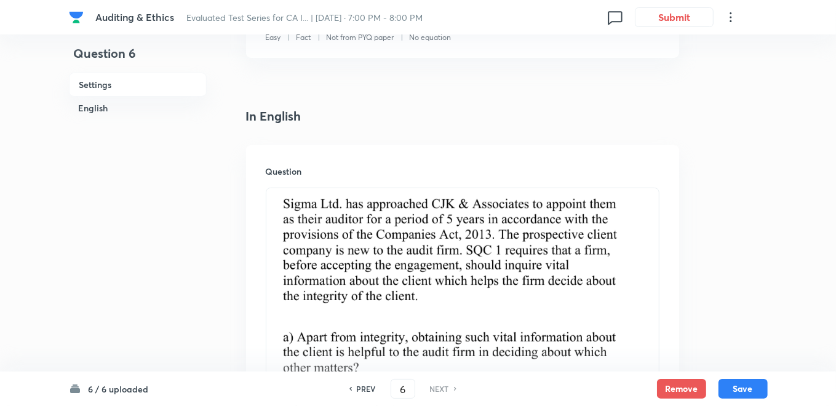
click at [302, 210] on img at bounding box center [463, 315] width 374 height 239
click at [295, 204] on img at bounding box center [463, 315] width 374 height 239
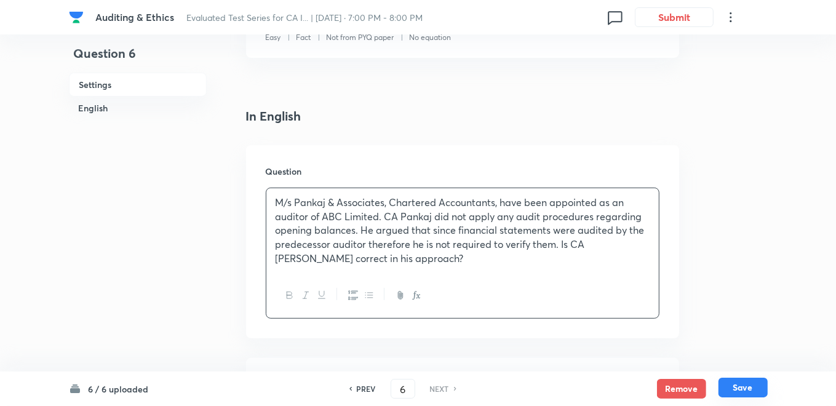
click at [739, 386] on button "Save" at bounding box center [743, 388] width 49 height 20
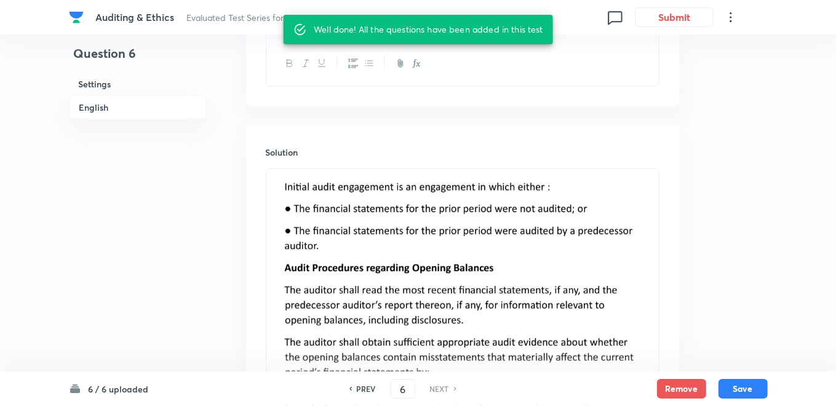
scroll to position [596, 0]
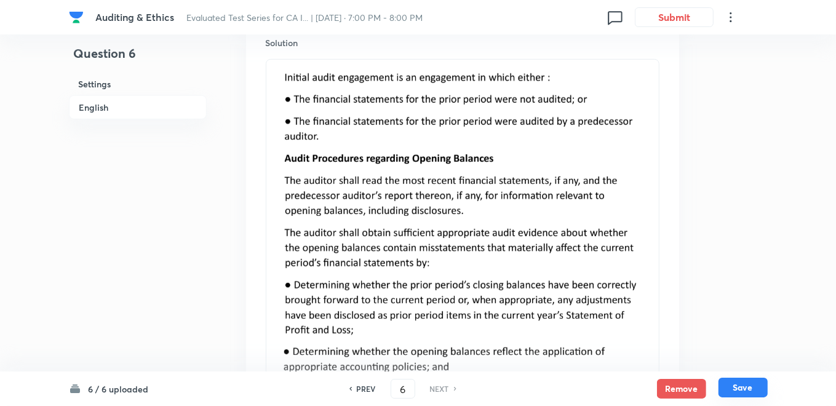
click at [739, 380] on button "Save" at bounding box center [743, 388] width 49 height 20
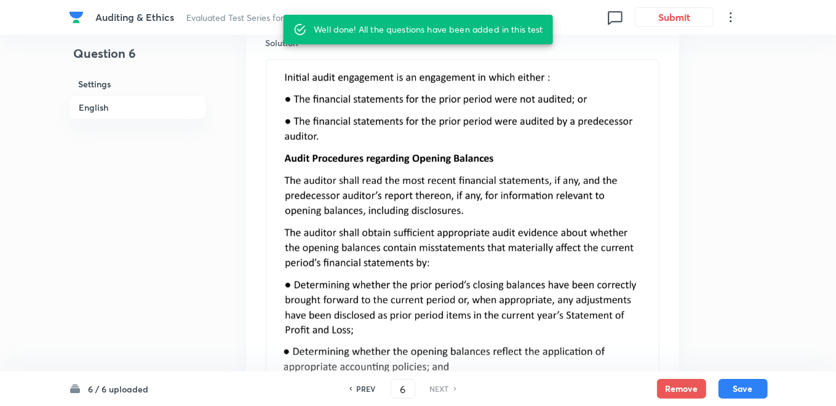
click at [362, 384] on h6 "PREV" at bounding box center [366, 388] width 19 height 11
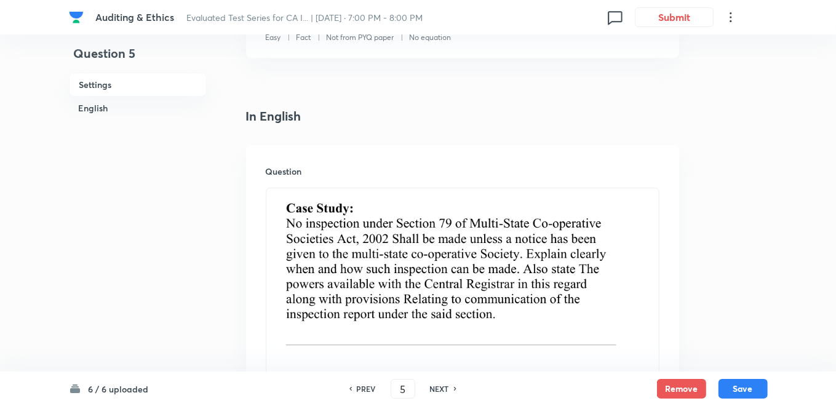
scroll to position [255, 0]
click at [383, 237] on img at bounding box center [463, 279] width 374 height 167
click at [355, 239] on img at bounding box center [463, 279] width 374 height 167
drag, startPoint x: 353, startPoint y: 239, endPoint x: 321, endPoint y: 221, distance: 36.3
click at [353, 239] on img at bounding box center [463, 279] width 374 height 167
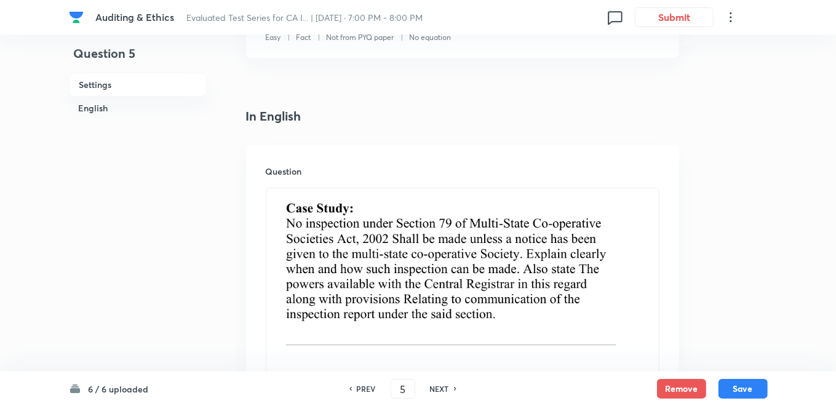
click at [320, 220] on img at bounding box center [463, 279] width 374 height 167
click at [318, 218] on img at bounding box center [463, 279] width 374 height 167
click at [316, 216] on img at bounding box center [463, 279] width 374 height 167
click at [317, 209] on img at bounding box center [463, 279] width 374 height 167
click at [318, 207] on img at bounding box center [463, 279] width 374 height 167
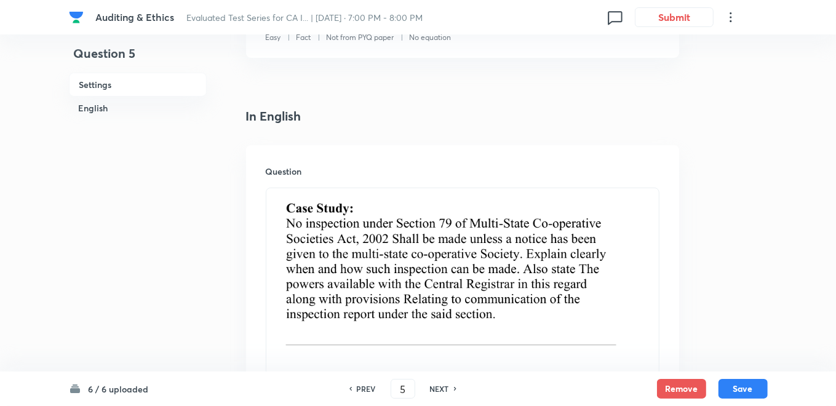
click at [318, 207] on img at bounding box center [463, 279] width 374 height 167
click at [315, 235] on img at bounding box center [463, 279] width 374 height 167
click at [325, 252] on img at bounding box center [463, 279] width 374 height 167
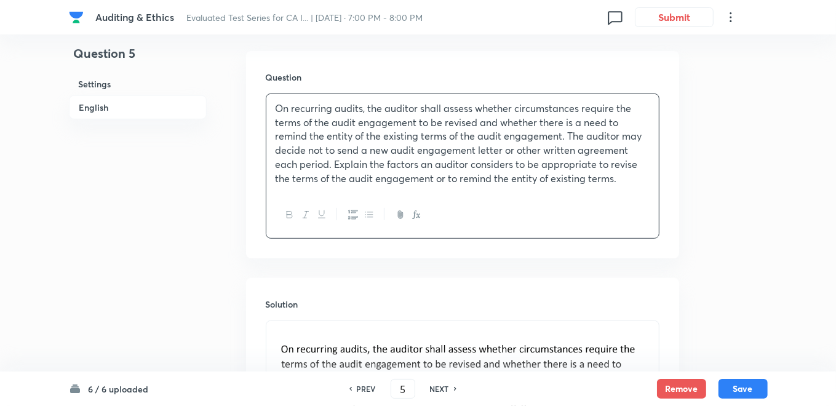
scroll to position [391, 0]
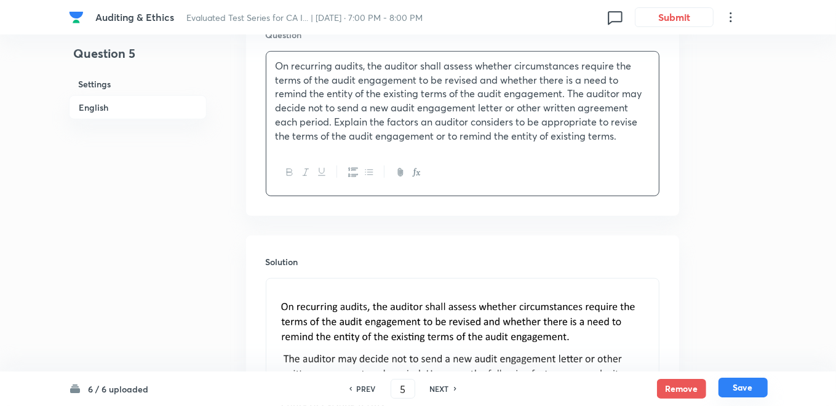
click at [743, 385] on button "Save" at bounding box center [743, 388] width 49 height 20
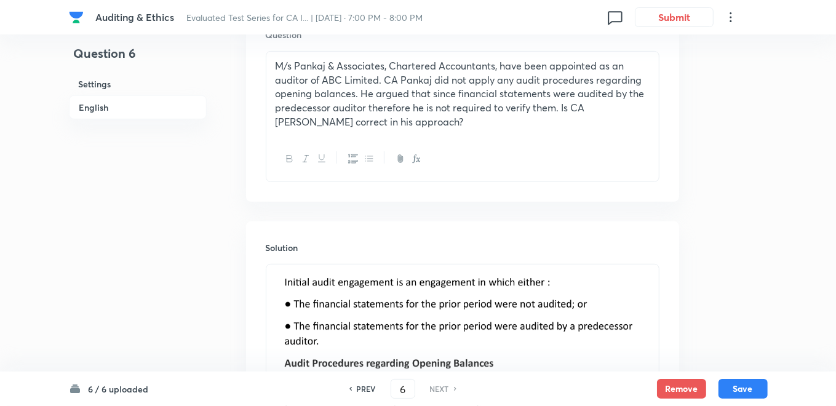
click at [364, 388] on h6 "PREV" at bounding box center [366, 388] width 19 height 11
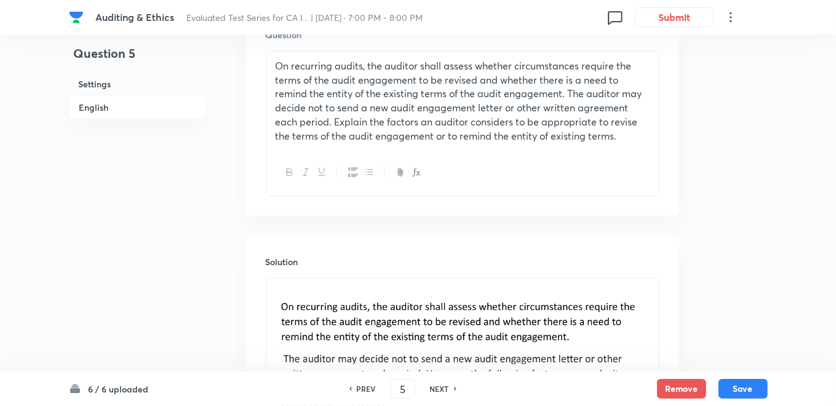
click at [365, 389] on h6 "PREV" at bounding box center [366, 388] width 19 height 11
type input "4"
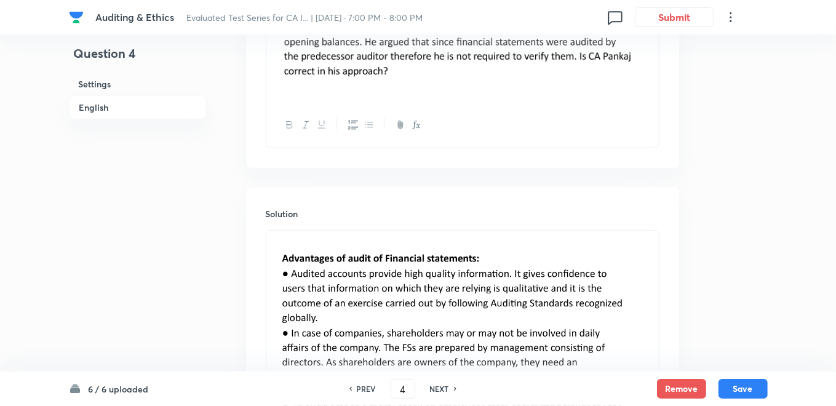
scroll to position [528, 0]
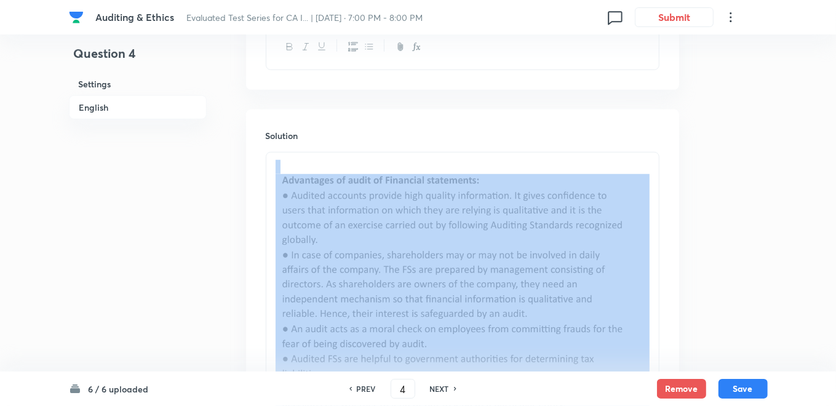
drag, startPoint x: 280, startPoint y: 175, endPoint x: 501, endPoint y: 313, distance: 260.0
click at [498, 319] on img at bounding box center [463, 322] width 374 height 296
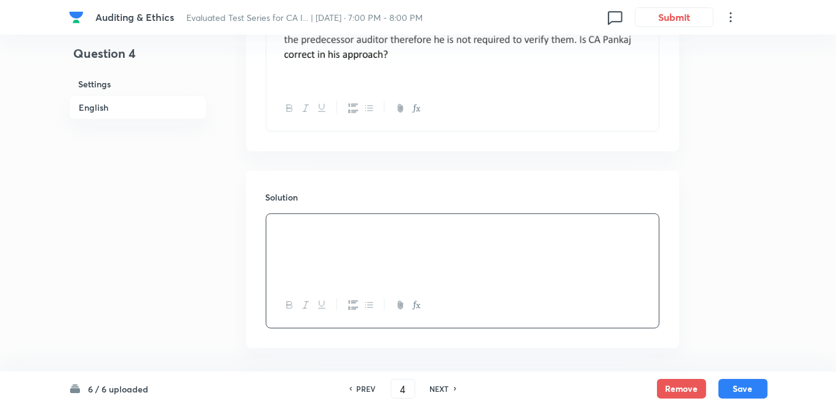
scroll to position [380, 0]
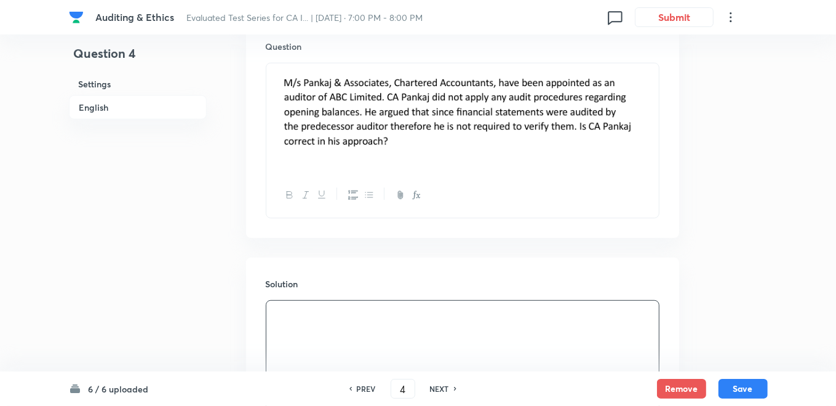
drag, startPoint x: 281, startPoint y: 80, endPoint x: 403, endPoint y: 145, distance: 137.9
click at [403, 145] on img at bounding box center [463, 116] width 374 height 91
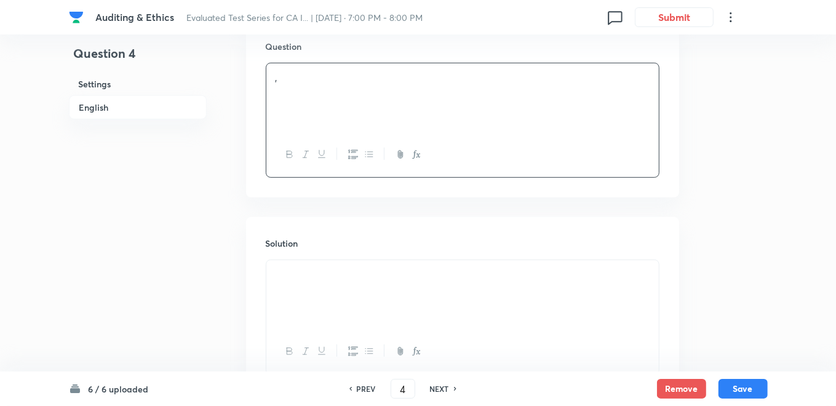
click at [323, 291] on div at bounding box center [462, 294] width 392 height 69
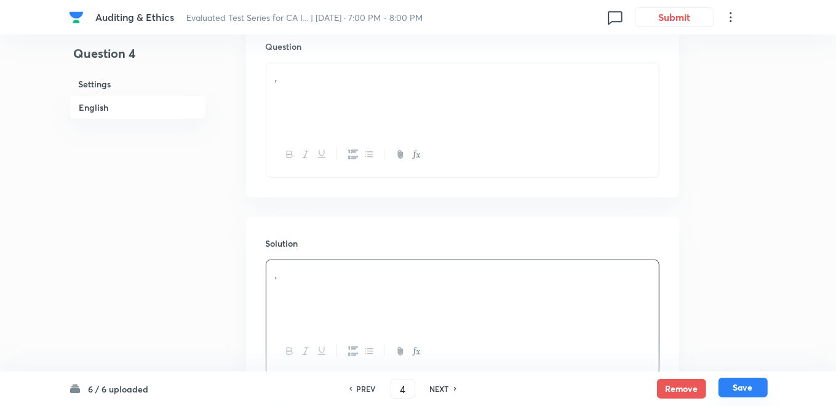
click at [759, 394] on button "Save" at bounding box center [743, 388] width 49 height 20
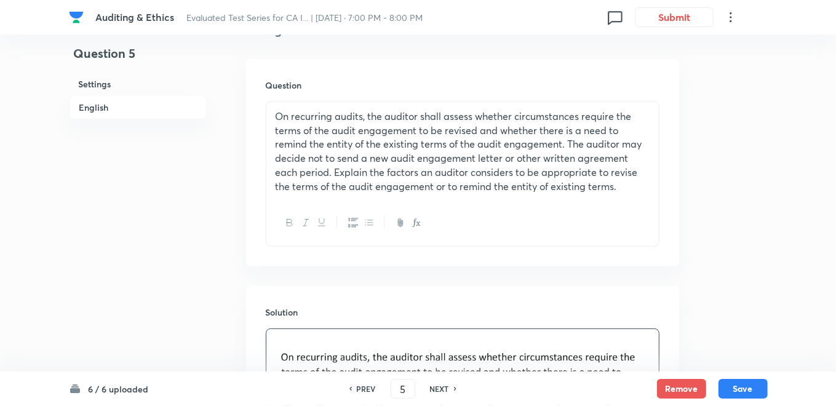
scroll to position [204, 0]
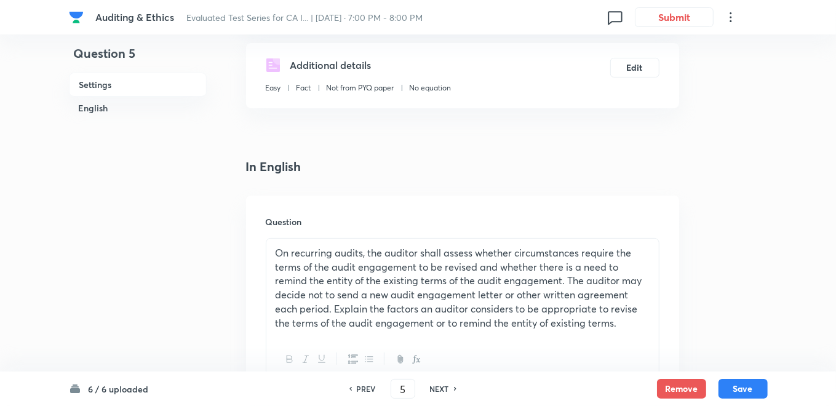
click at [447, 392] on h6 "NEXT" at bounding box center [439, 388] width 19 height 11
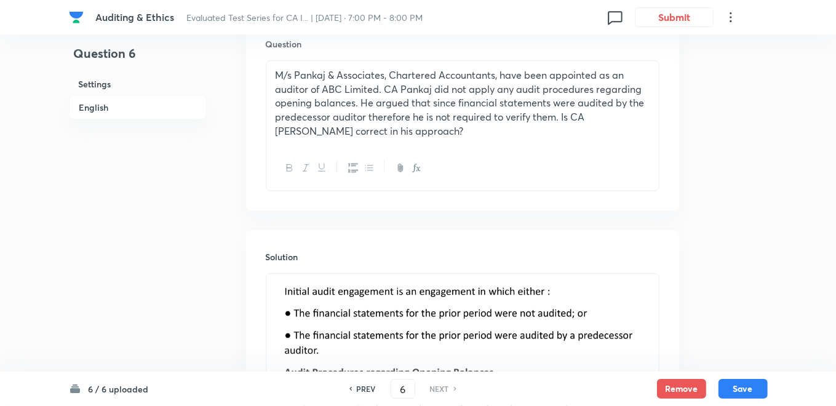
scroll to position [341, 0]
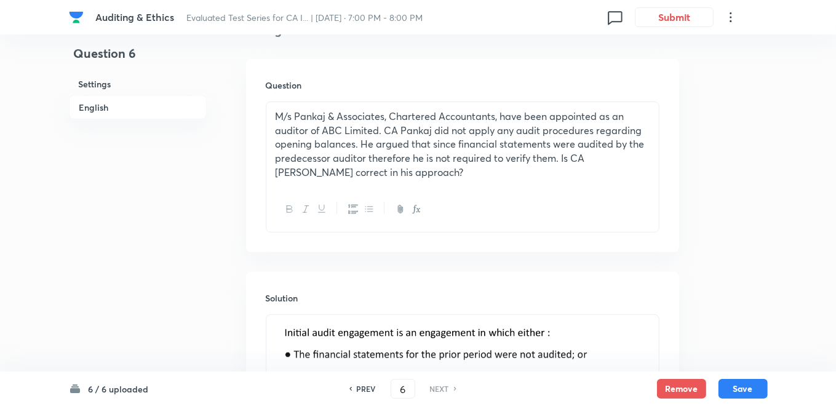
click at [371, 387] on h6 "PREV" at bounding box center [366, 388] width 19 height 11
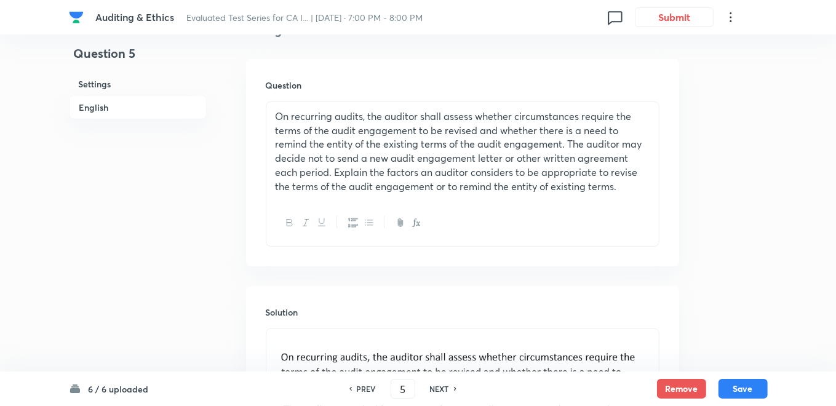
click at [366, 388] on h6 "PREV" at bounding box center [366, 388] width 19 height 11
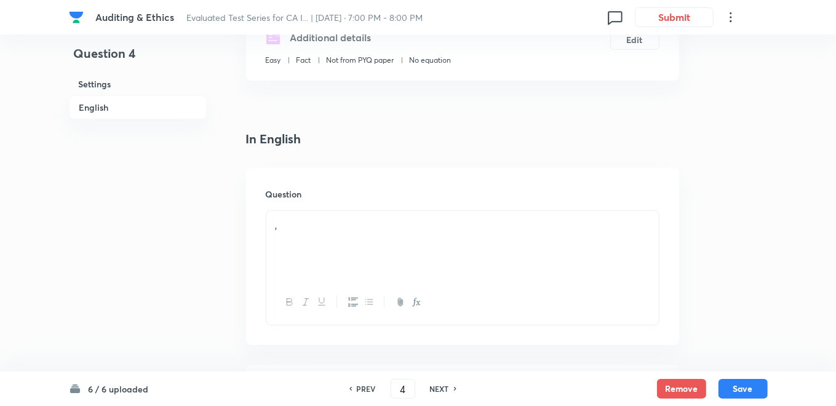
scroll to position [204, 0]
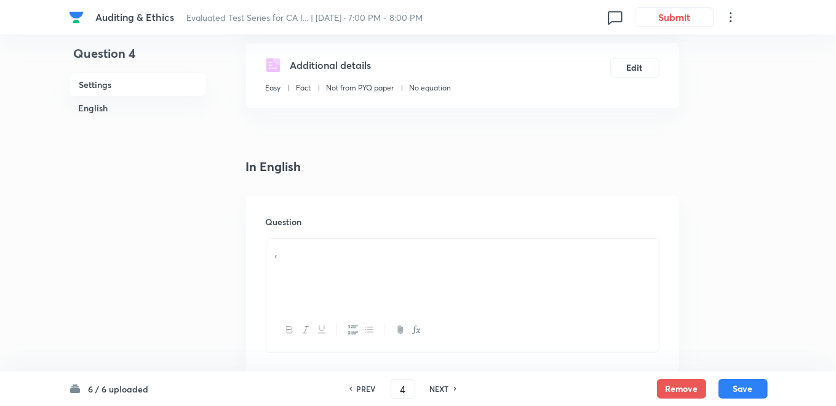
click at [372, 390] on h6 "PREV" at bounding box center [366, 388] width 19 height 11
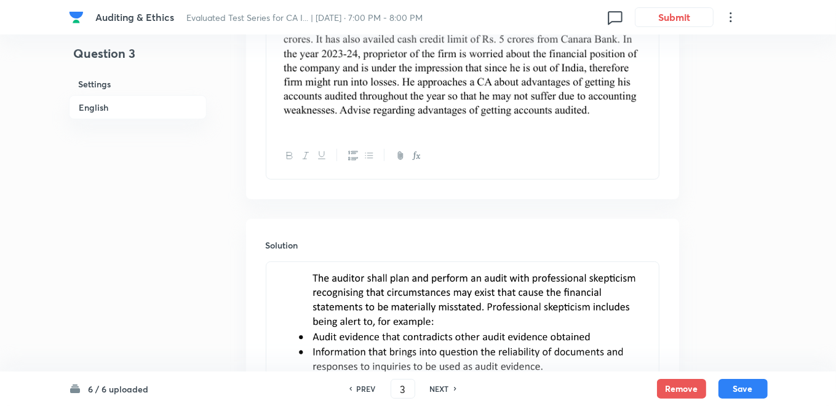
scroll to position [478, 0]
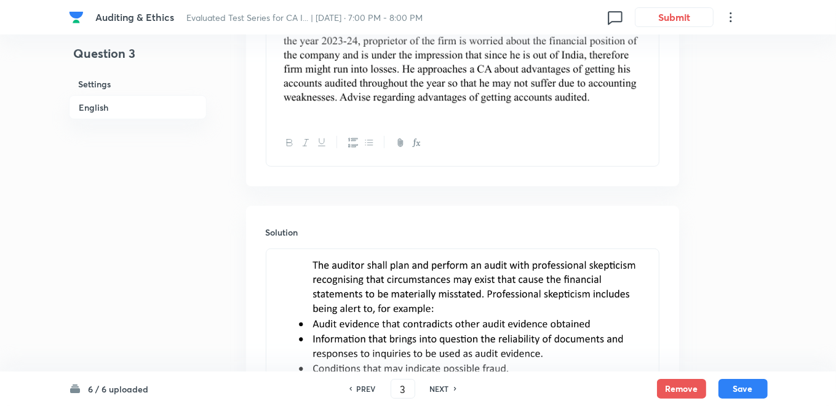
click at [362, 388] on h6 "PREV" at bounding box center [366, 388] width 19 height 11
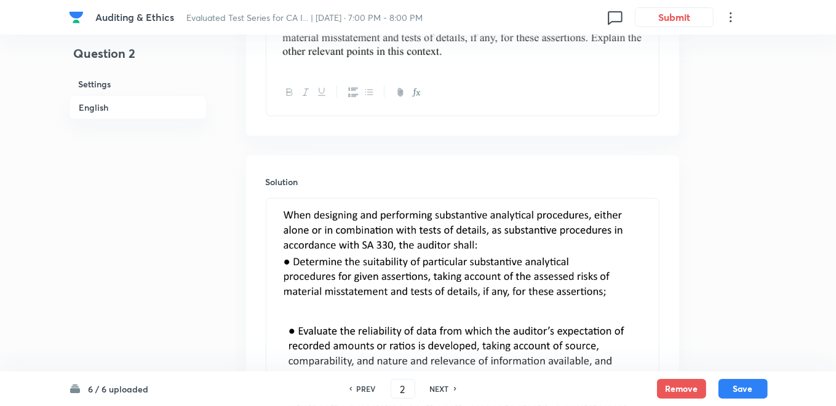
click at [362, 388] on h6 "PREV" at bounding box center [366, 388] width 19 height 11
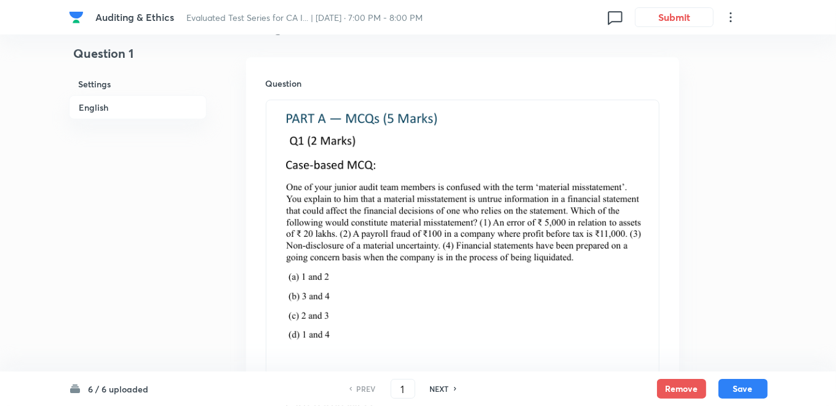
scroll to position [341, 0]
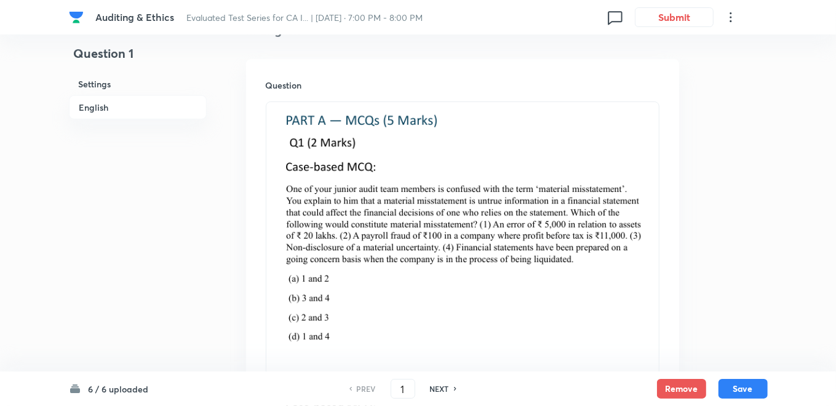
click at [436, 389] on h6 "NEXT" at bounding box center [439, 388] width 19 height 11
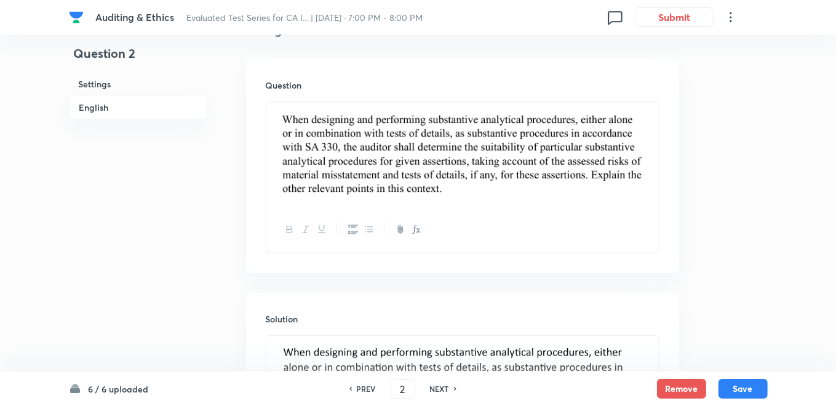
click at [434, 384] on h6 "NEXT" at bounding box center [439, 388] width 19 height 11
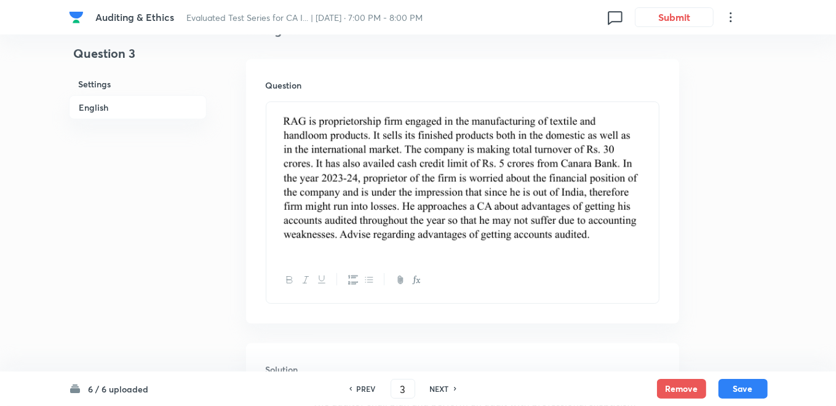
click at [440, 388] on h6 "NEXT" at bounding box center [439, 388] width 19 height 11
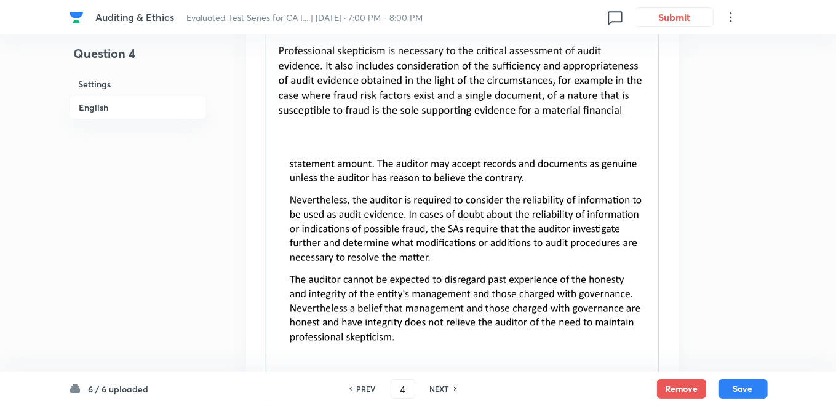
scroll to position [958, 0]
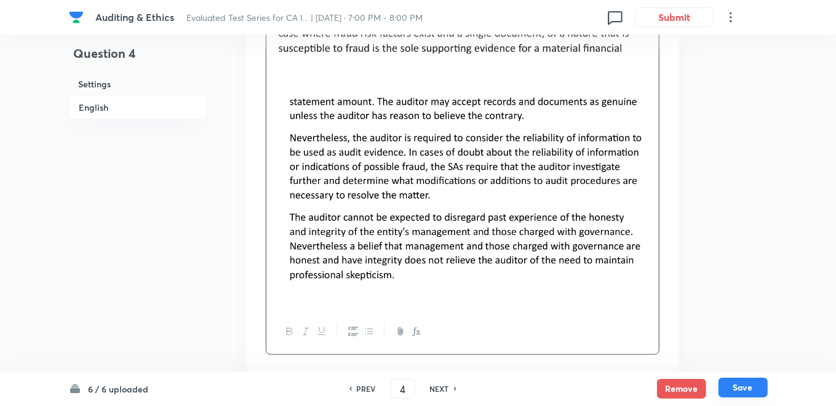
click at [738, 391] on button "Save" at bounding box center [743, 388] width 49 height 20
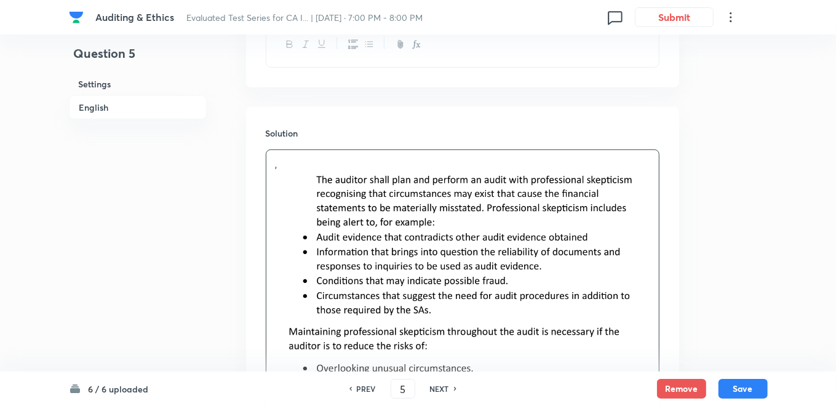
scroll to position [506, 0]
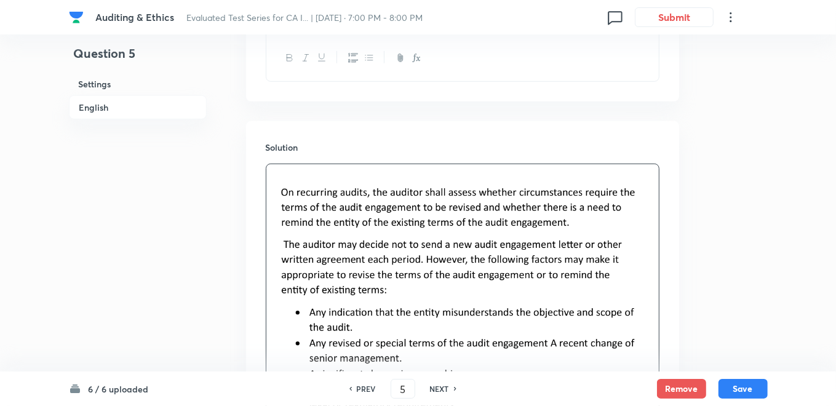
click at [373, 391] on h6 "PREV" at bounding box center [366, 388] width 19 height 11
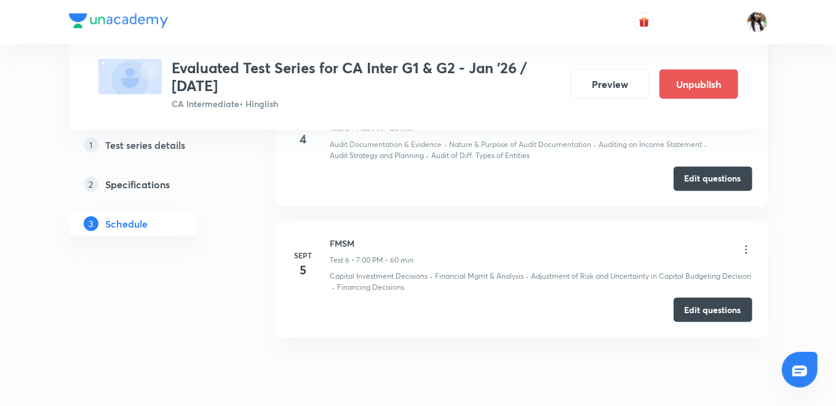
scroll to position [1244, 0]
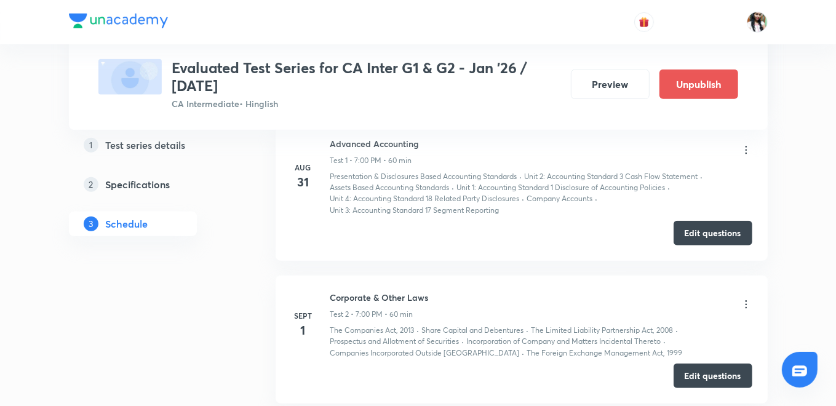
scroll to position [577, 0]
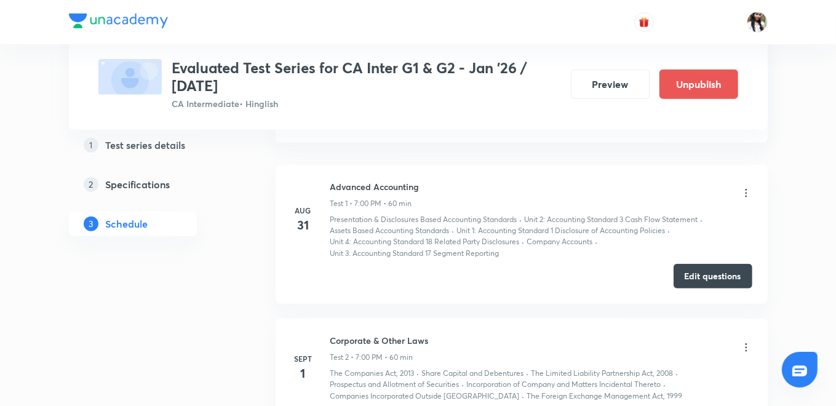
click at [225, 207] on div "1 Test series details 2 Specifications 3 Schedule" at bounding box center [152, 191] width 167 height 118
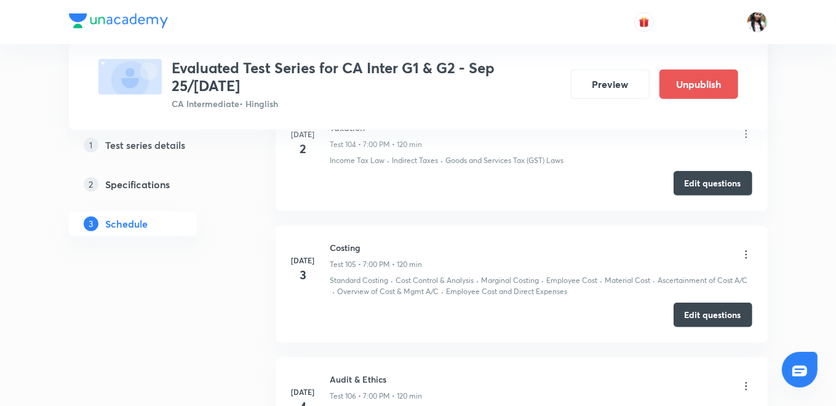
scroll to position [13354, 0]
